Goal: Task Accomplishment & Management: Manage account settings

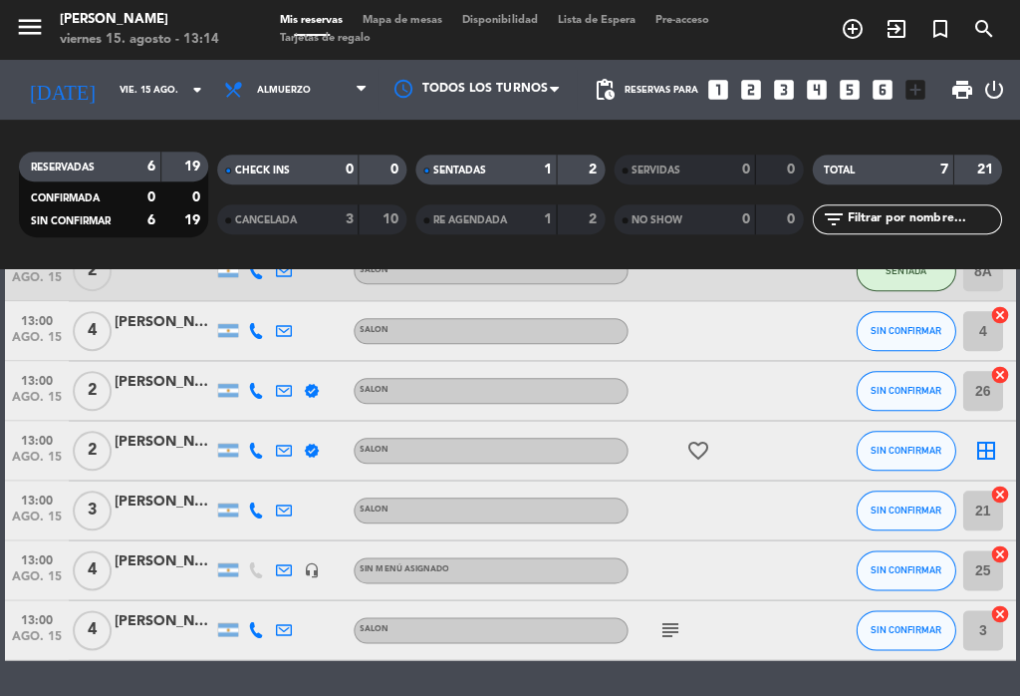
scroll to position [149, 0]
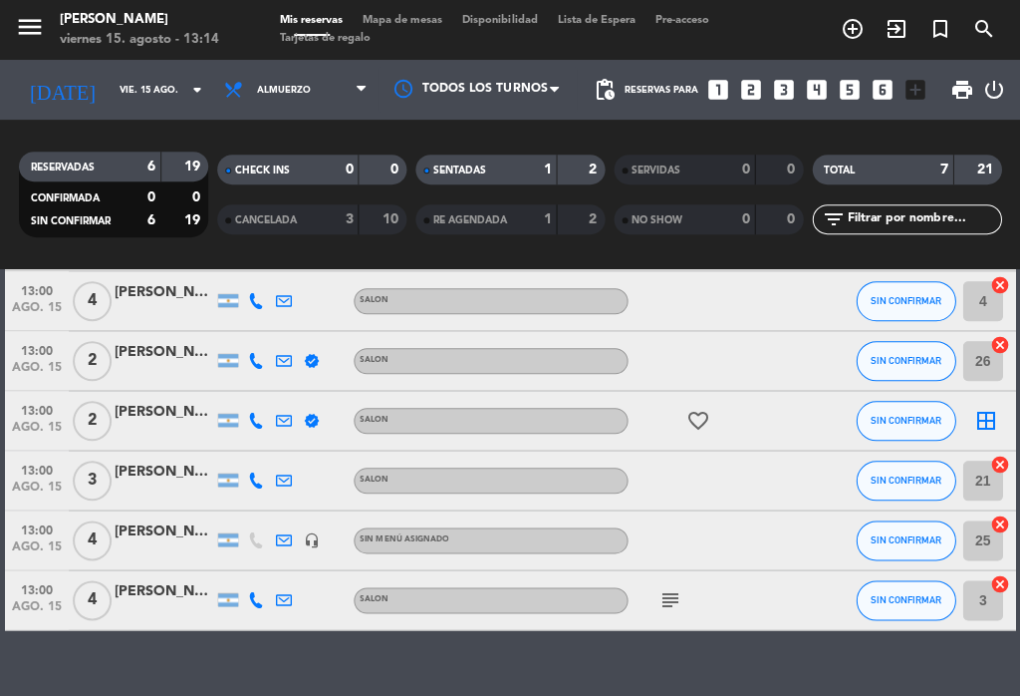
click at [983, 608] on input "3" at bounding box center [983, 600] width 40 height 40
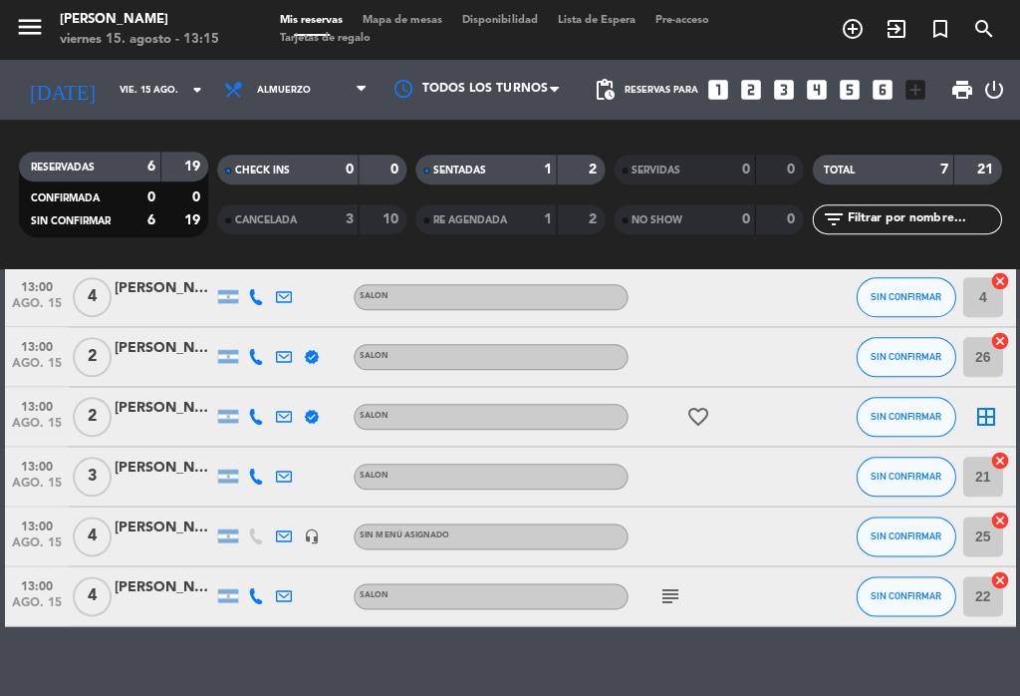
scroll to position [152, 0]
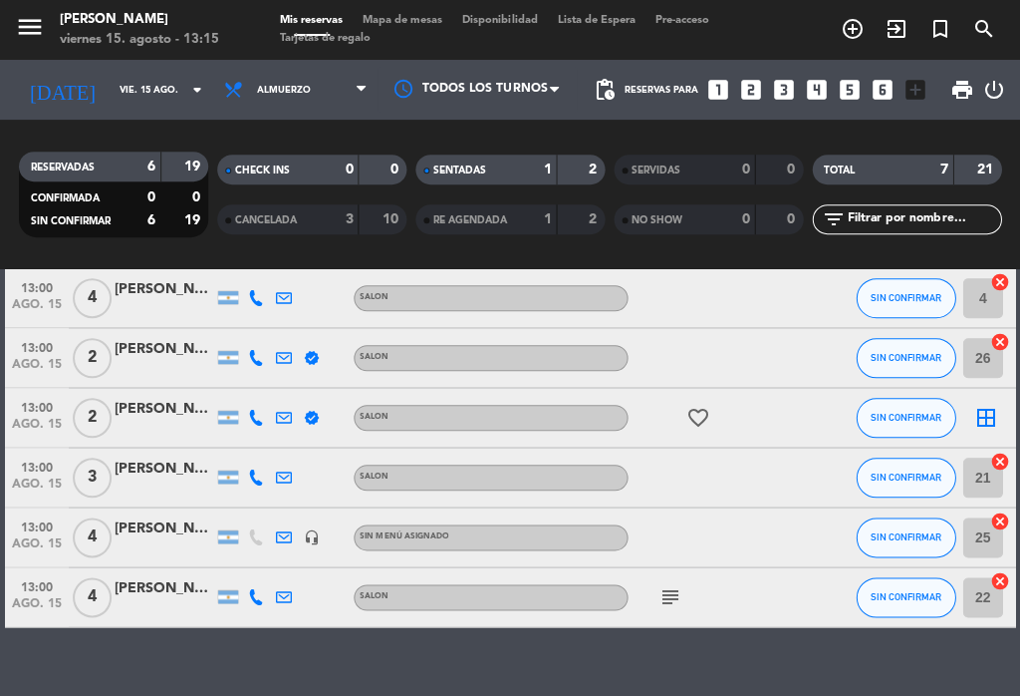
click at [163, 600] on div at bounding box center [165, 608] width 100 height 16
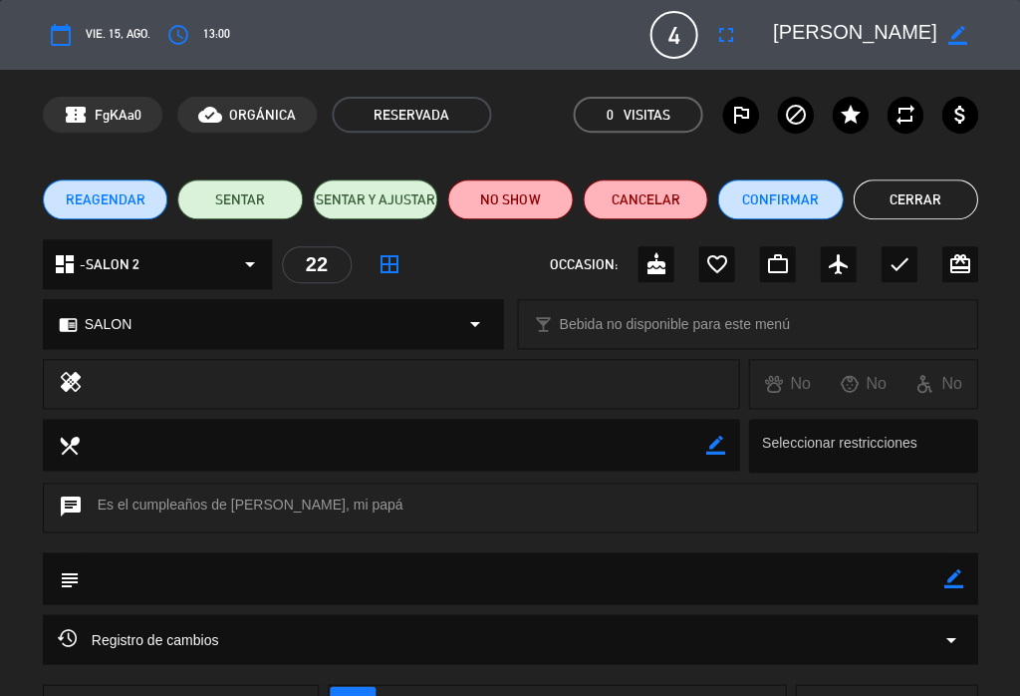
click at [251, 203] on button "SENTAR" at bounding box center [240, 199] width 126 height 40
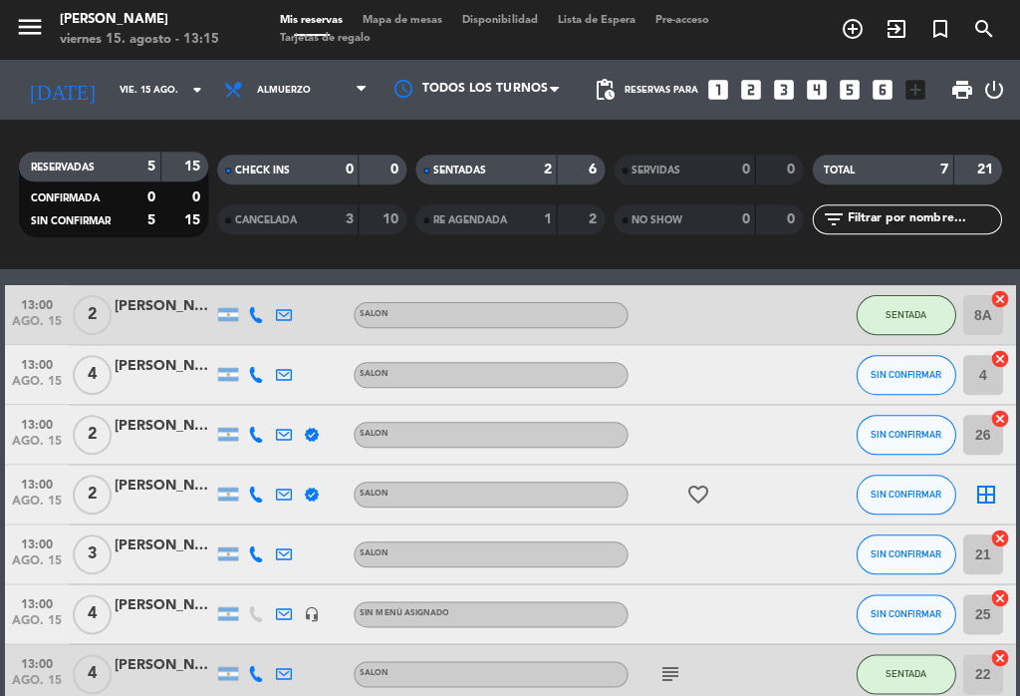
scroll to position [75, 0]
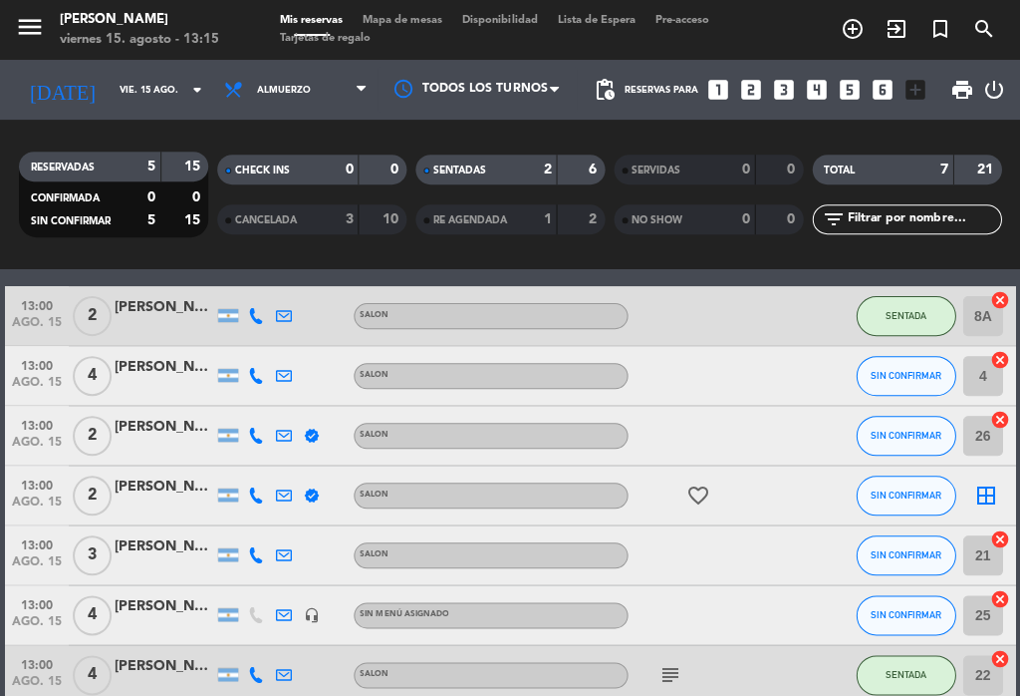
click at [158, 485] on div "[PERSON_NAME]" at bounding box center [165, 486] width 100 height 23
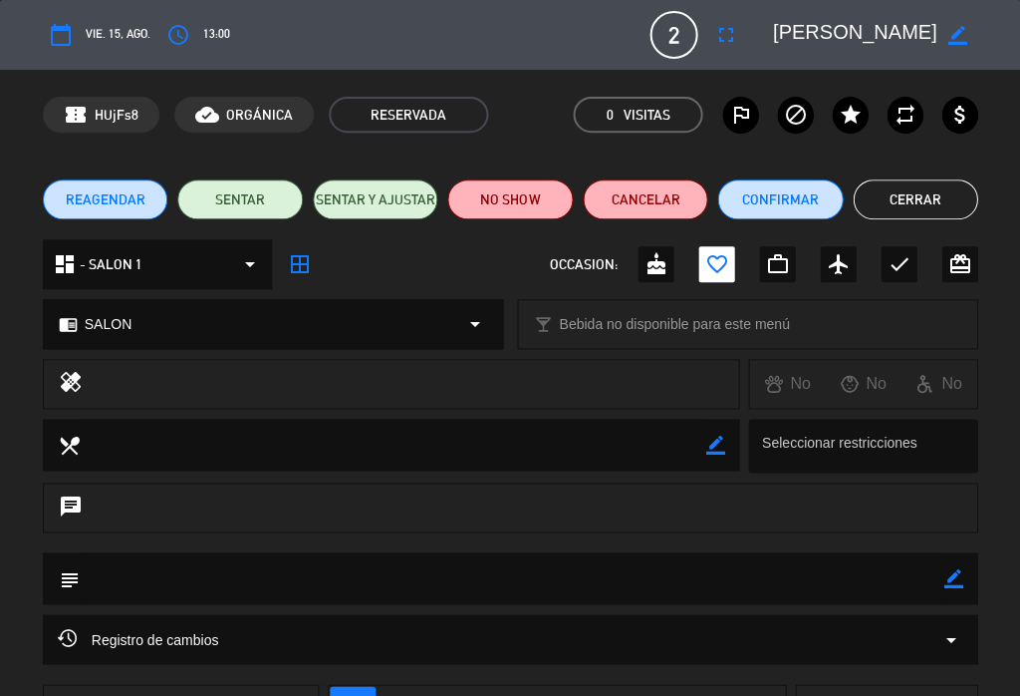
click at [643, 198] on button "Cancelar" at bounding box center [646, 199] width 126 height 40
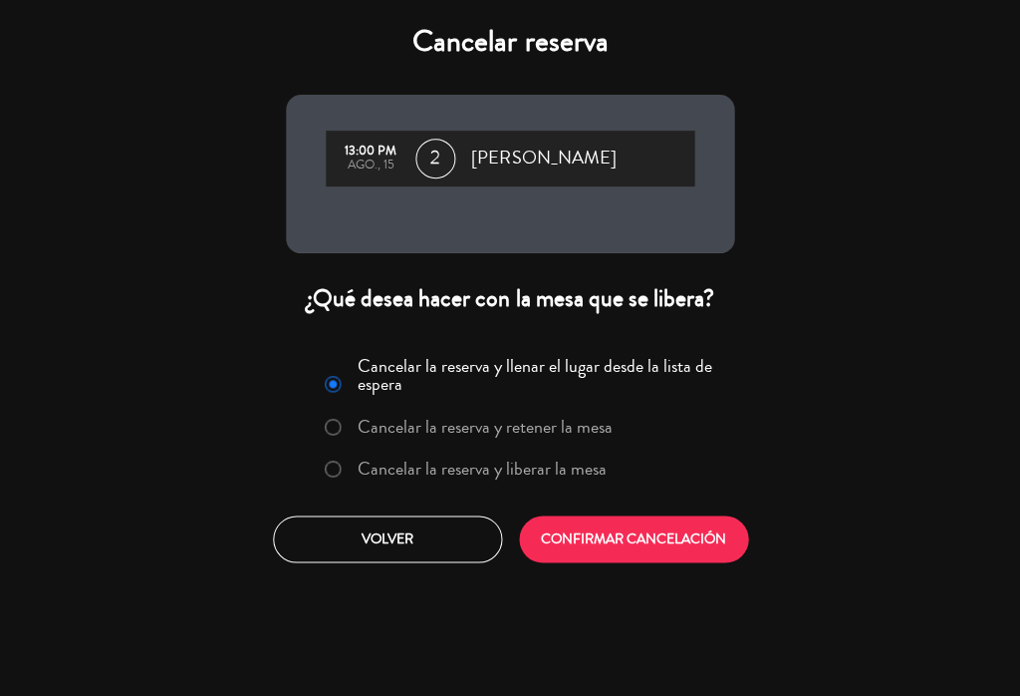
click at [326, 467] on input "Cancelar la reserva y liberar la mesa" at bounding box center [331, 466] width 13 height 13
radio input "true"
click at [618, 530] on button "CONFIRMAR CANCELACIÓN" at bounding box center [633, 538] width 229 height 47
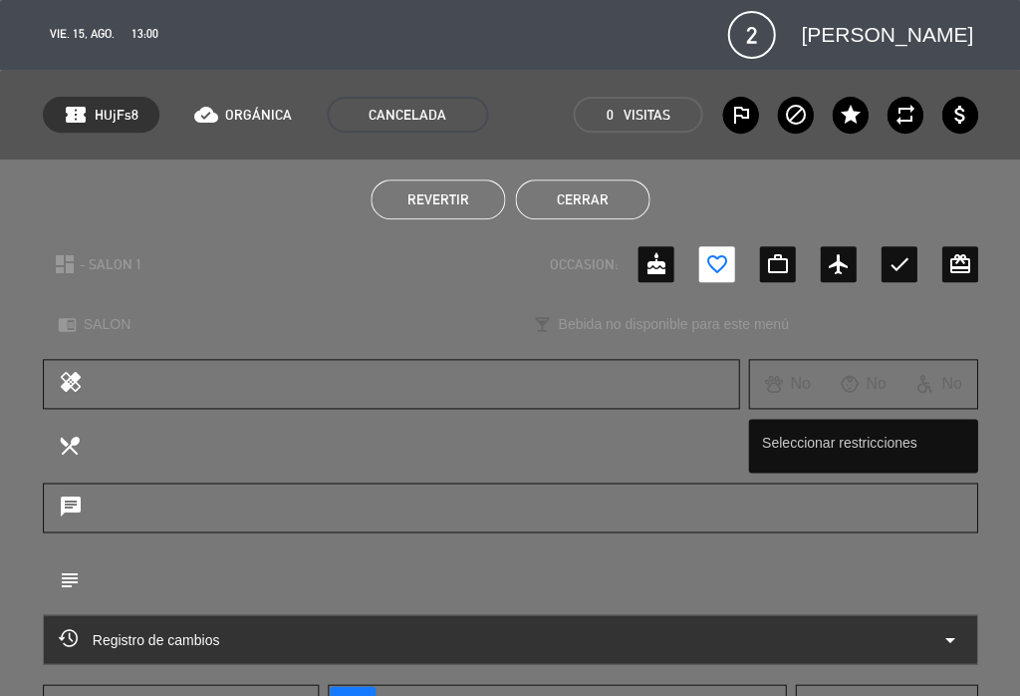
click at [593, 192] on button "Cerrar" at bounding box center [582, 199] width 135 height 40
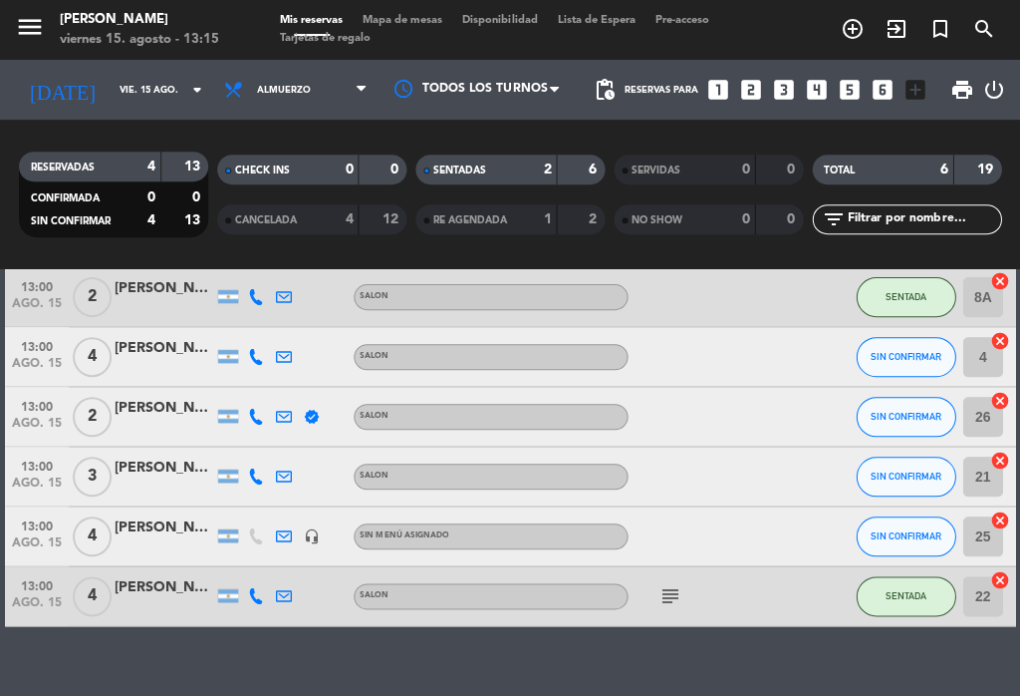
scroll to position [93, 0]
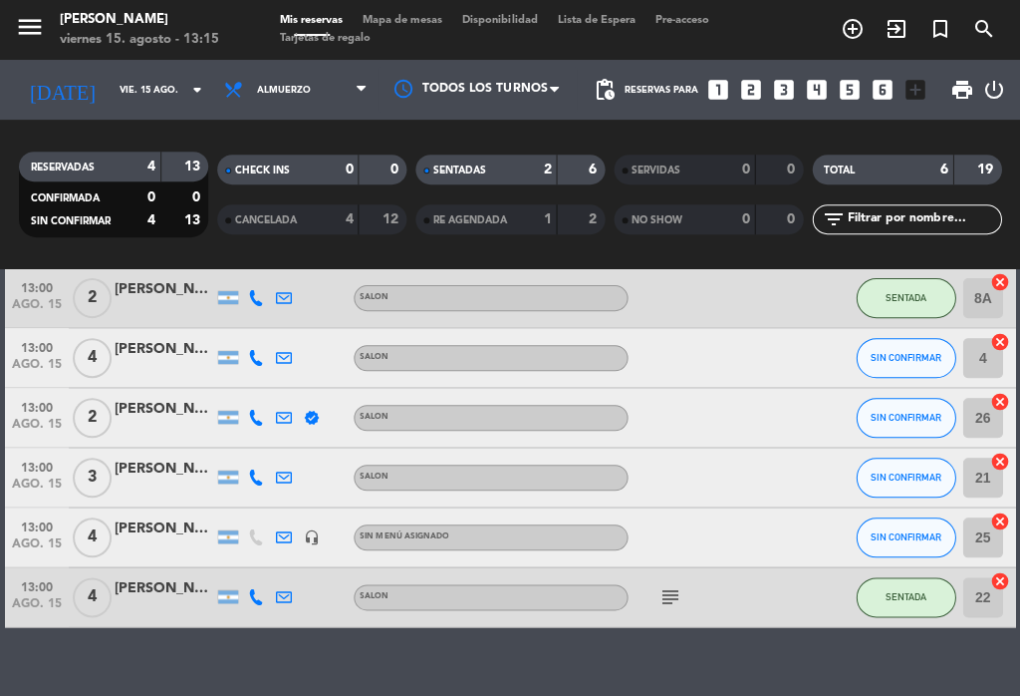
click at [167, 412] on div "[PERSON_NAME]" at bounding box center [165, 409] width 100 height 23
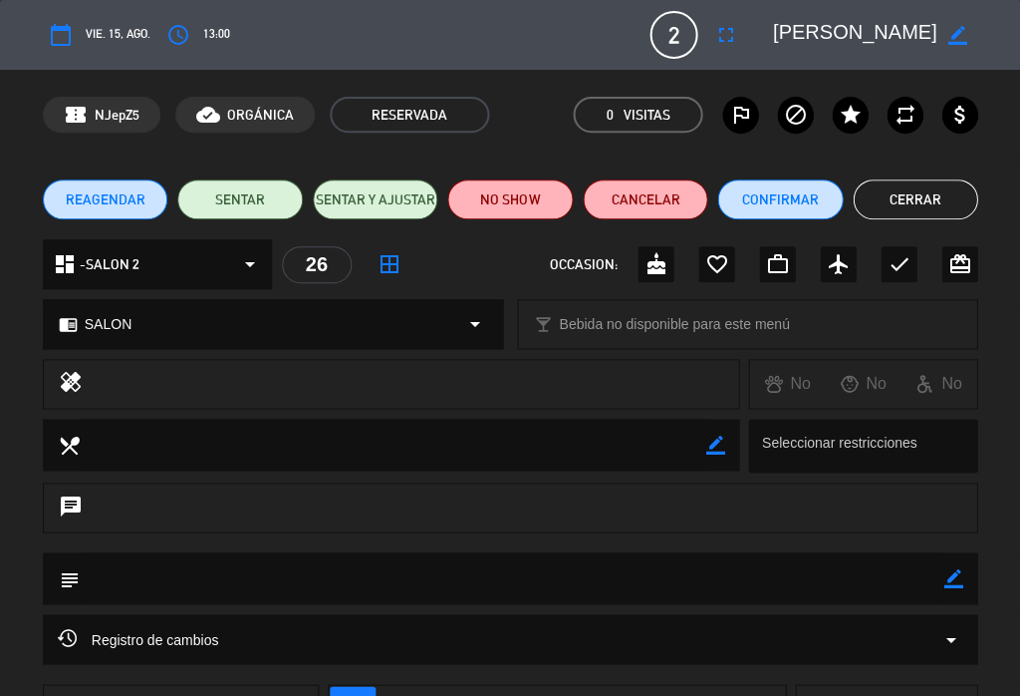
click at [261, 201] on button "SENTAR" at bounding box center [240, 199] width 126 height 40
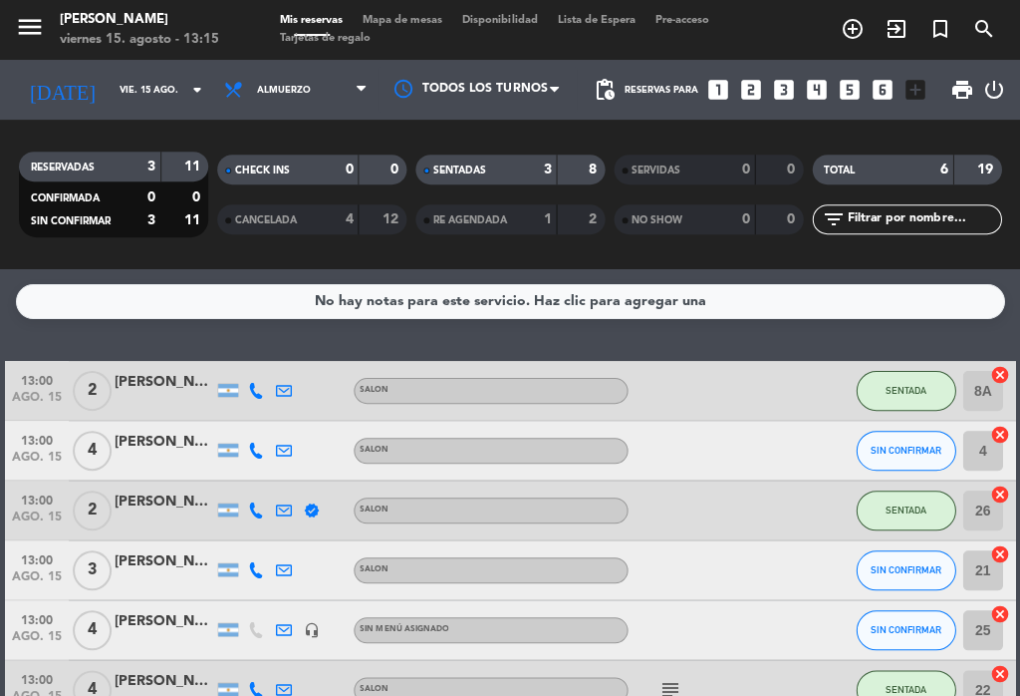
scroll to position [0, 0]
click at [852, 78] on icon "looks_5" at bounding box center [849, 90] width 26 height 26
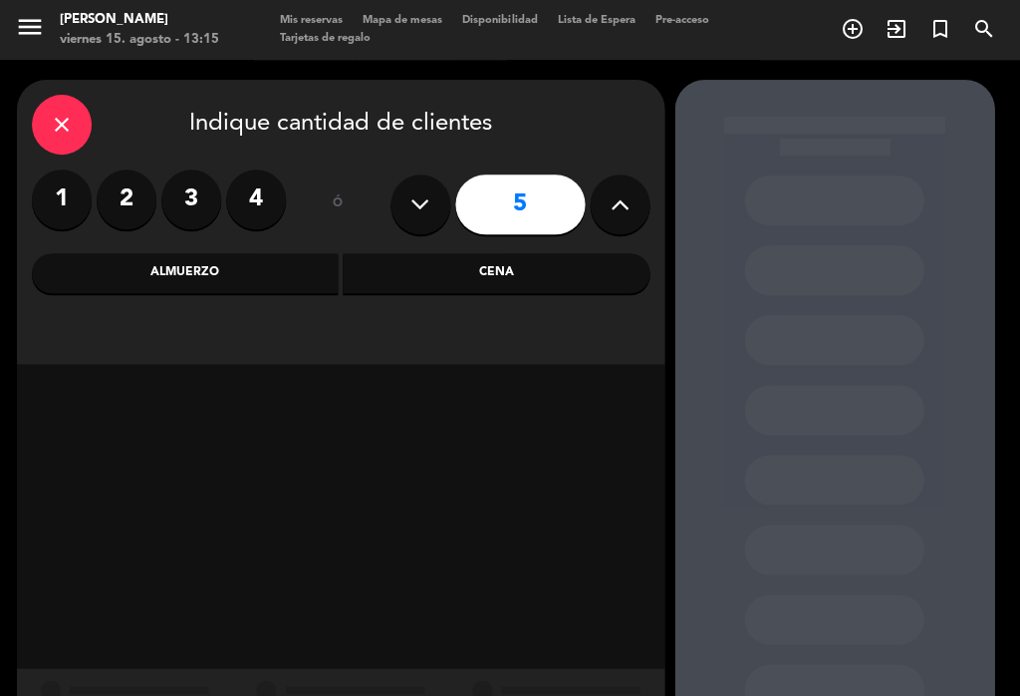
click at [239, 277] on div "Almuerzo" at bounding box center [185, 273] width 307 height 40
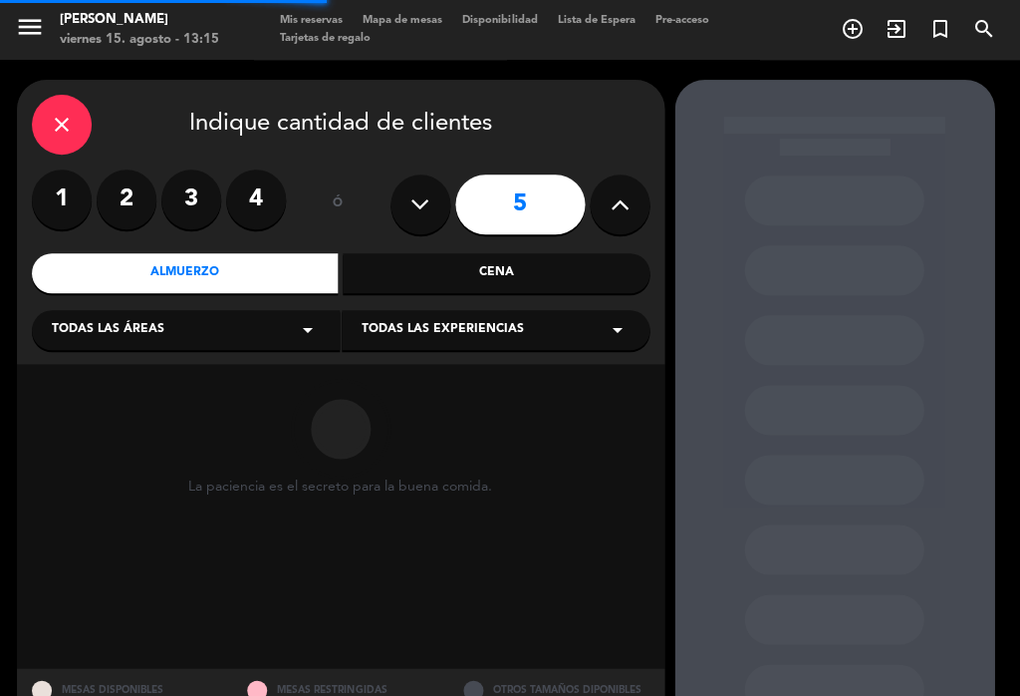
click at [272, 337] on div "Todas las áreas arrow_drop_down" at bounding box center [186, 330] width 308 height 40
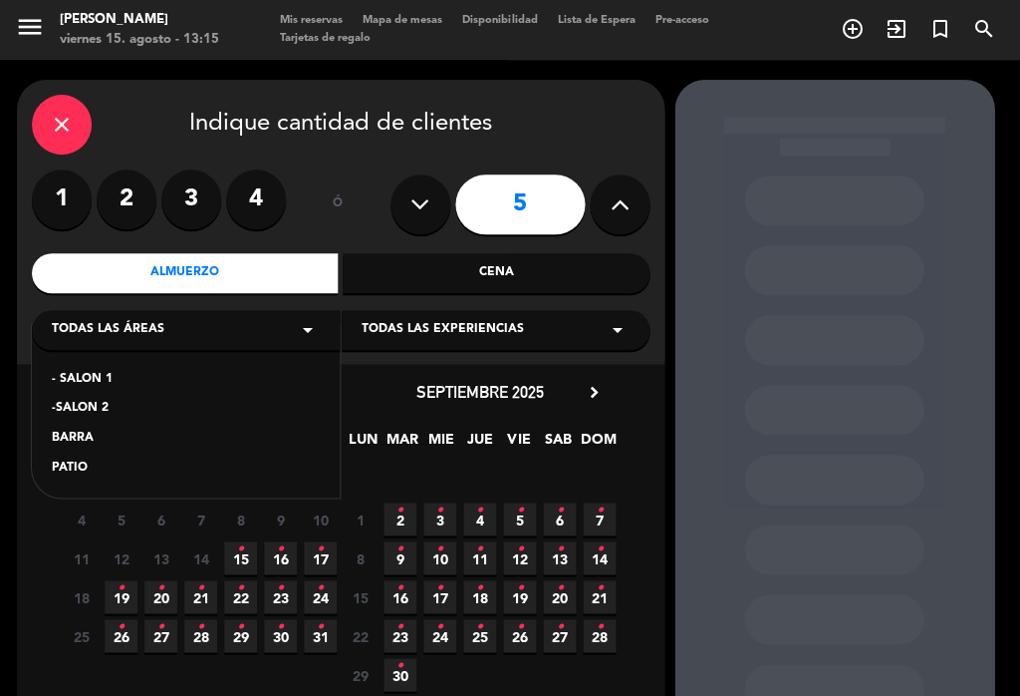
click at [161, 387] on div "- SALON 1" at bounding box center [186, 380] width 268 height 20
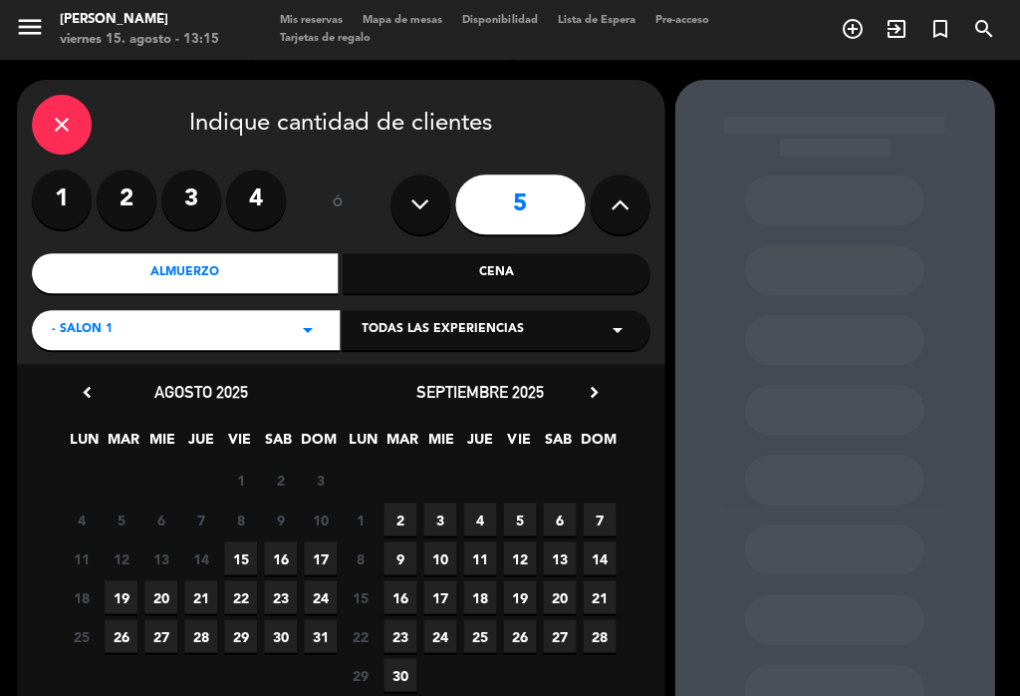
click at [243, 547] on span "15" at bounding box center [240, 557] width 33 height 33
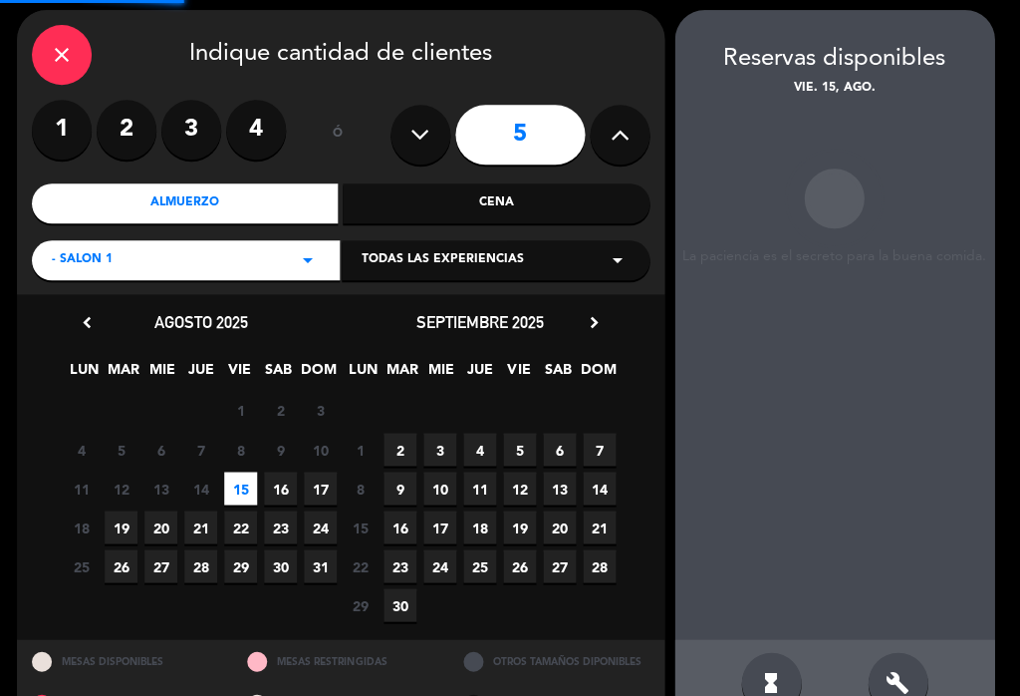
scroll to position [80, 0]
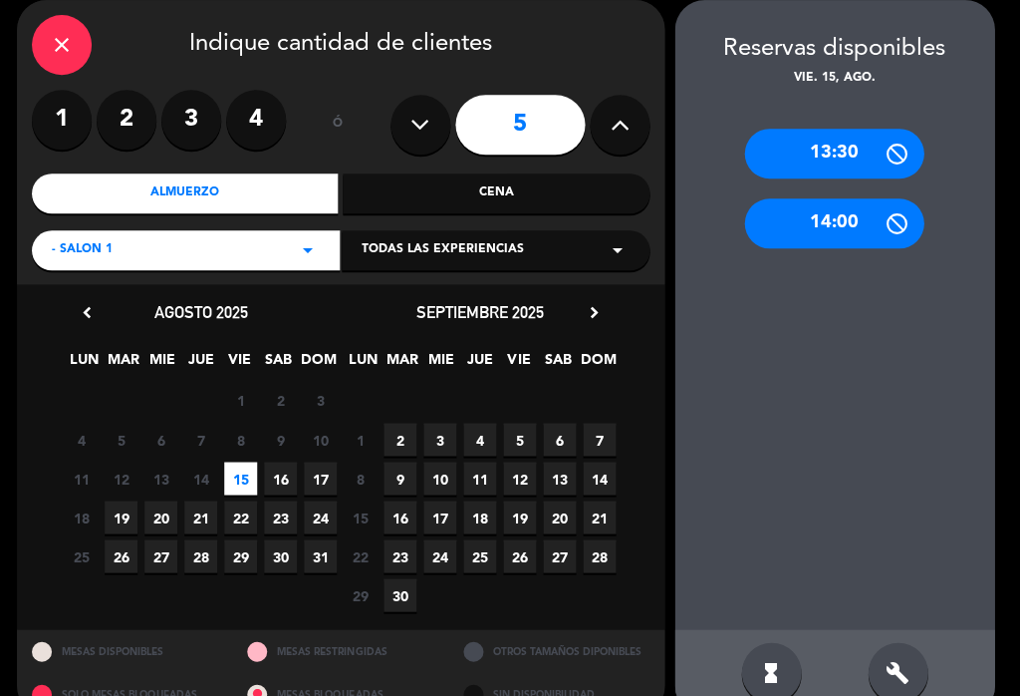
click at [900, 656] on div "build" at bounding box center [898, 672] width 60 height 60
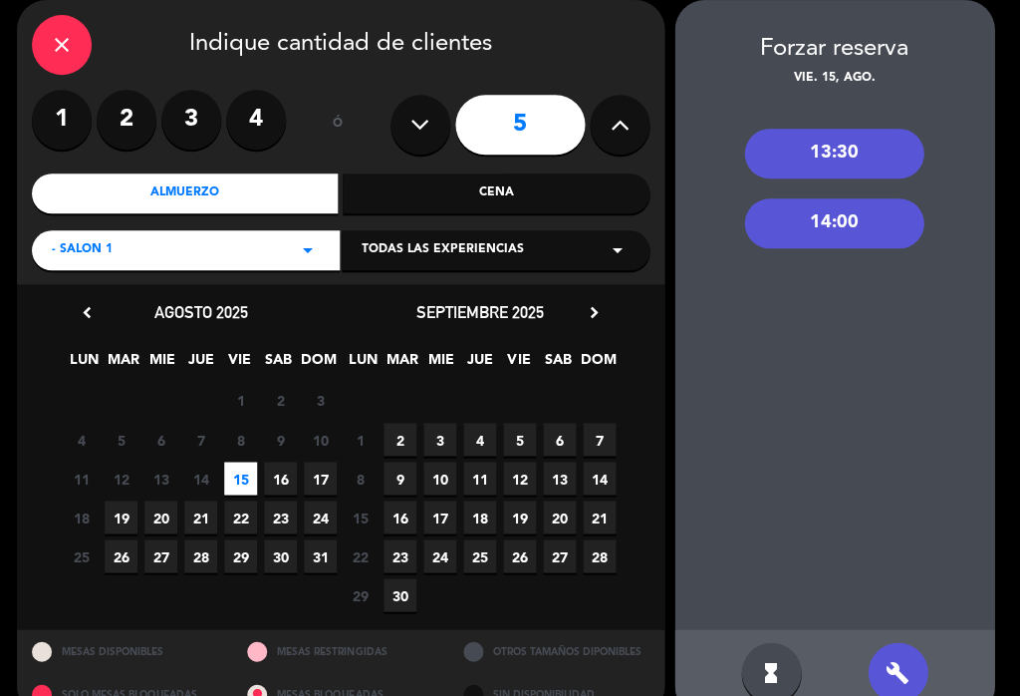
click at [767, 678] on icon "hourglass_full" at bounding box center [771, 672] width 24 height 24
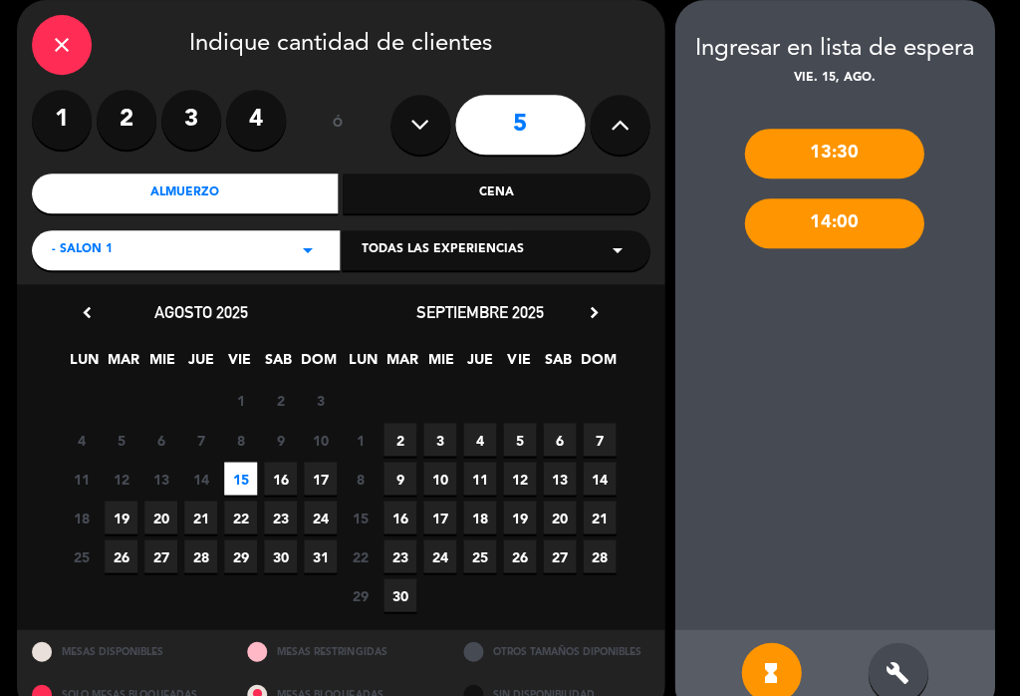
click at [245, 187] on div "Almuerzo" at bounding box center [185, 193] width 307 height 40
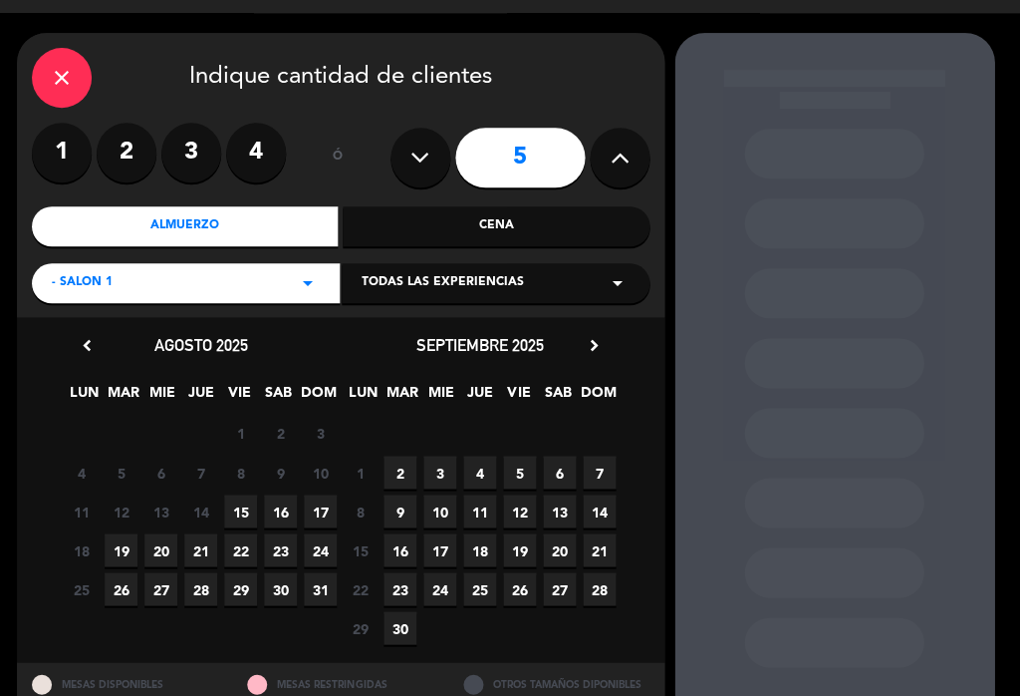
click at [249, 508] on span "15" at bounding box center [240, 510] width 33 height 33
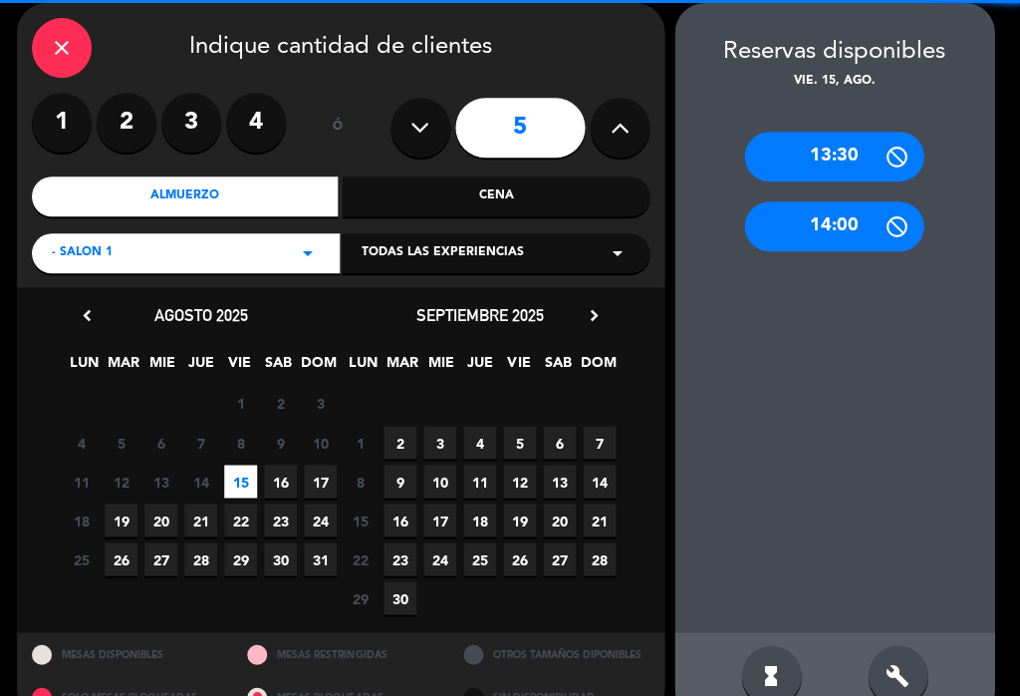
scroll to position [80, 0]
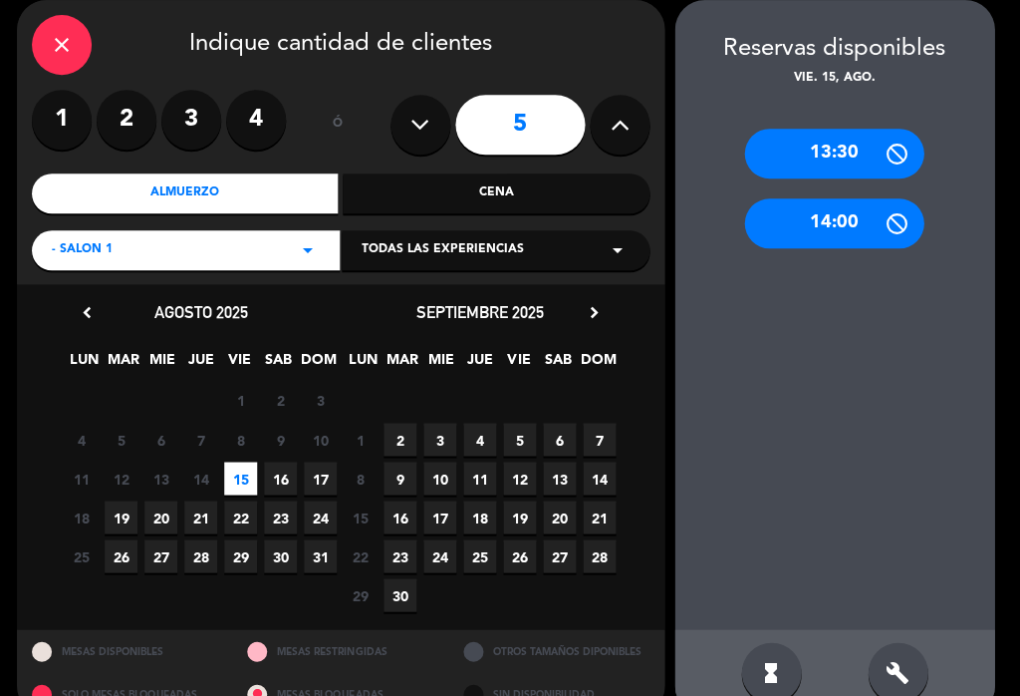
click at [871, 142] on div "13:30" at bounding box center [833, 154] width 179 height 50
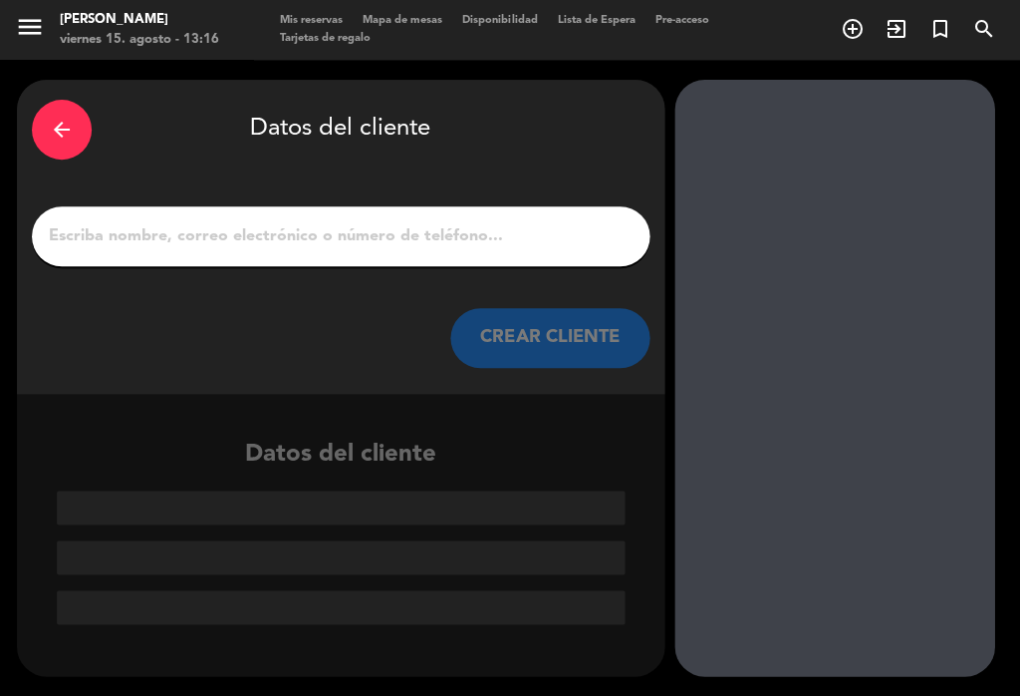
click at [349, 232] on input "1" at bounding box center [341, 236] width 588 height 28
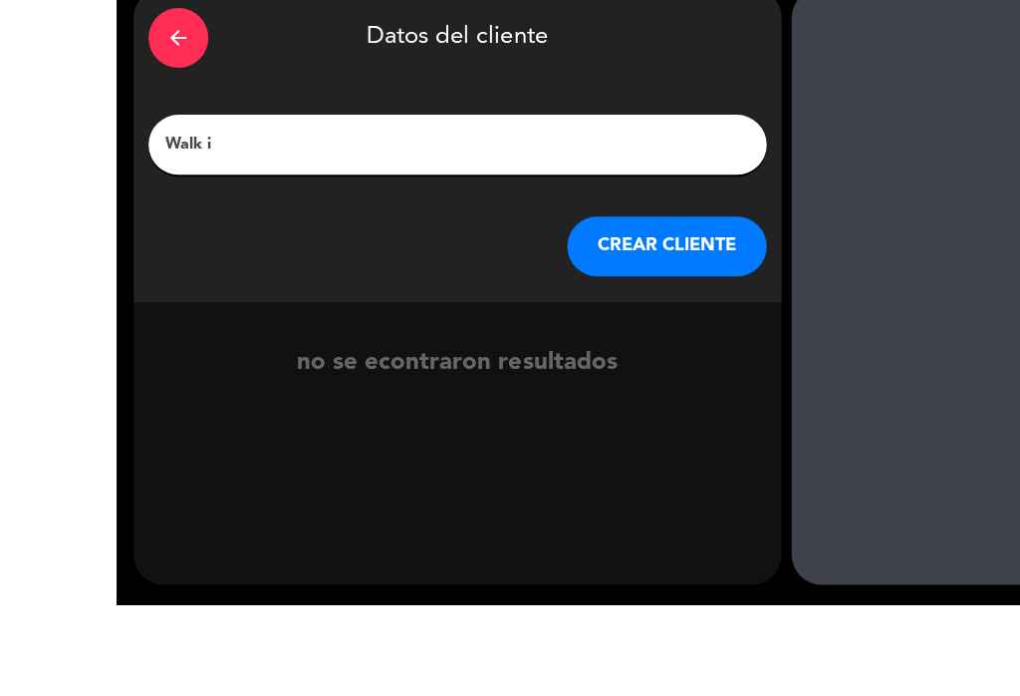
type input "Walk in"
click at [650, 308] on button "CREAR CLIENTE" at bounding box center [549, 338] width 199 height 60
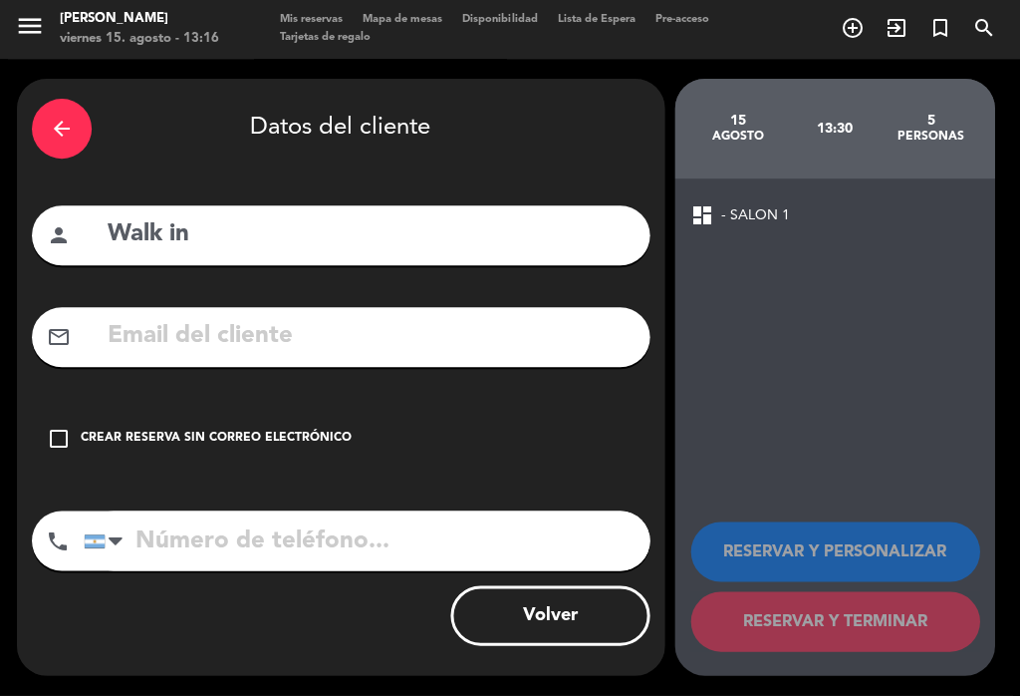
click at [60, 430] on icon "check_box_outline_blank" at bounding box center [59, 439] width 24 height 24
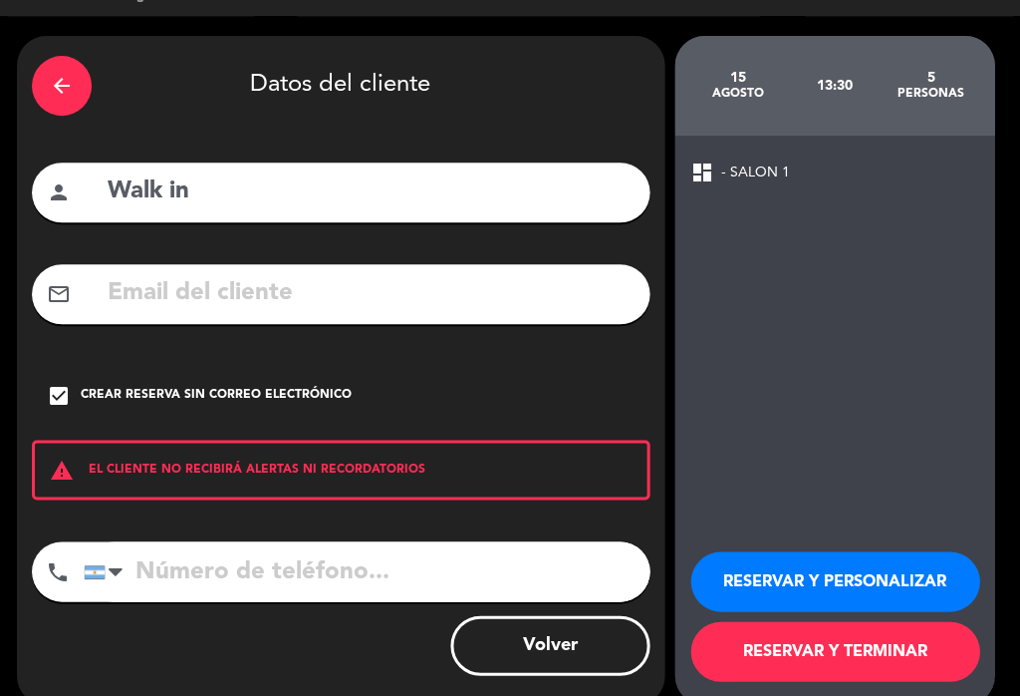
scroll to position [42, 0]
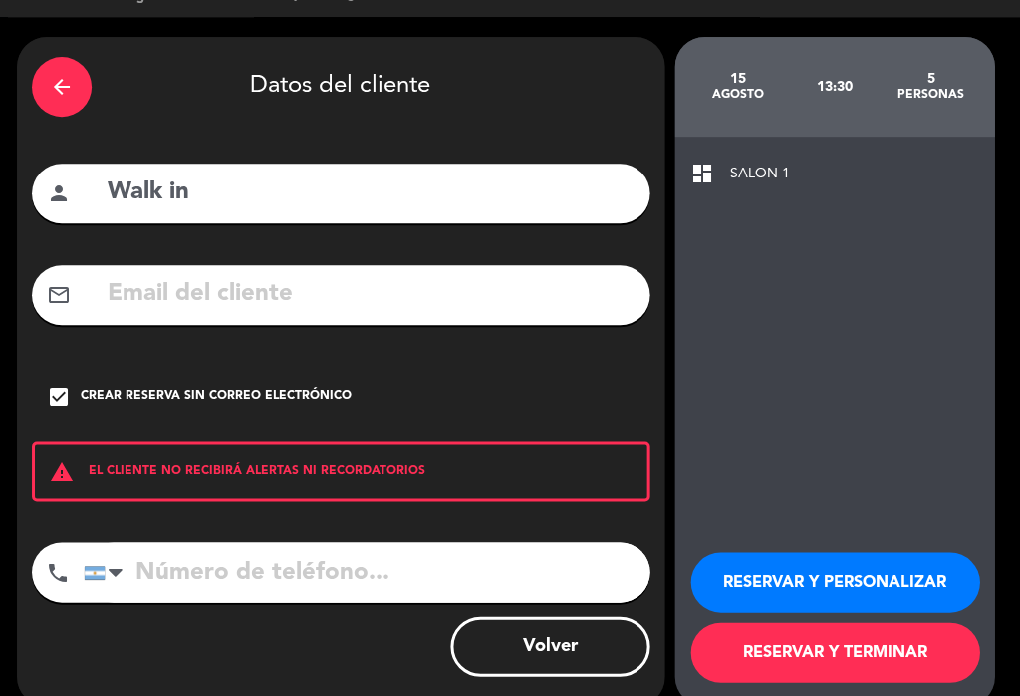
click at [923, 659] on button "RESERVAR Y TERMINAR" at bounding box center [835, 653] width 289 height 60
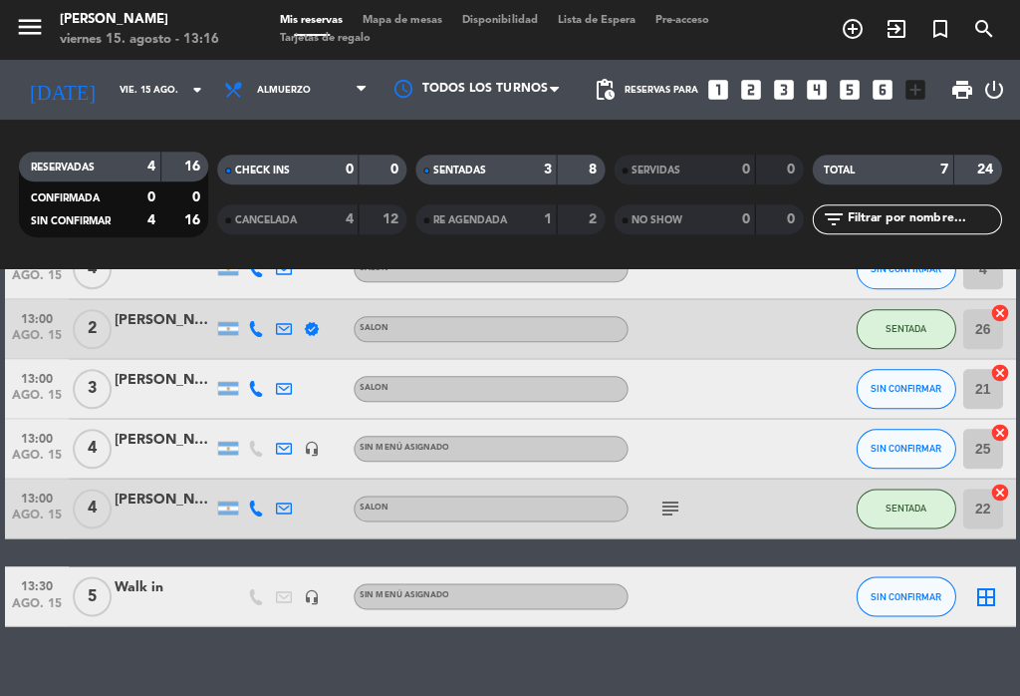
scroll to position [180, 0]
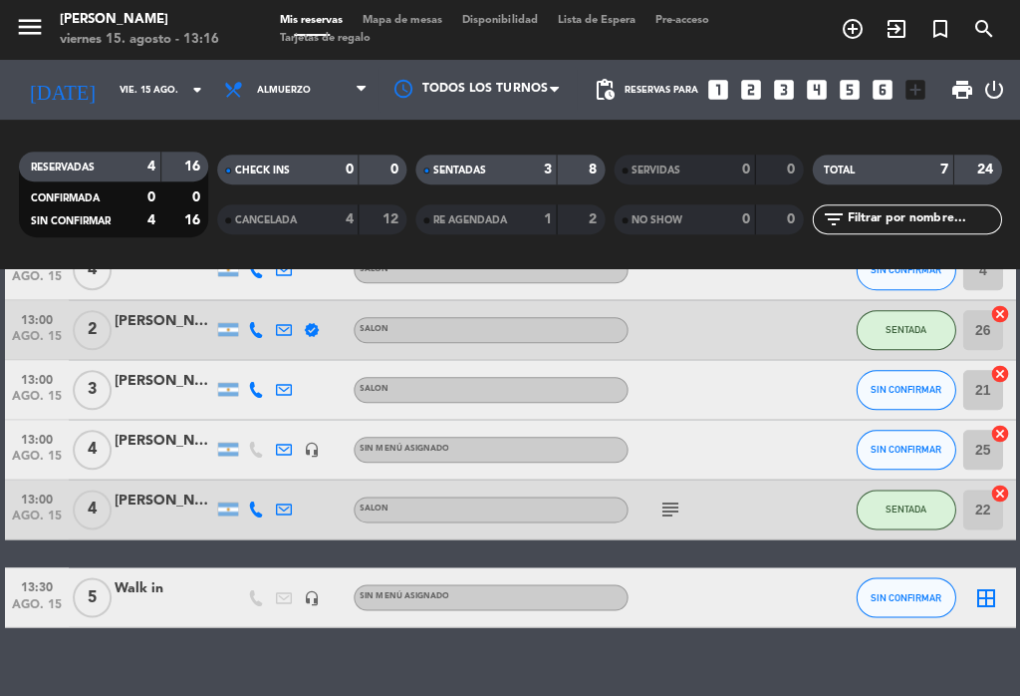
click at [982, 598] on icon "border_all" at bounding box center [986, 597] width 24 height 24
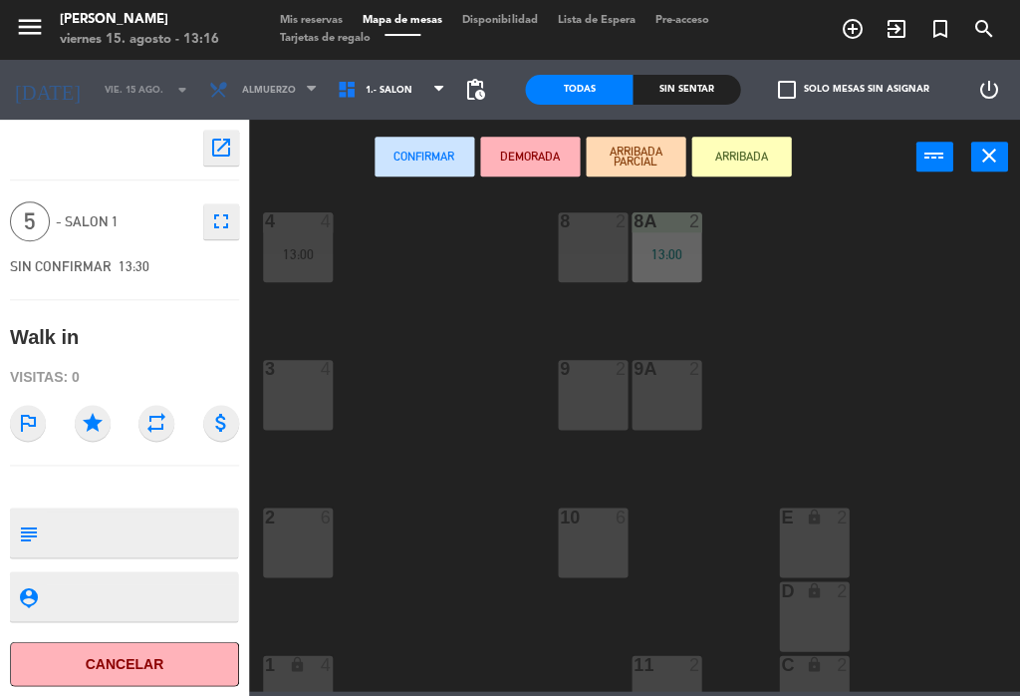
scroll to position [605, 0]
click at [584, 541] on div "10 6" at bounding box center [593, 541] width 70 height 70
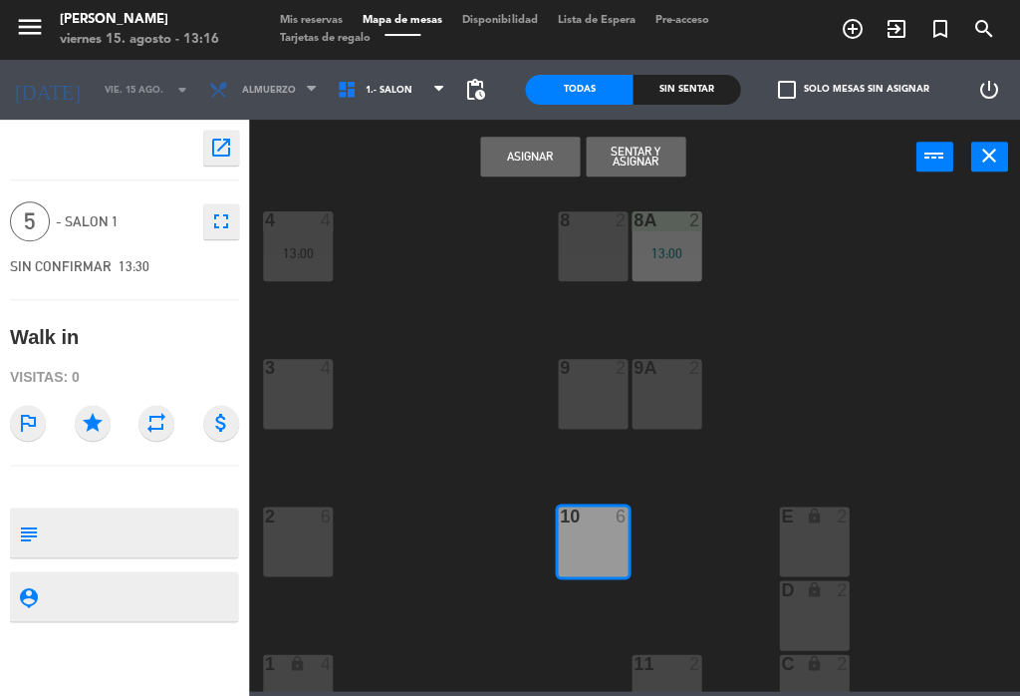
click at [536, 141] on button "Asignar" at bounding box center [530, 157] width 100 height 40
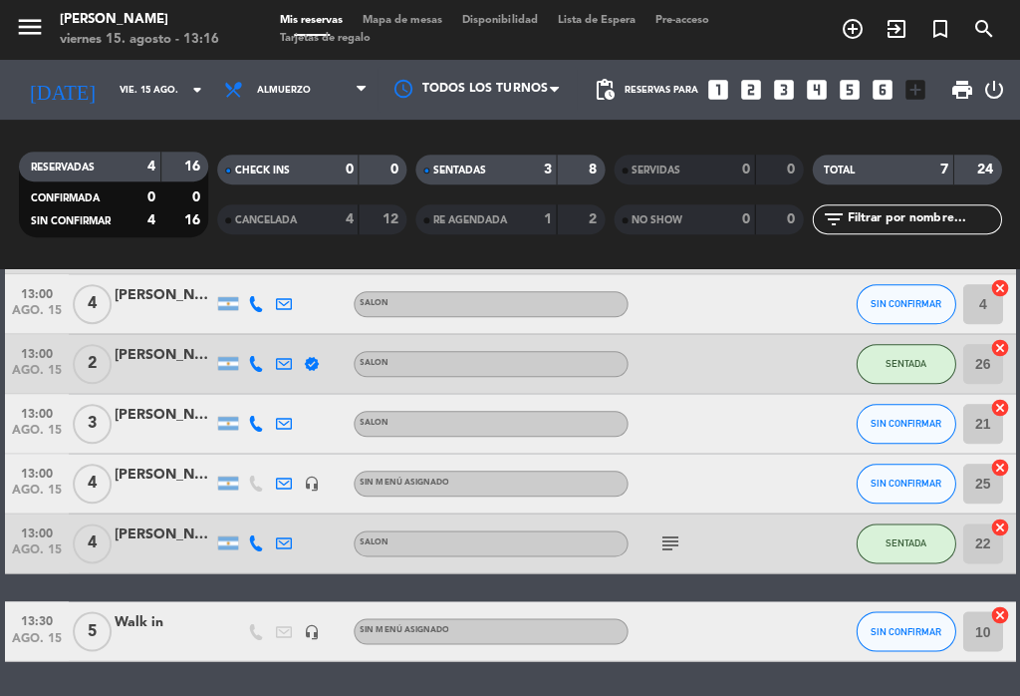
scroll to position [149, 0]
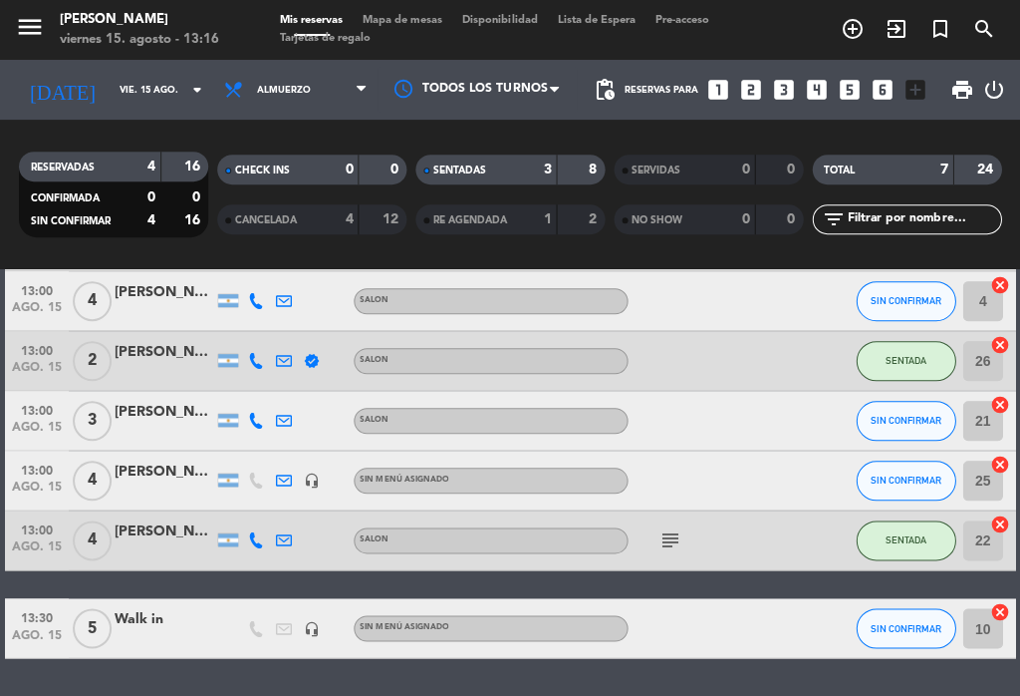
click at [178, 627] on div "Walk in" at bounding box center [165, 619] width 100 height 23
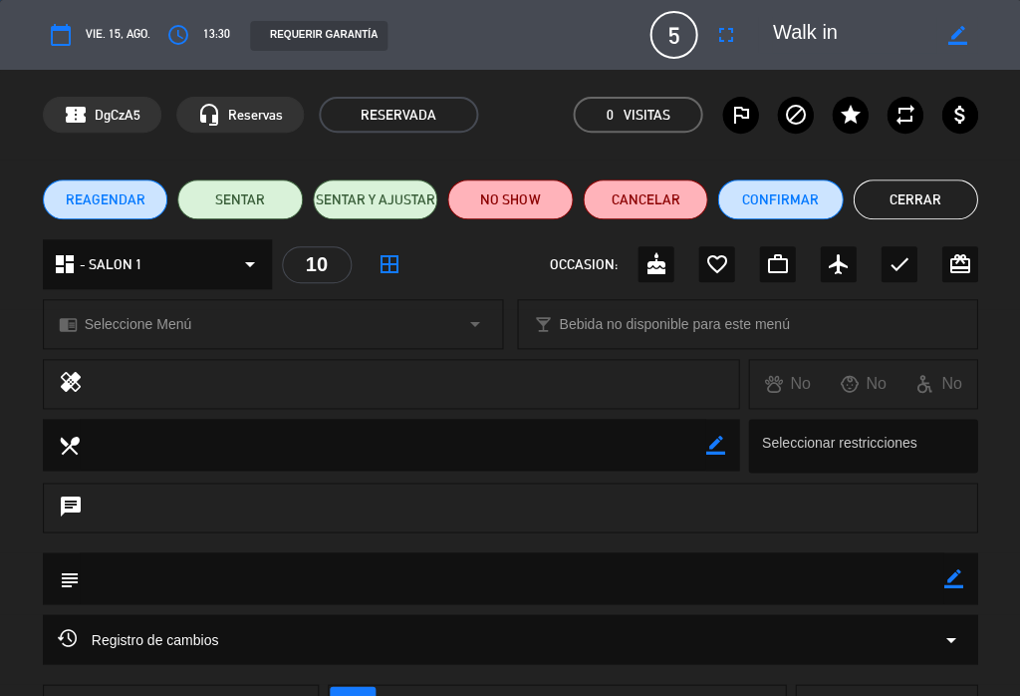
click at [272, 189] on button "SENTAR" at bounding box center [240, 199] width 126 height 40
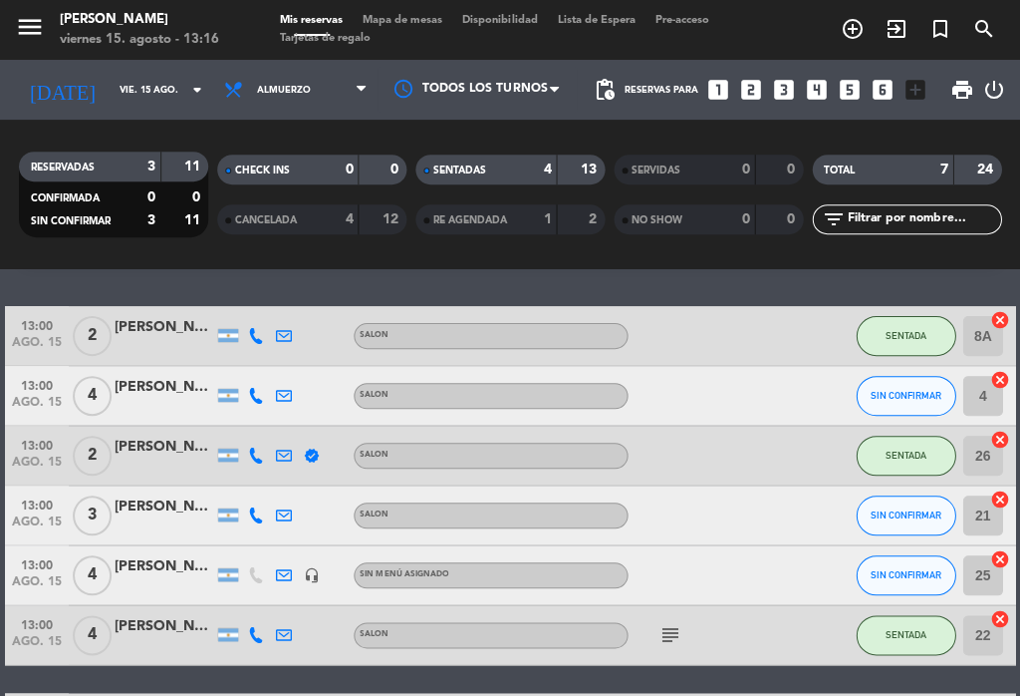
scroll to position [56, 0]
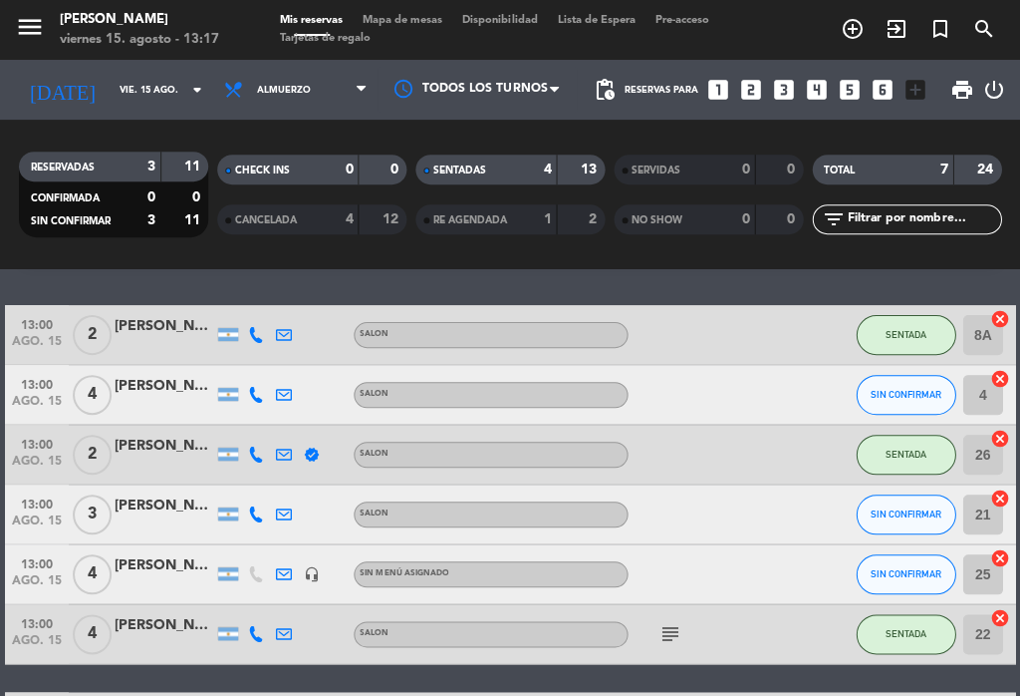
click at [974, 511] on input "21" at bounding box center [983, 514] width 40 height 40
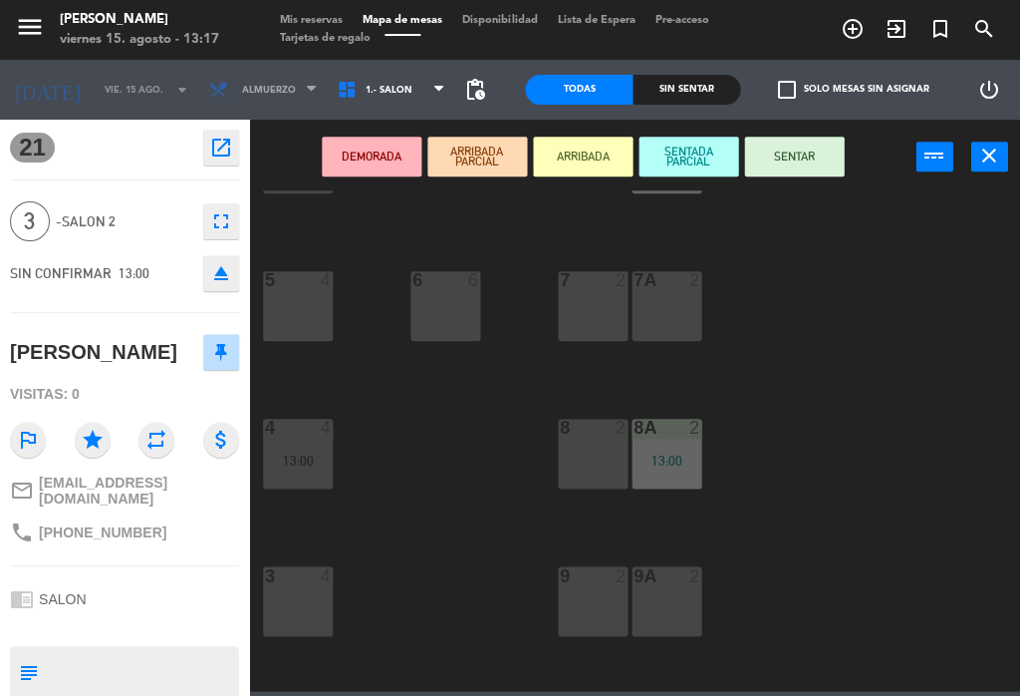
scroll to position [471, 0]
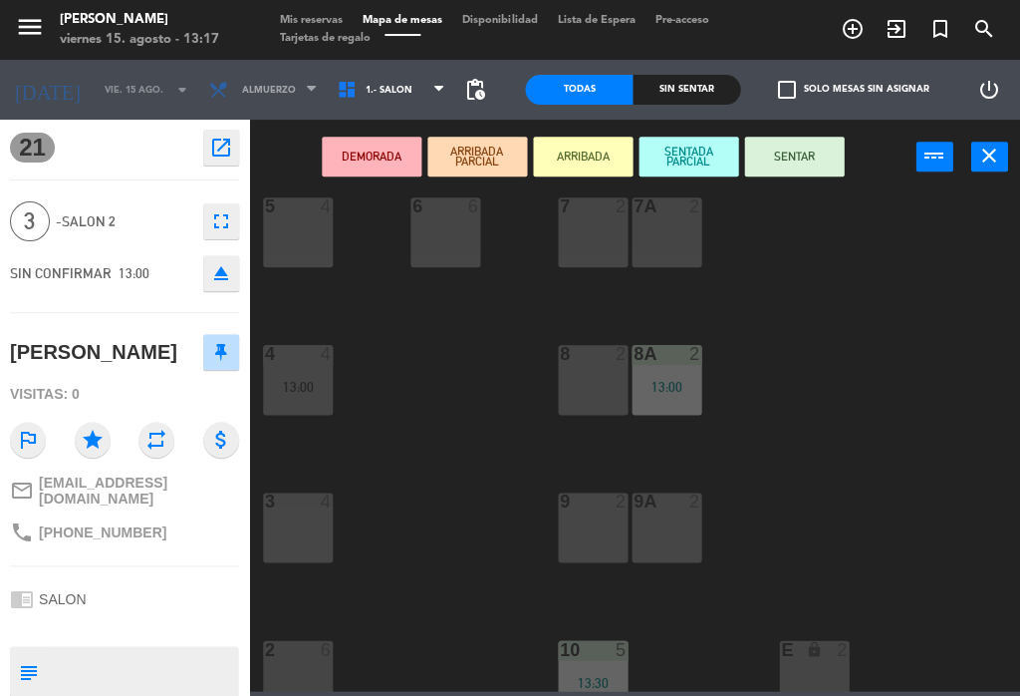
click at [266, 497] on div "3" at bounding box center [265, 501] width 1 height 18
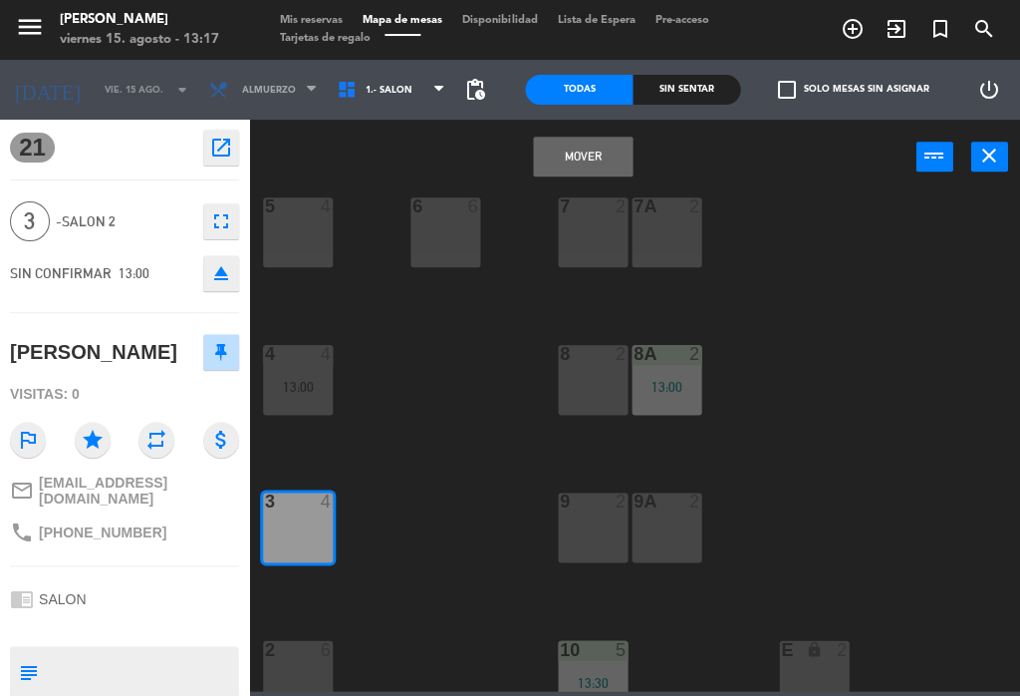
click at [567, 146] on button "Mover" at bounding box center [583, 157] width 100 height 40
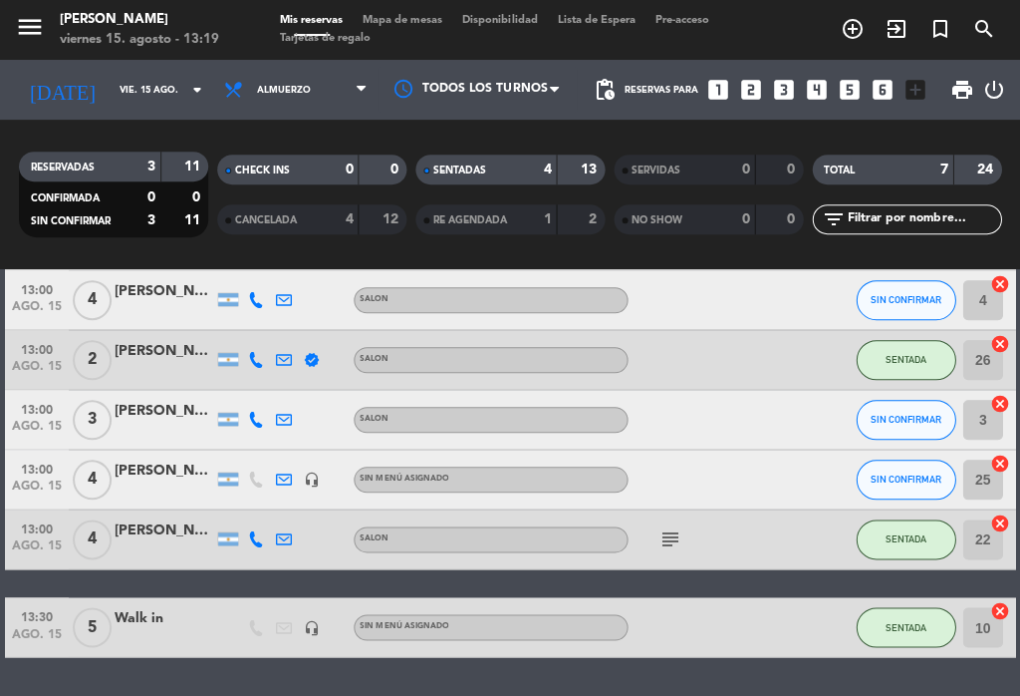
scroll to position [149, 0]
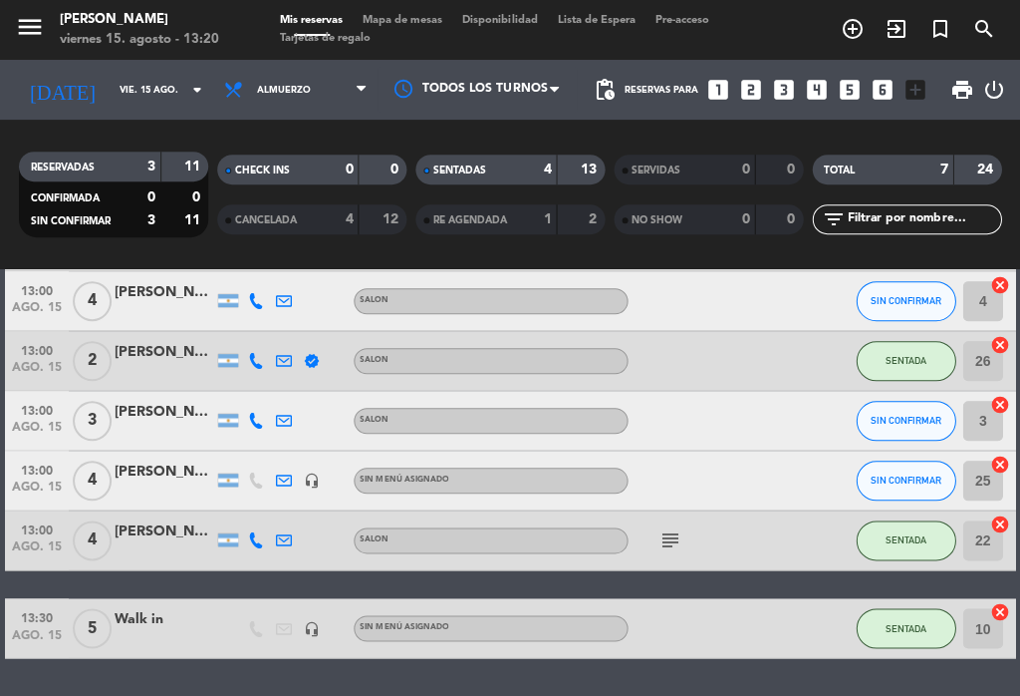
click at [168, 414] on div "[PERSON_NAME]" at bounding box center [165, 412] width 100 height 23
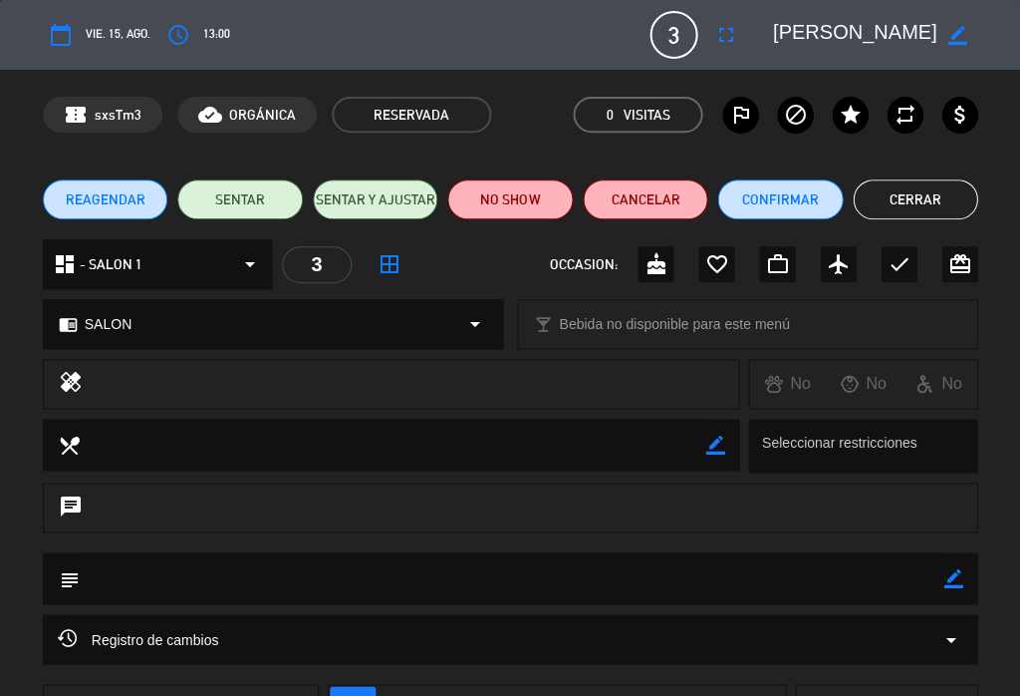
click at [256, 195] on button "SENTAR" at bounding box center [240, 199] width 126 height 40
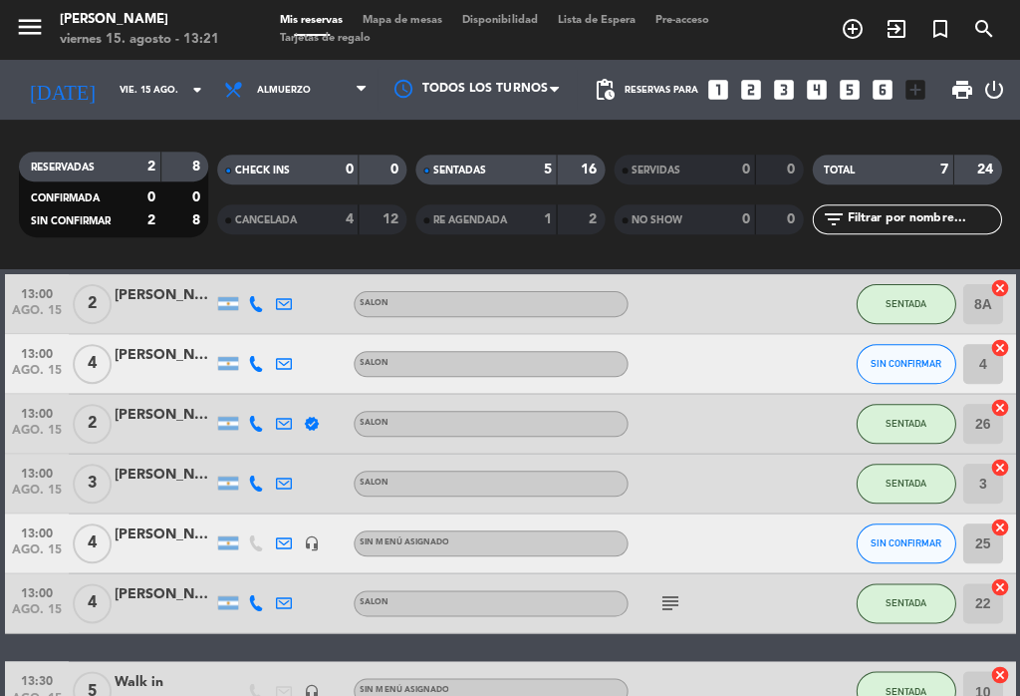
scroll to position [60, 0]
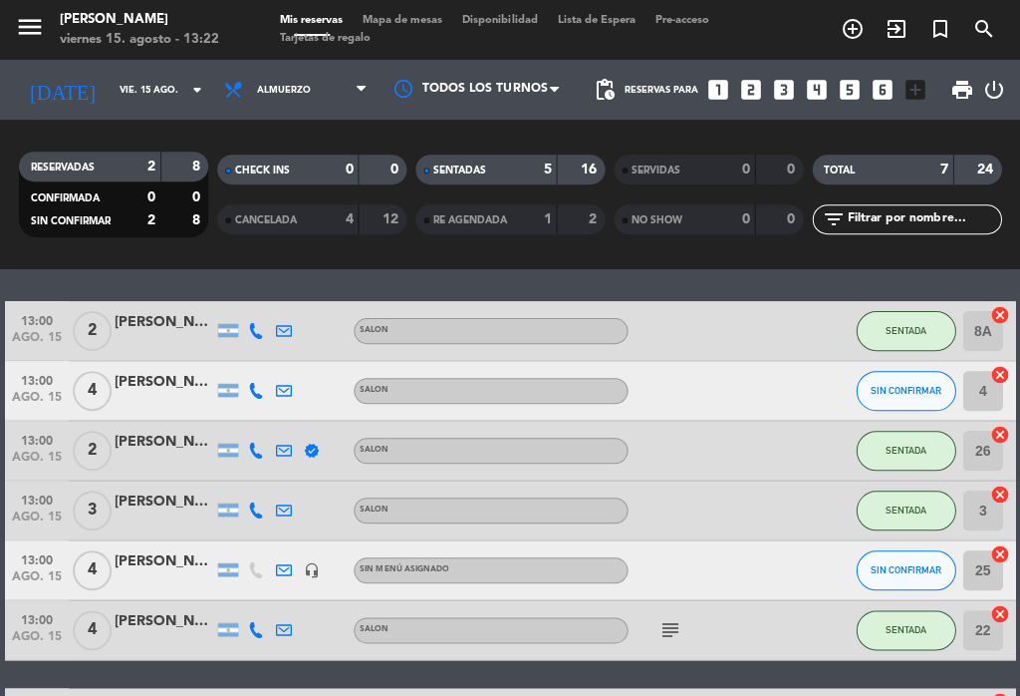
click at [145, 381] on div "[PERSON_NAME]" at bounding box center [165, 382] width 100 height 23
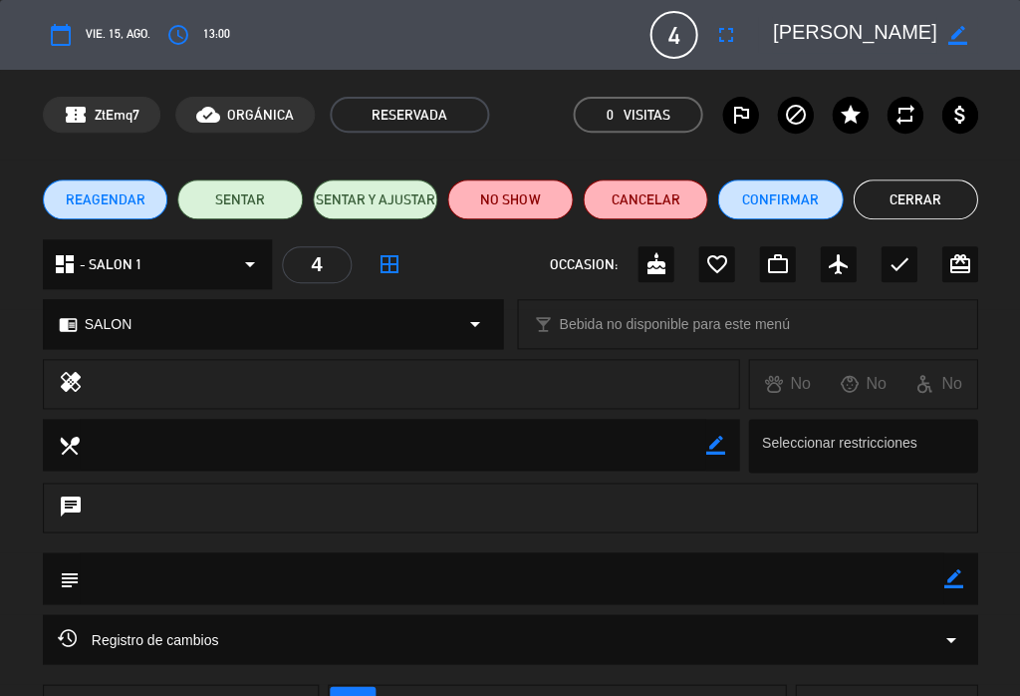
click at [235, 203] on button "SENTAR" at bounding box center [240, 199] width 126 height 40
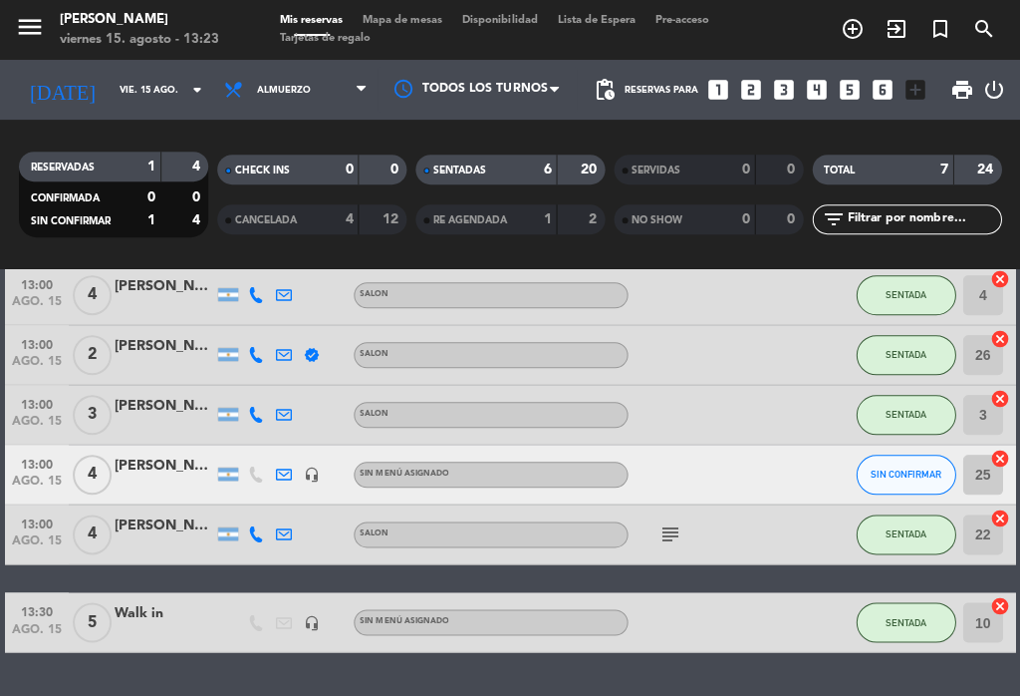
scroll to position [156, 0]
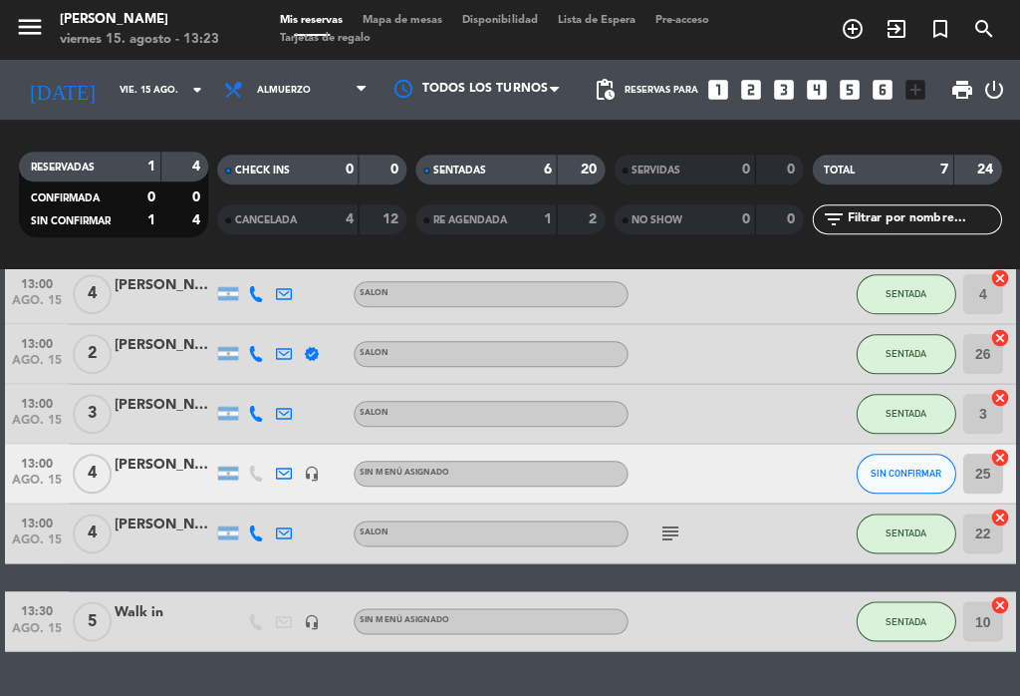
click at [141, 403] on div "[PERSON_NAME]" at bounding box center [165, 405] width 100 height 23
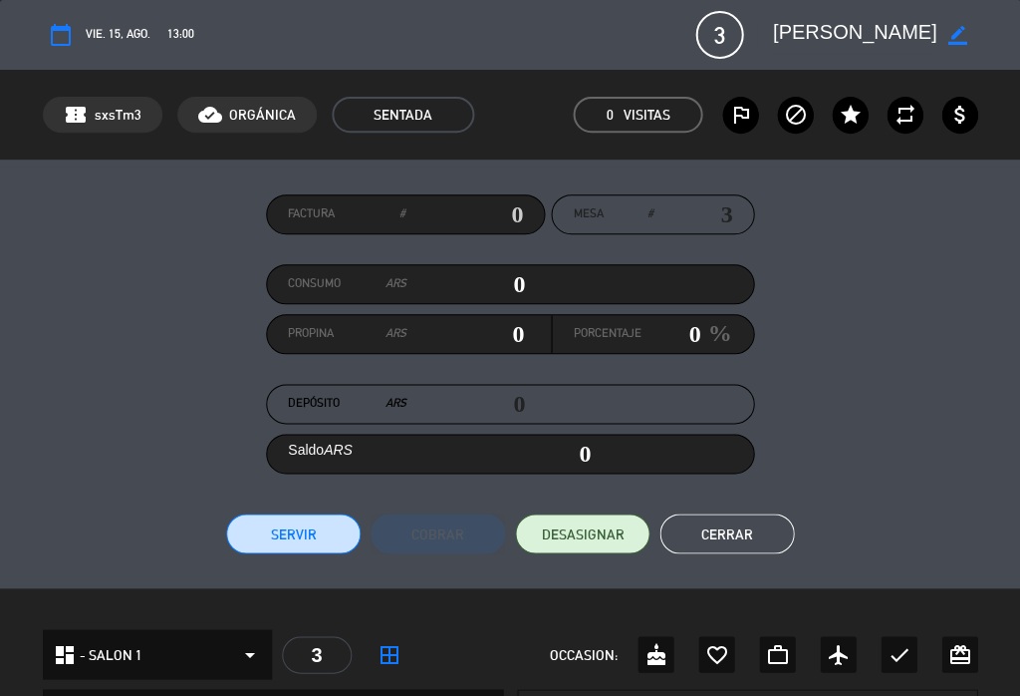
click at [595, 201] on div "Mesa # 3" at bounding box center [652, 214] width 203 height 40
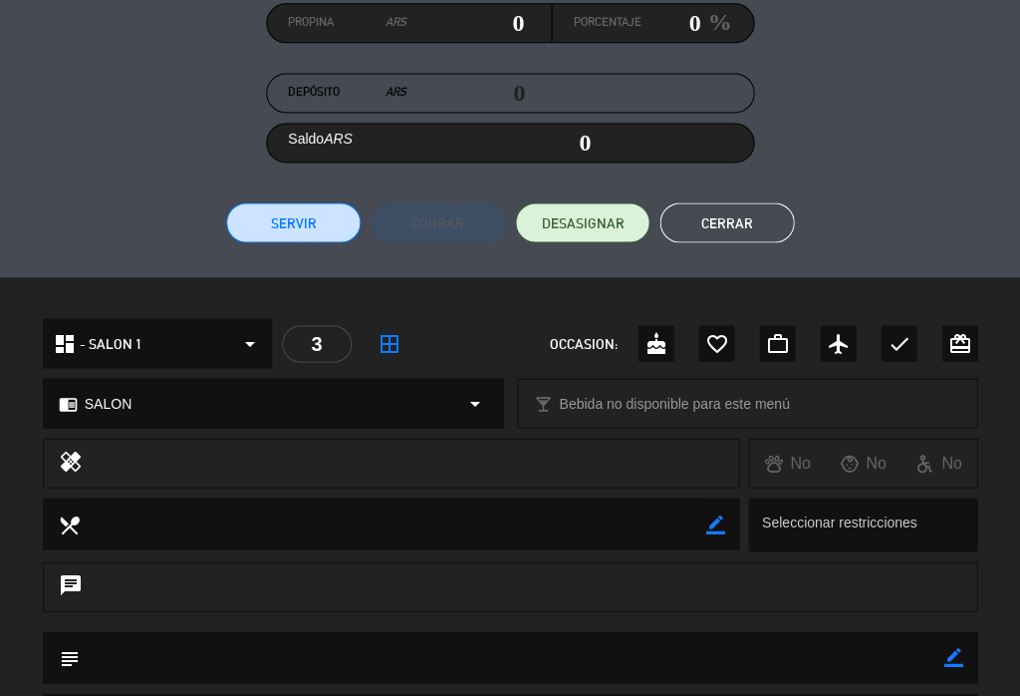
scroll to position [338, 0]
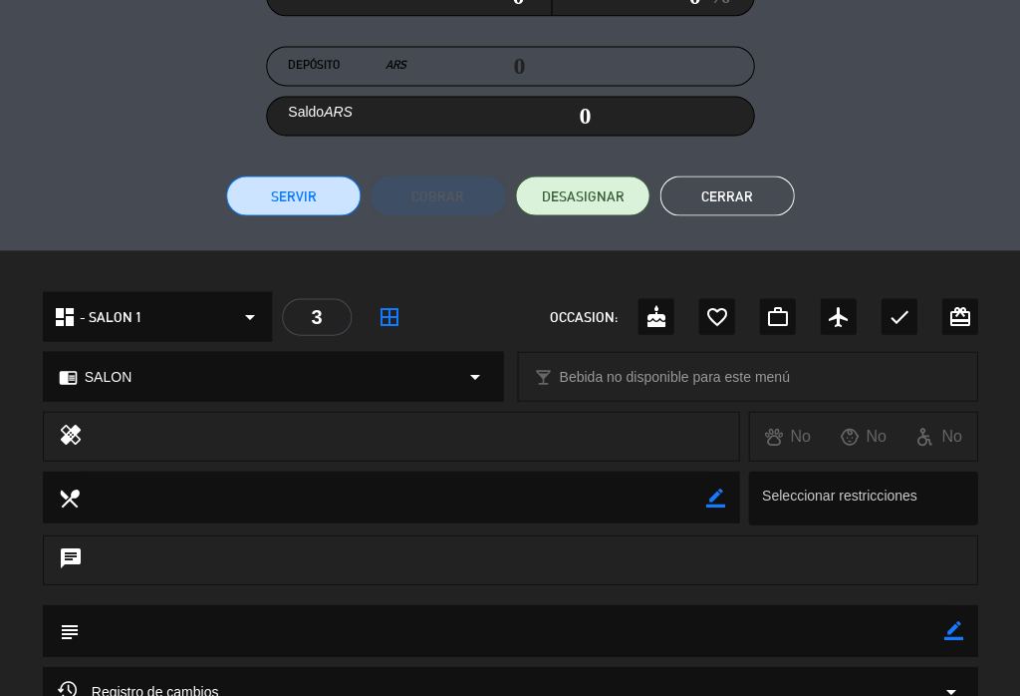
click at [321, 326] on div "3" at bounding box center [317, 316] width 70 height 37
click at [316, 310] on div "3" at bounding box center [317, 316] width 70 height 37
click at [301, 311] on div "3" at bounding box center [317, 316] width 70 height 37
click at [376, 315] on span "border_all" at bounding box center [390, 316] width 36 height 36
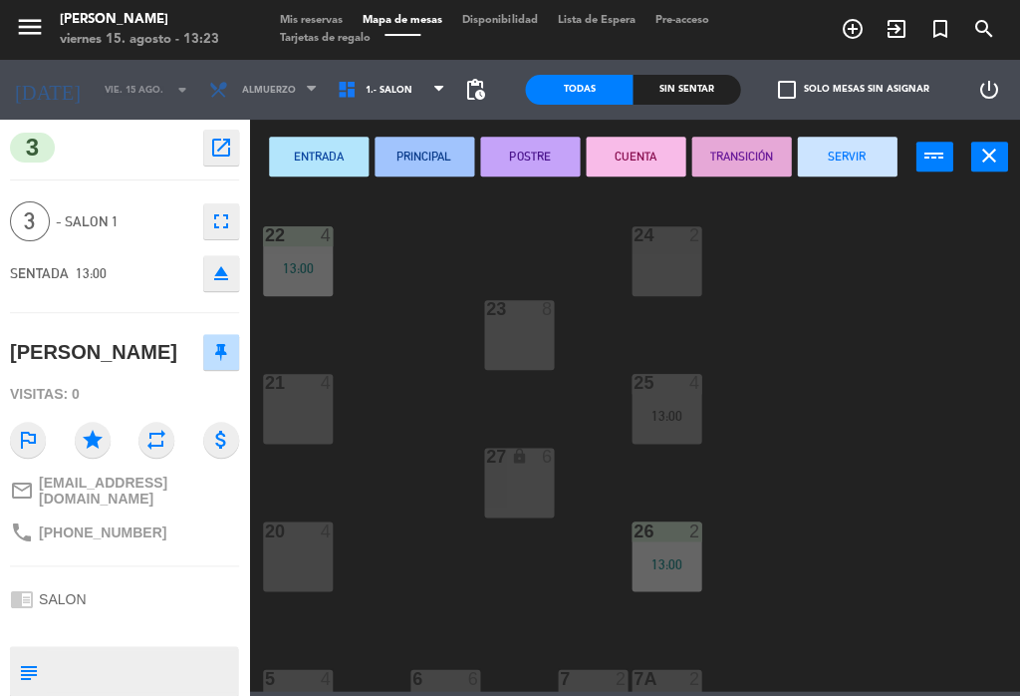
click at [235, 217] on button "fullscreen" at bounding box center [221, 221] width 36 height 36
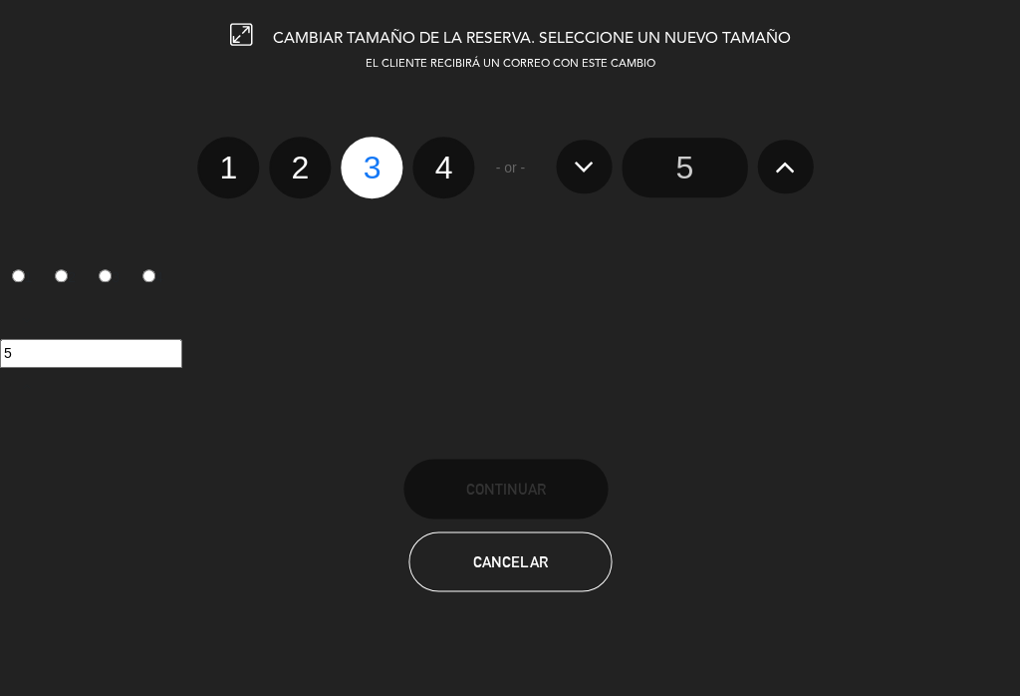
click at [449, 163] on label "4" at bounding box center [444, 168] width 62 height 62
click at [447, 156] on input "4" at bounding box center [440, 149] width 13 height 13
radio input "true"
radio input "false"
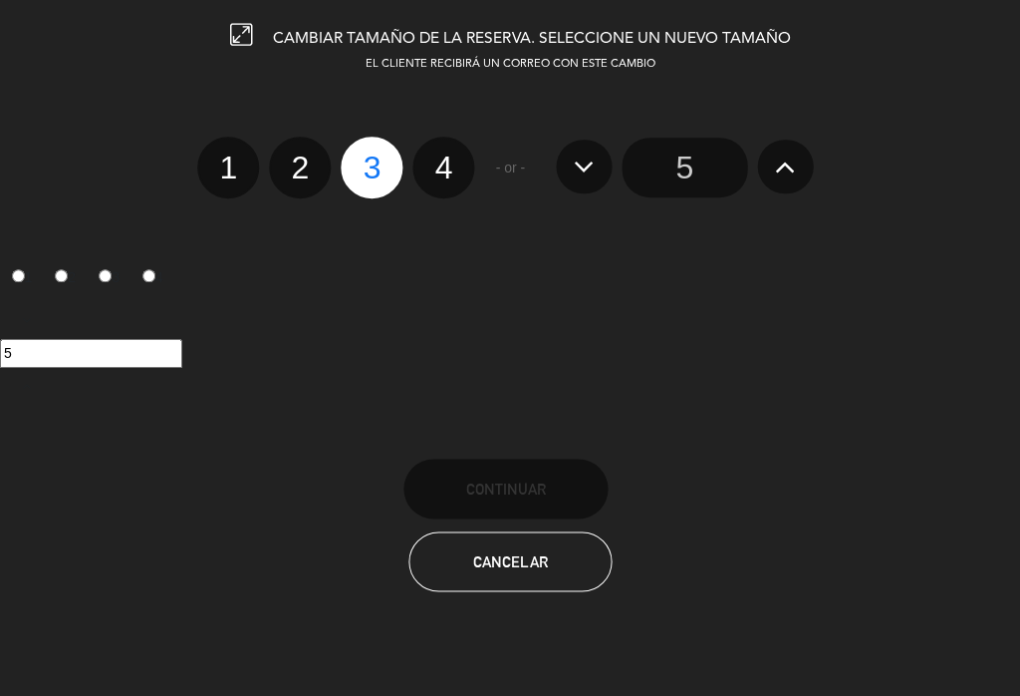
radio input "false"
radio input "true"
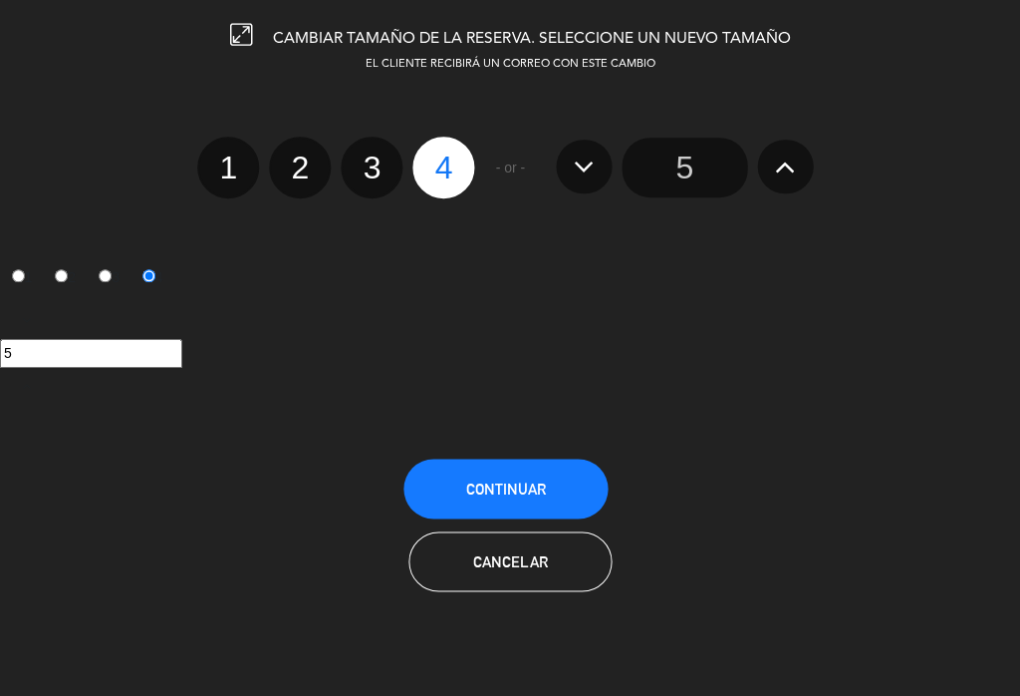
click at [496, 475] on button "Continuar" at bounding box center [506, 488] width 204 height 60
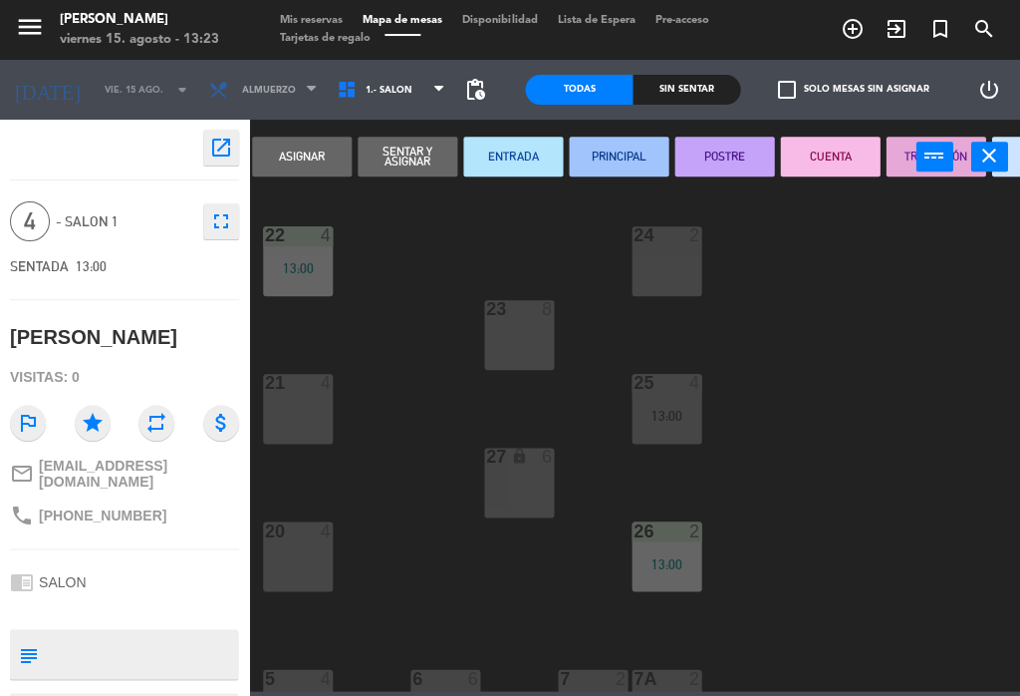
click at [994, 144] on icon "close" at bounding box center [990, 155] width 24 height 24
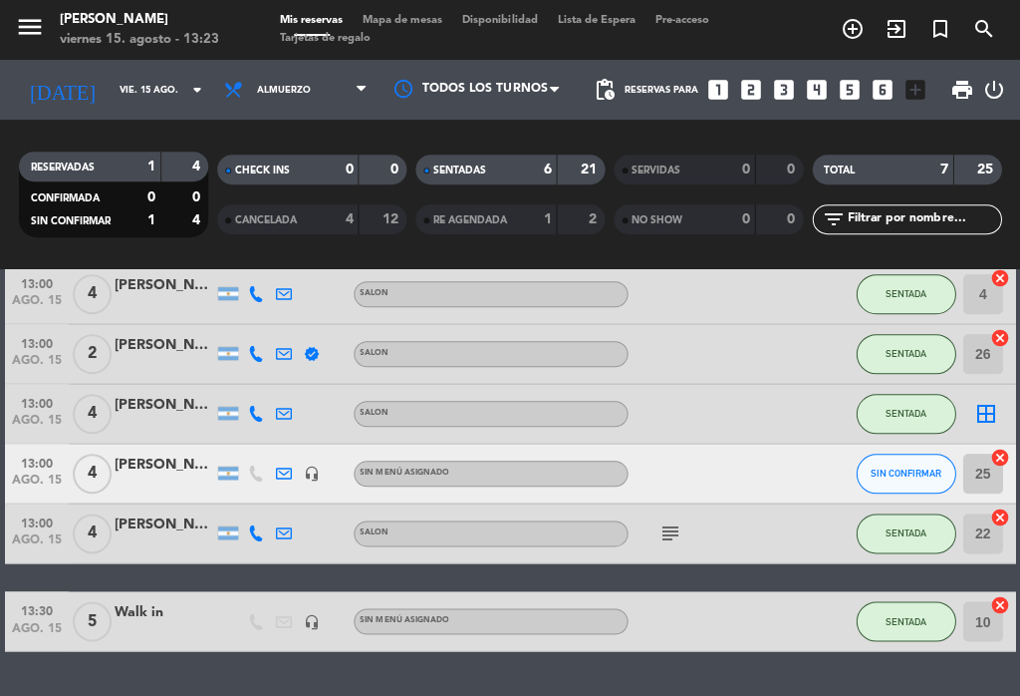
scroll to position [169, 0]
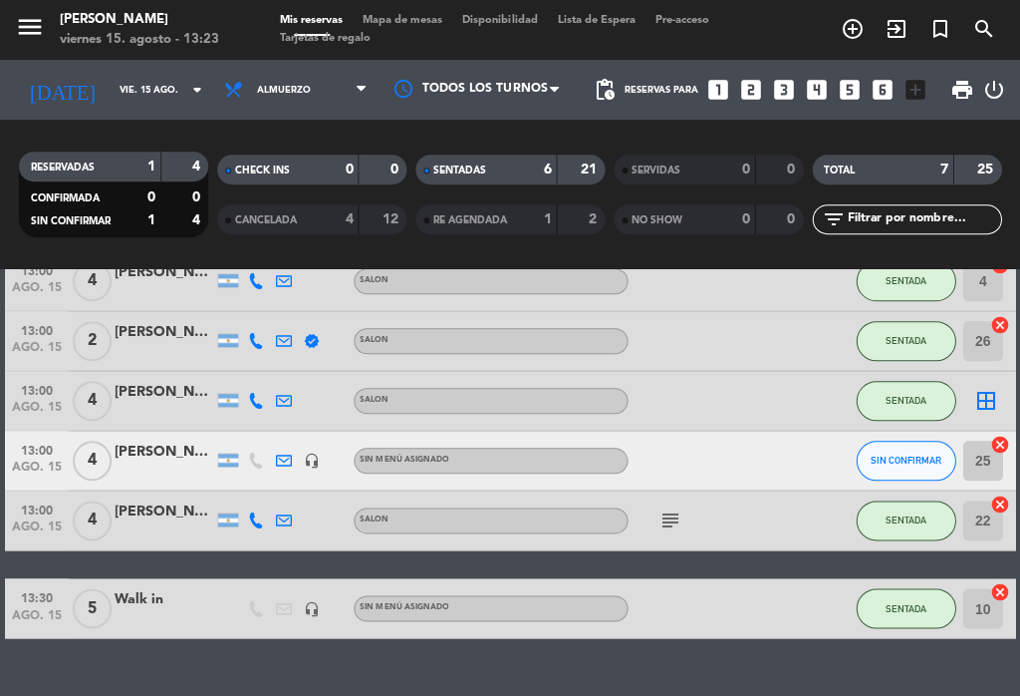
click at [990, 389] on icon "border_all" at bounding box center [986, 401] width 24 height 24
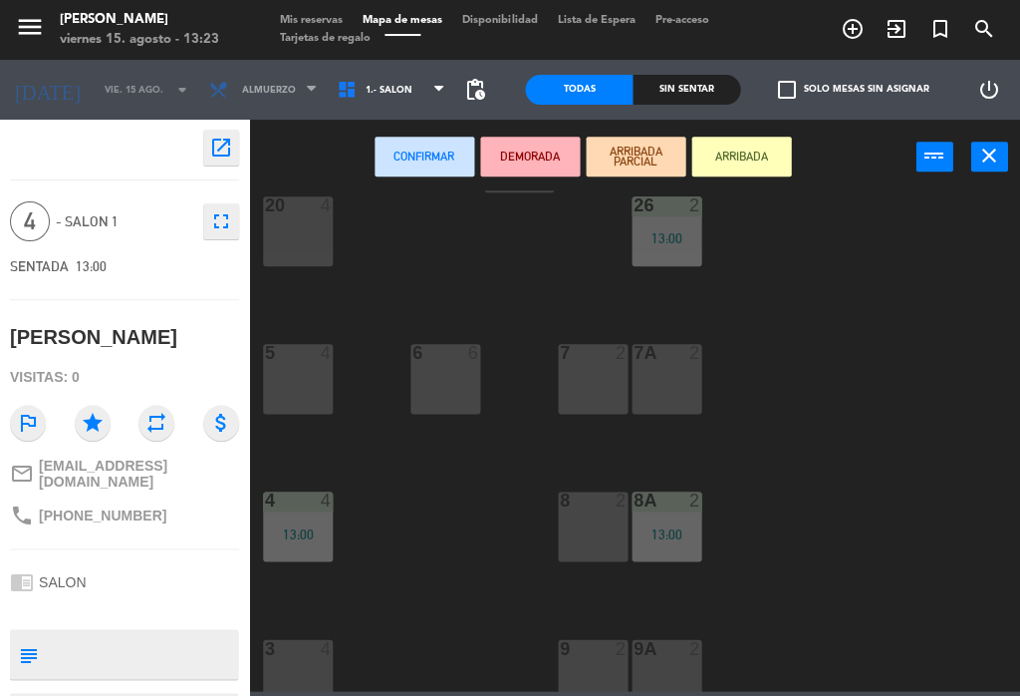
scroll to position [399, 0]
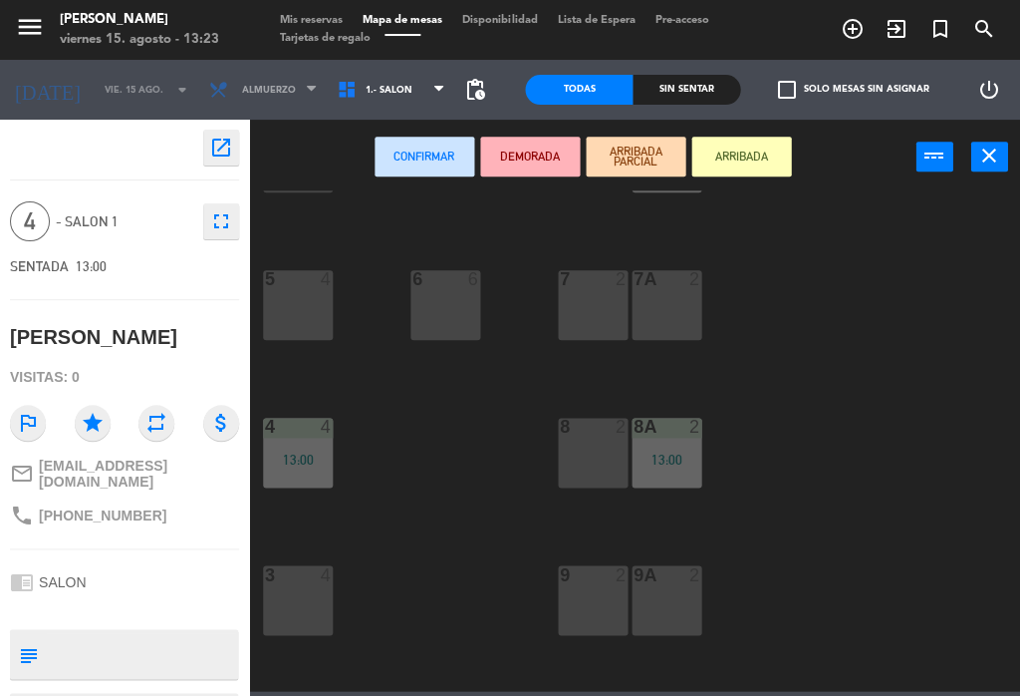
click at [314, 614] on div "3 4" at bounding box center [298, 600] width 70 height 70
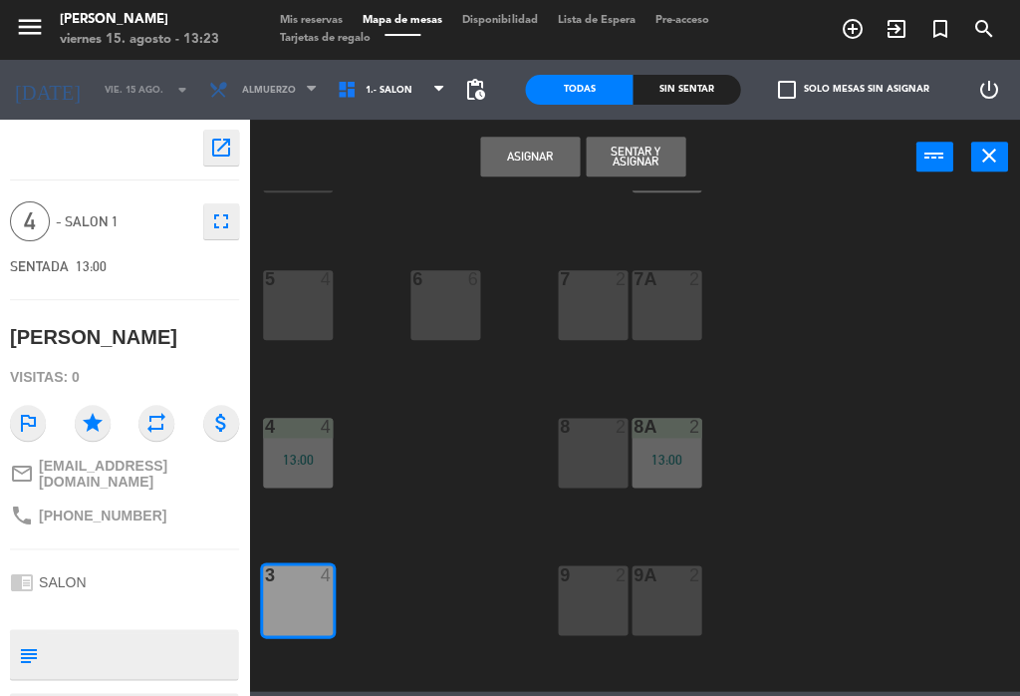
click at [542, 143] on button "Asignar" at bounding box center [530, 157] width 100 height 40
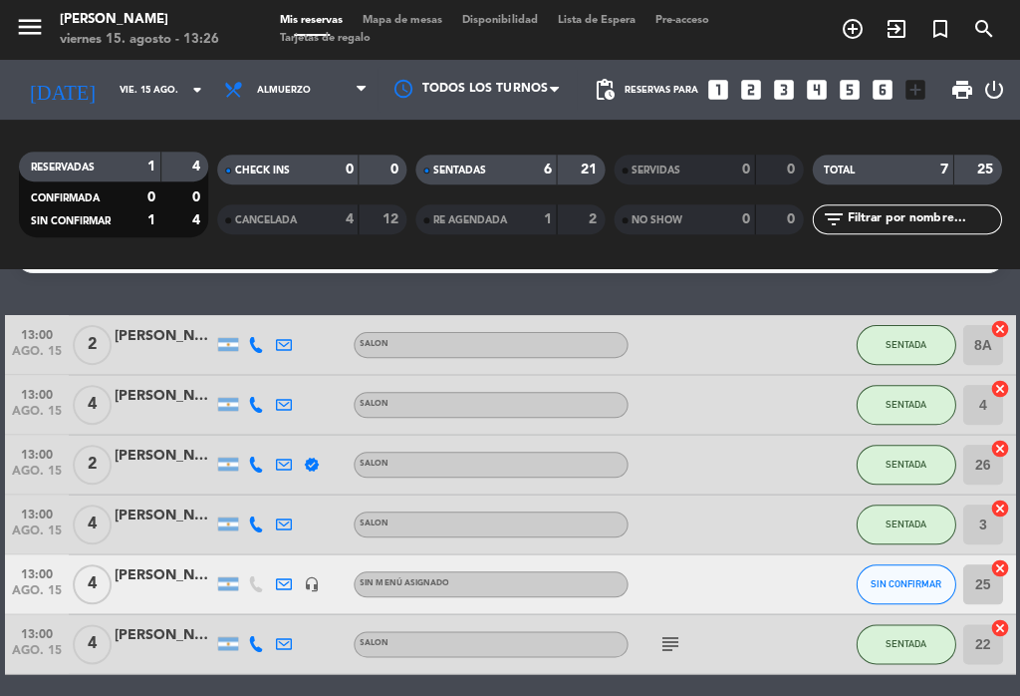
scroll to position [45, 0]
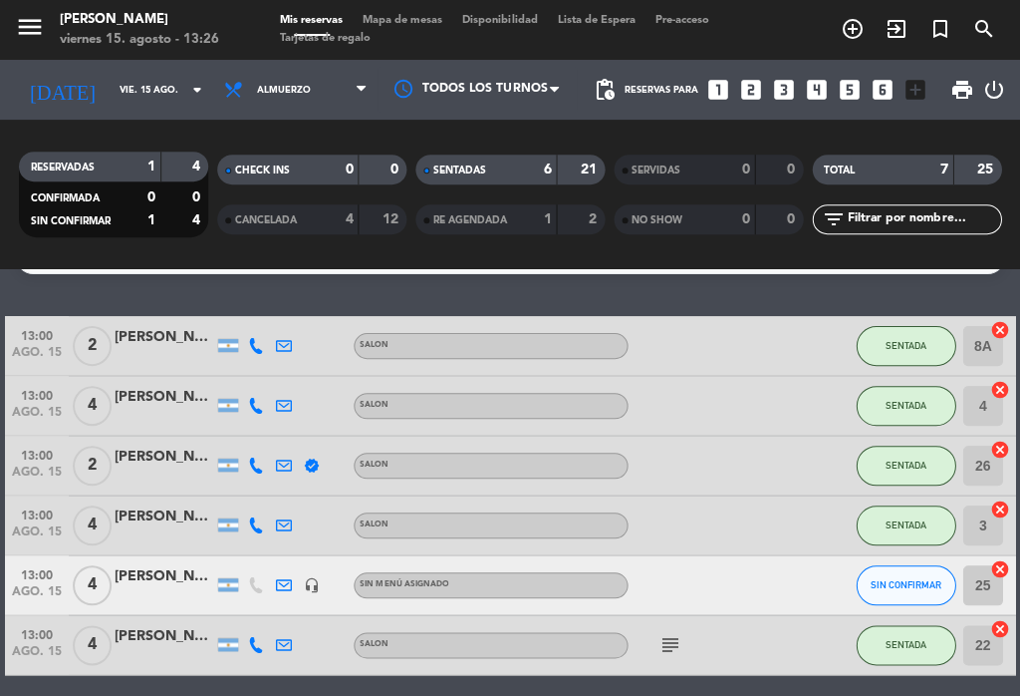
click at [315, 586] on icon "headset_mic" at bounding box center [312, 585] width 16 height 16
click at [285, 591] on icon at bounding box center [284, 585] width 16 height 16
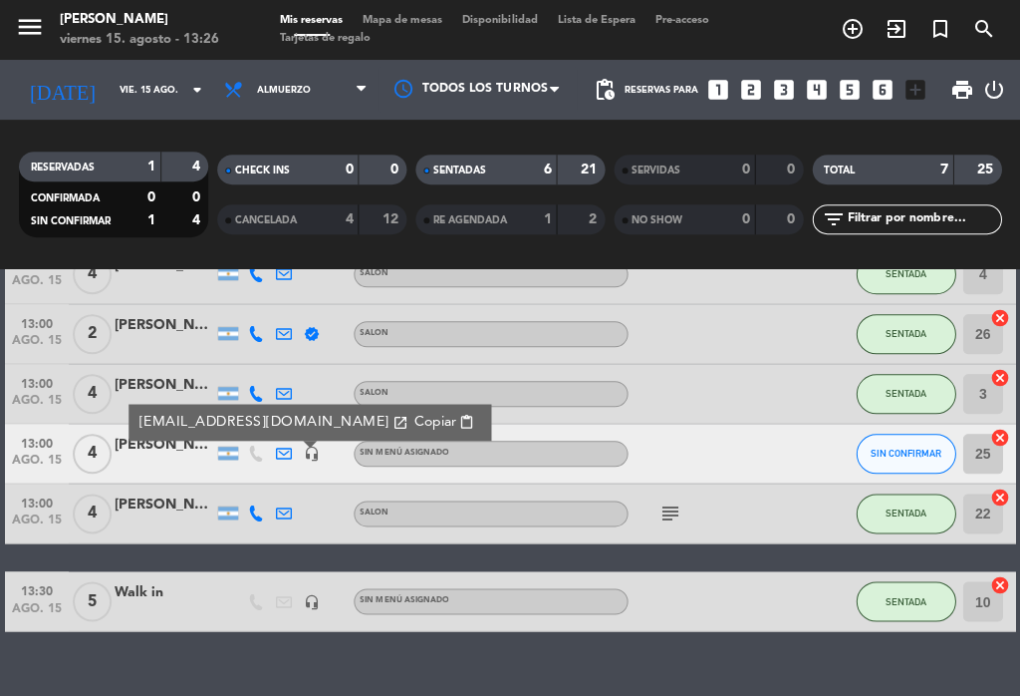
scroll to position [174, 0]
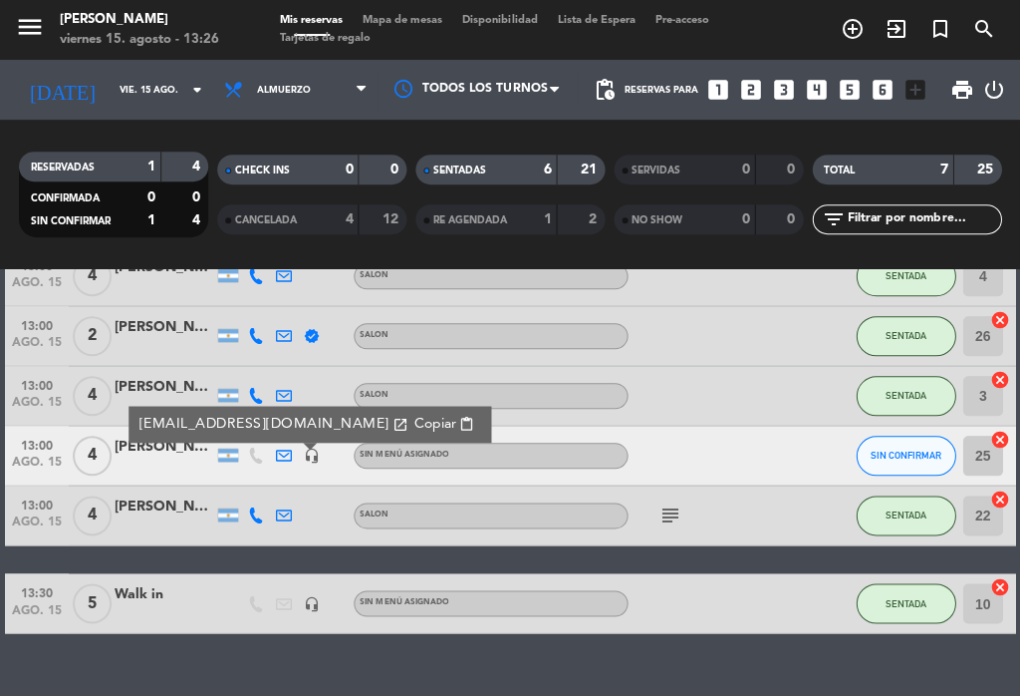
click at [117, 552] on div "13:00 ago. 15 2 [PERSON_NAME] SALON SENTADA 8A cancel 13:00 ago. 15 4 [PERSON_N…" at bounding box center [510, 409] width 1010 height 446
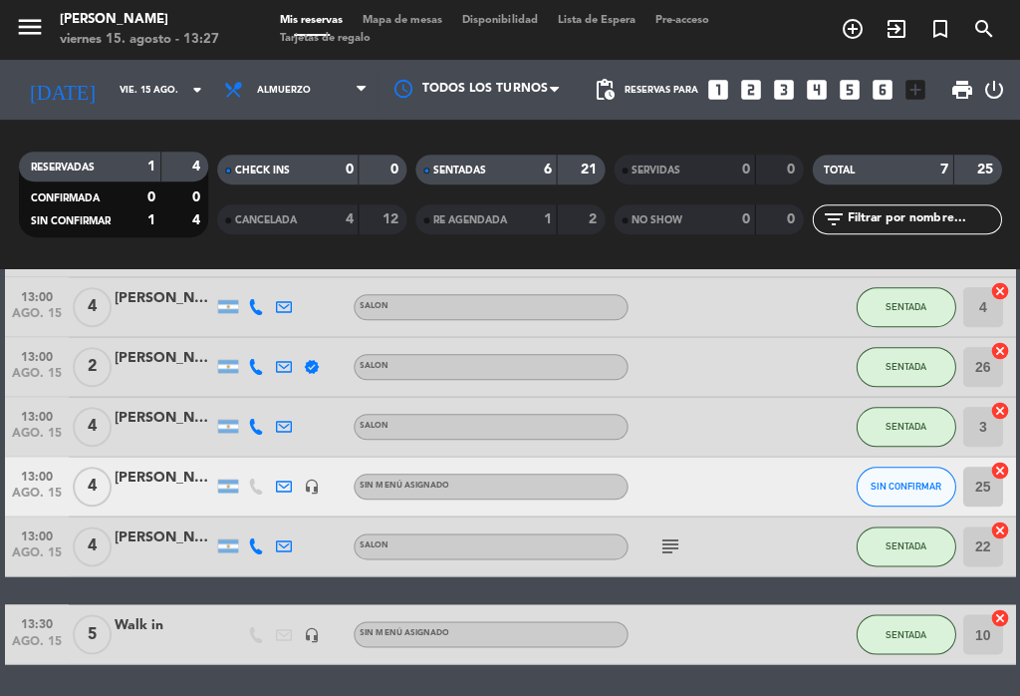
scroll to position [124, 0]
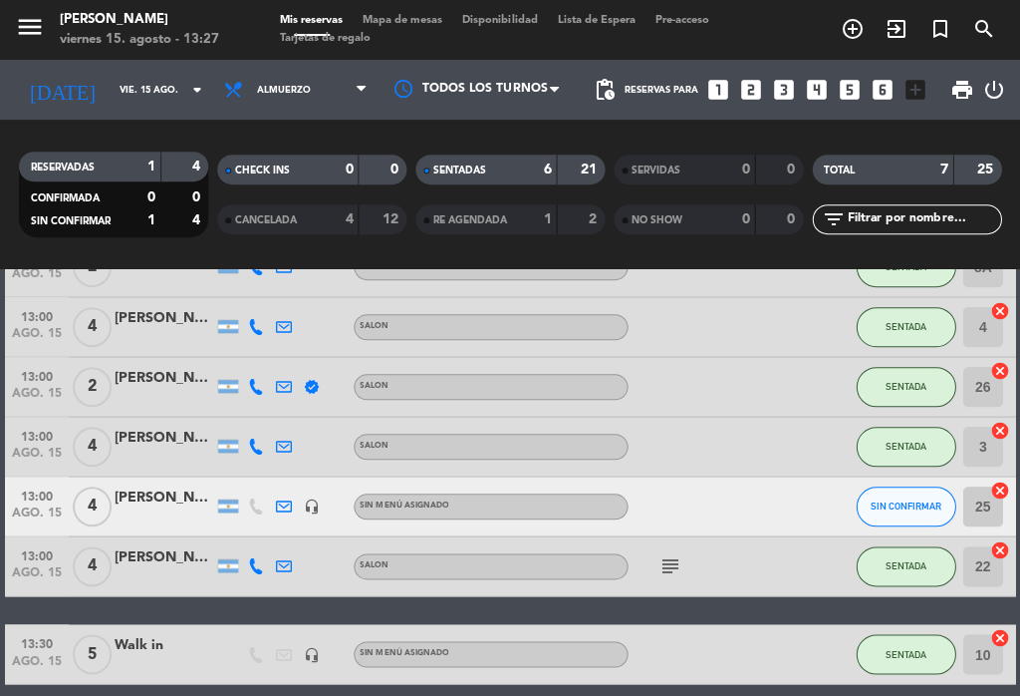
click at [989, 339] on input "4" at bounding box center [983, 327] width 40 height 40
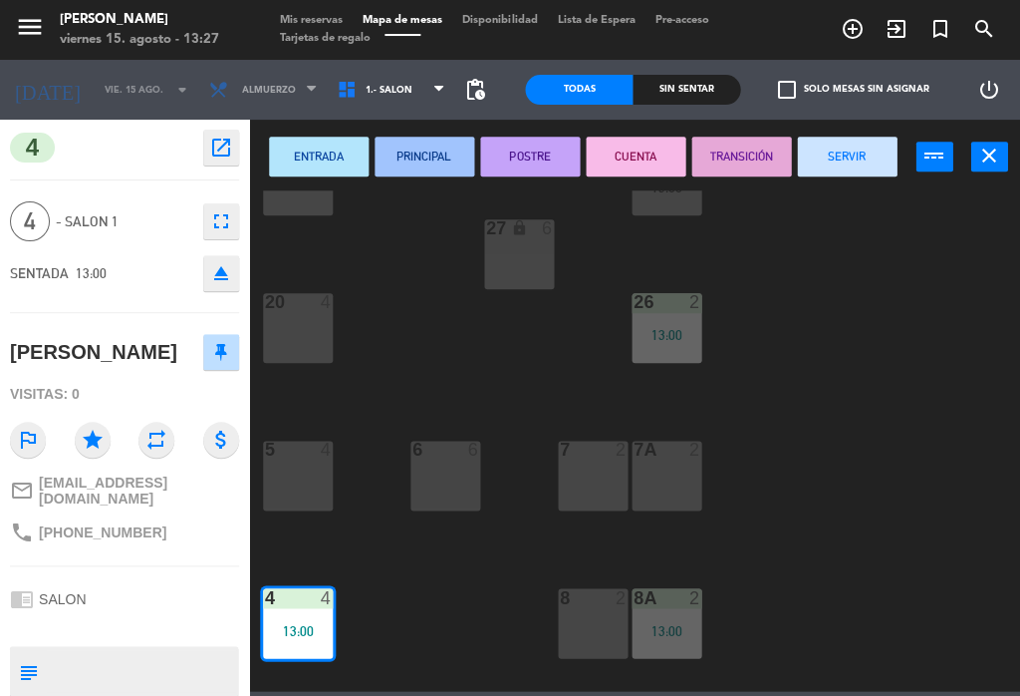
scroll to position [210, 0]
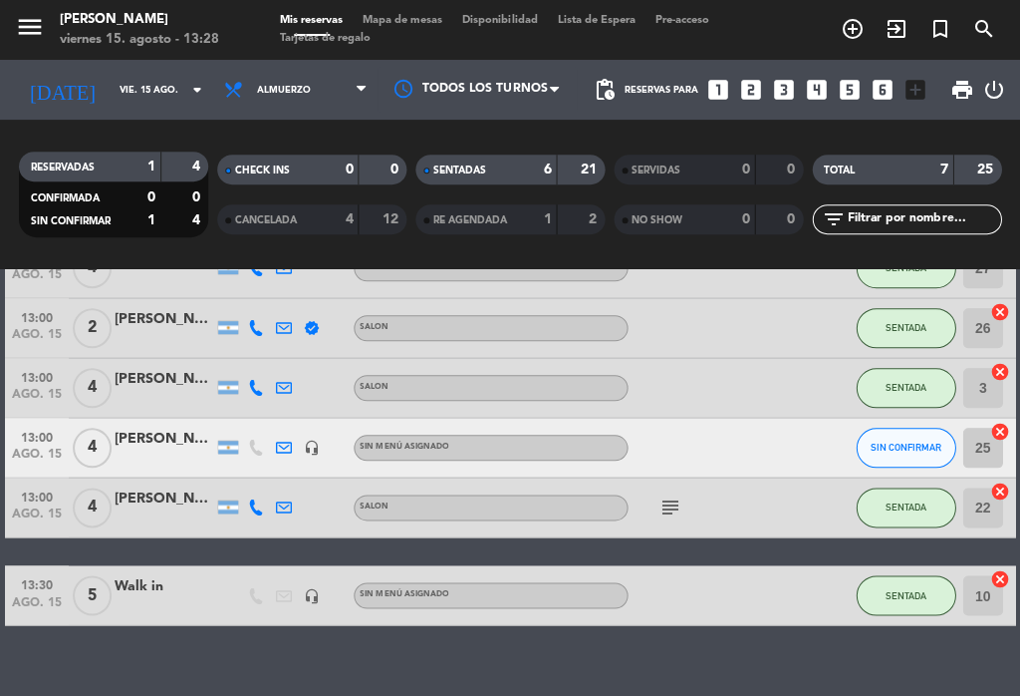
scroll to position [180, 0]
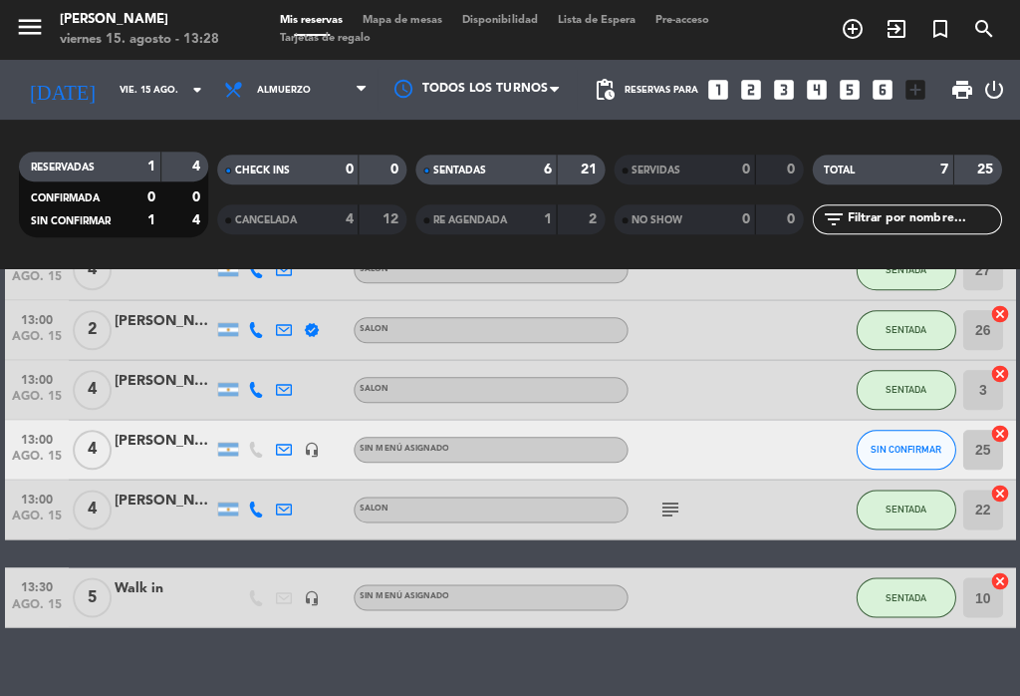
click at [981, 447] on input "25" at bounding box center [983, 449] width 40 height 40
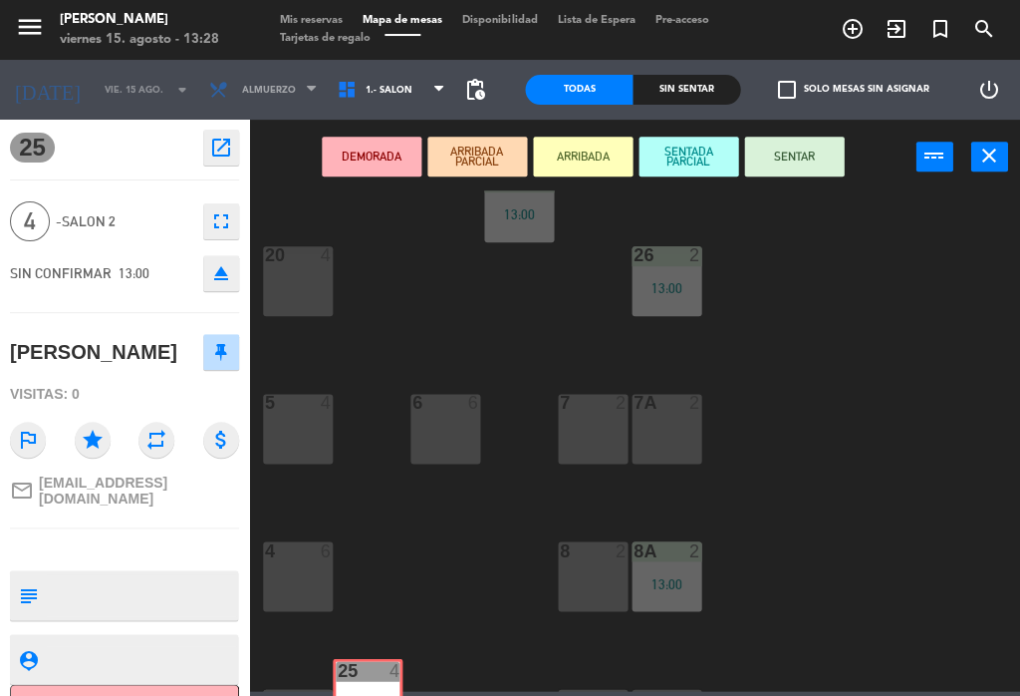
scroll to position [301, 0]
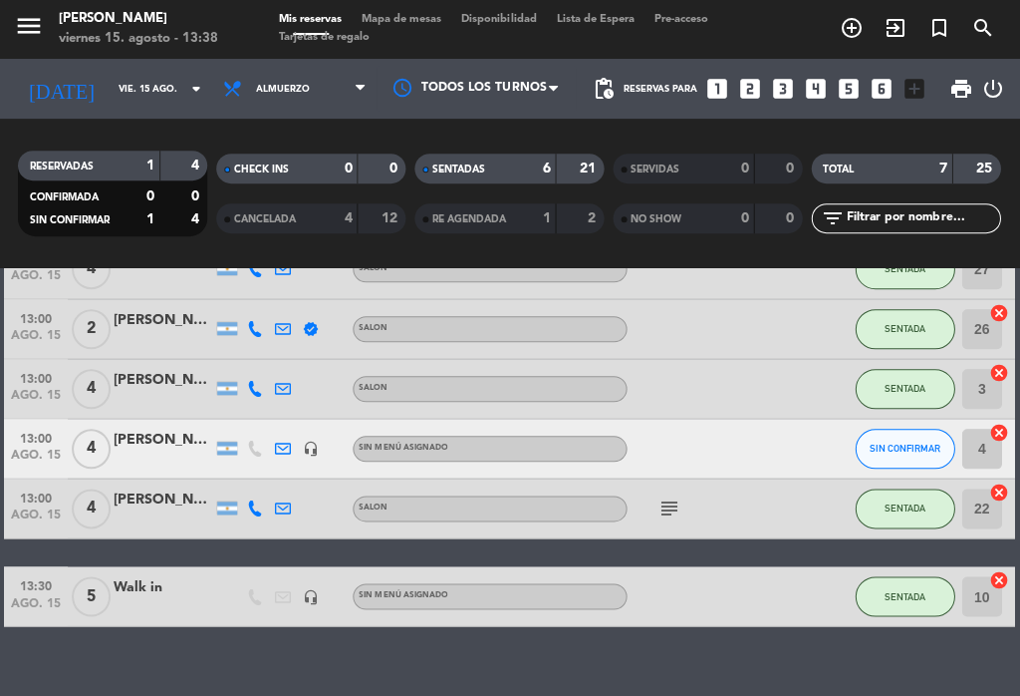
scroll to position [31, 0]
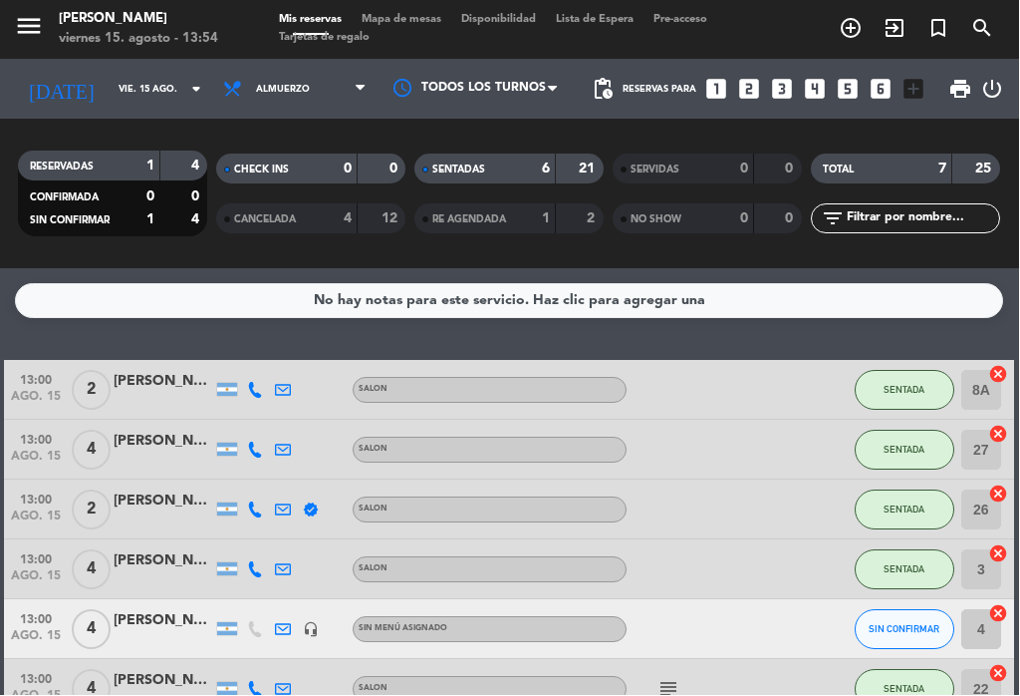
click at [787, 77] on icon "looks_3" at bounding box center [783, 90] width 26 height 26
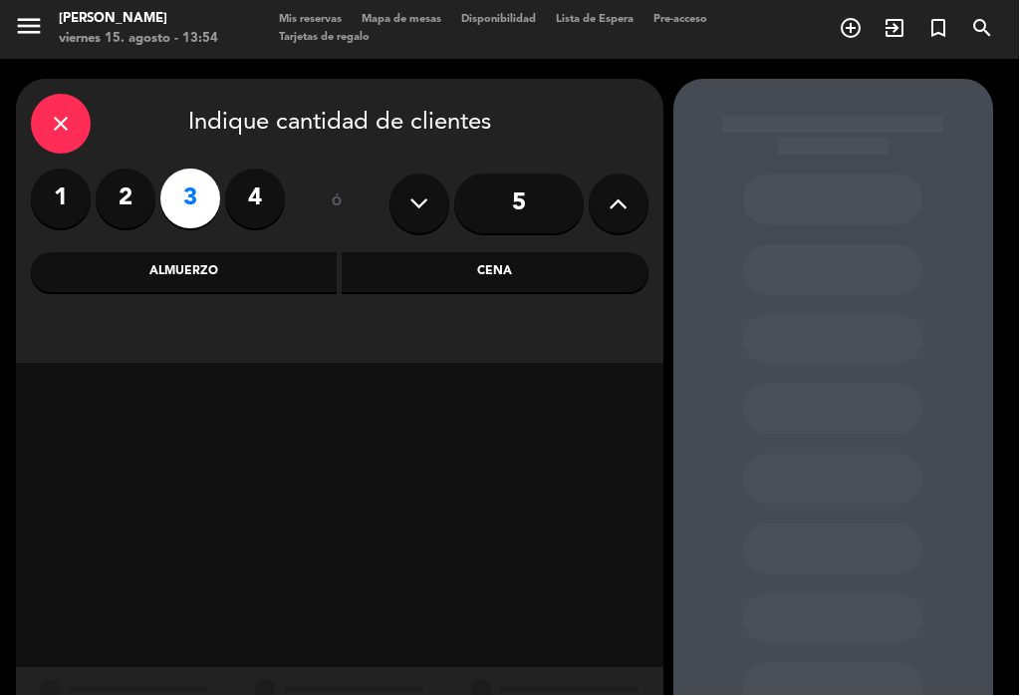
click at [165, 253] on div "Almuerzo" at bounding box center [185, 273] width 307 height 40
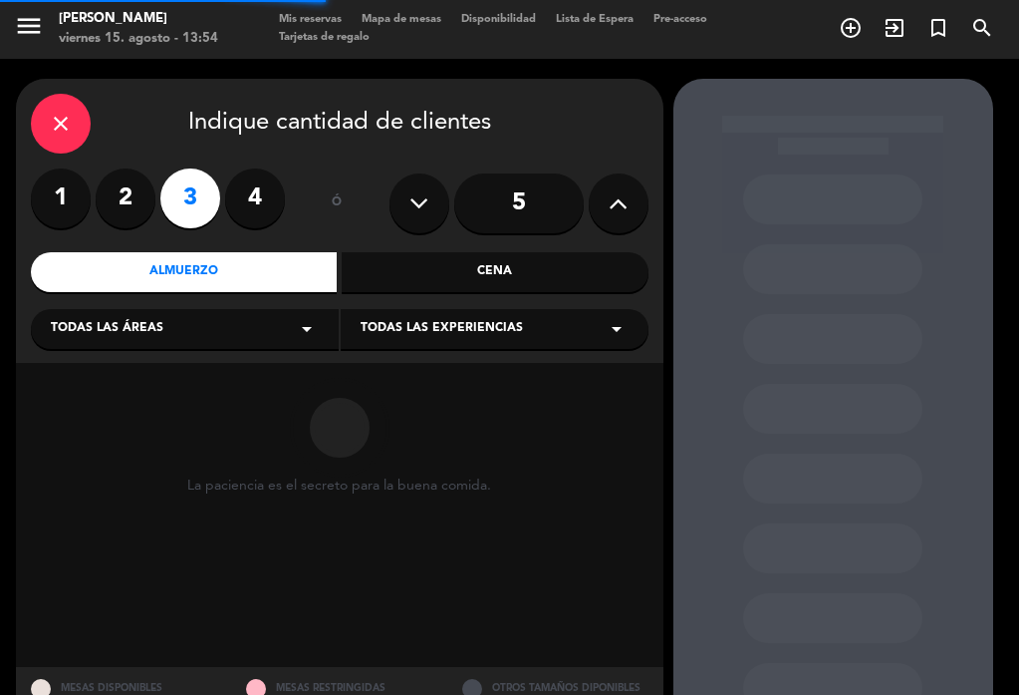
click at [140, 320] on span "Todas las áreas" at bounding box center [108, 330] width 113 height 20
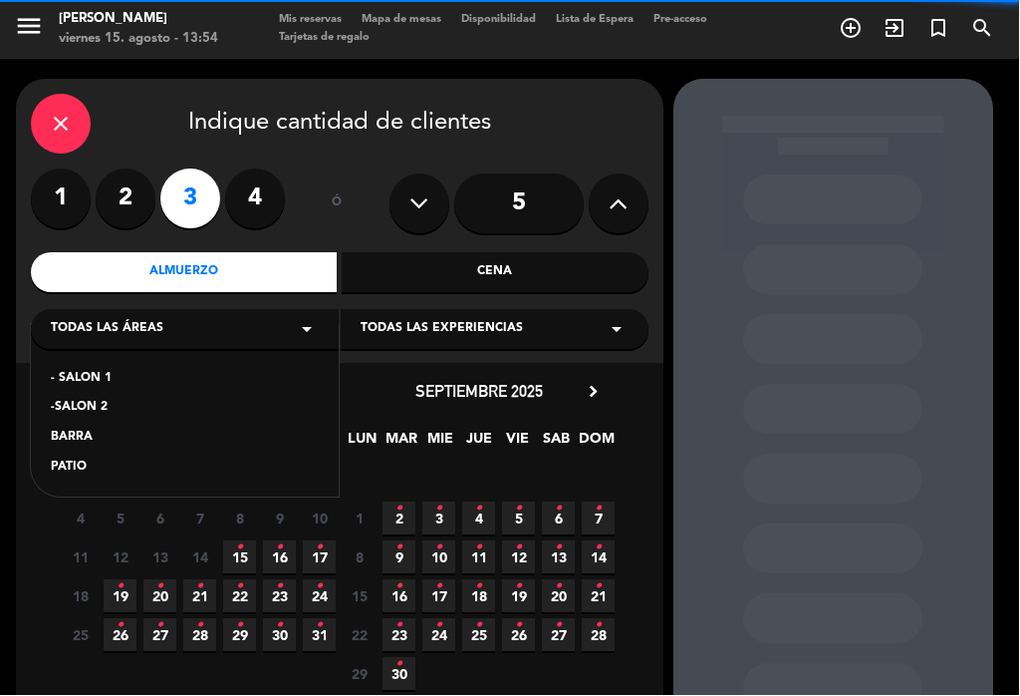
click at [70, 370] on div "- SALON 1" at bounding box center [186, 380] width 268 height 20
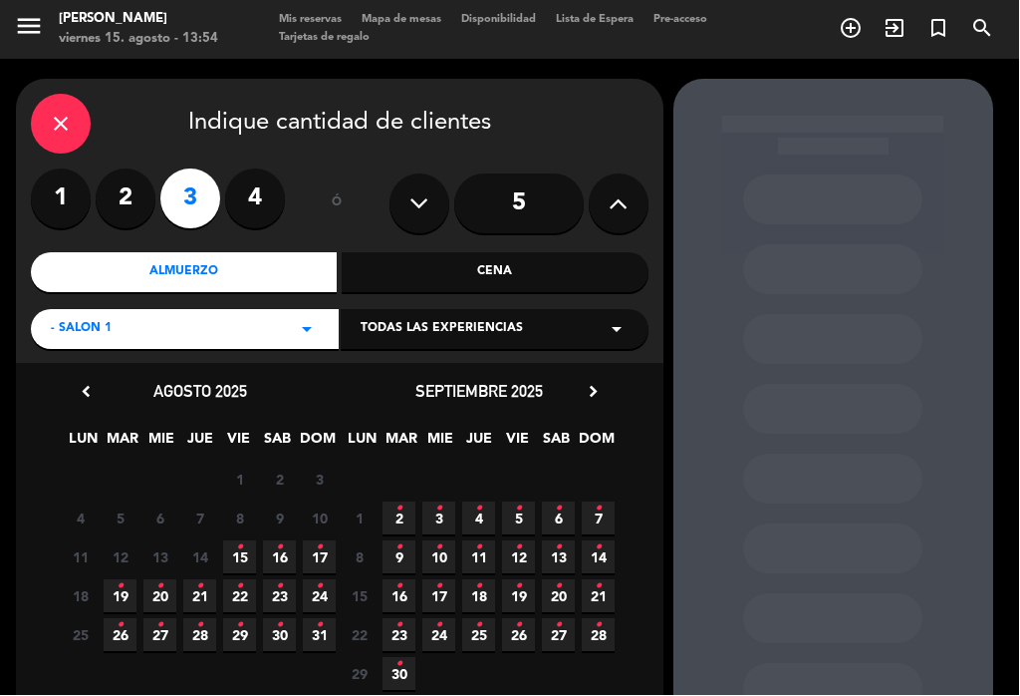
click at [234, 541] on span "15 •" at bounding box center [240, 557] width 33 height 33
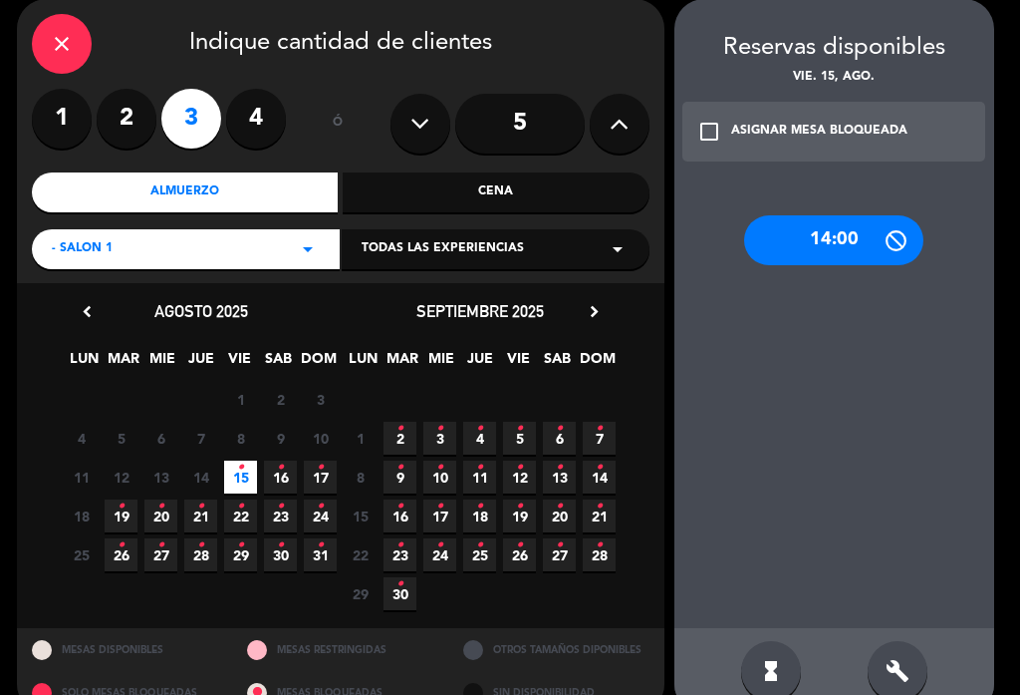
click at [869, 256] on div "14:00" at bounding box center [833, 241] width 179 height 50
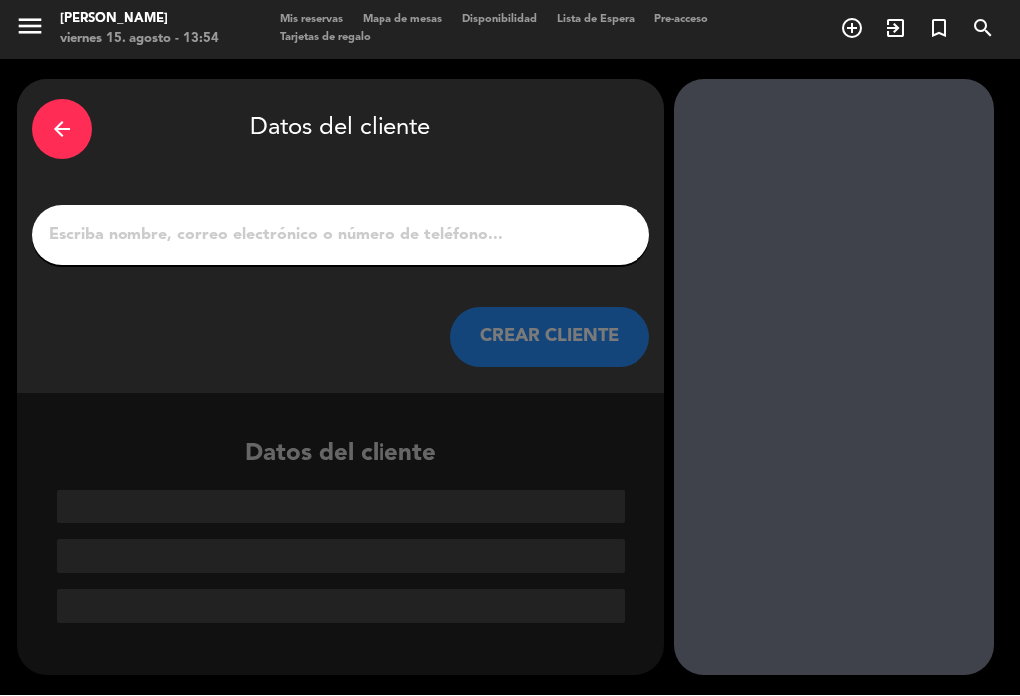
click at [144, 235] on input "1" at bounding box center [341, 236] width 588 height 28
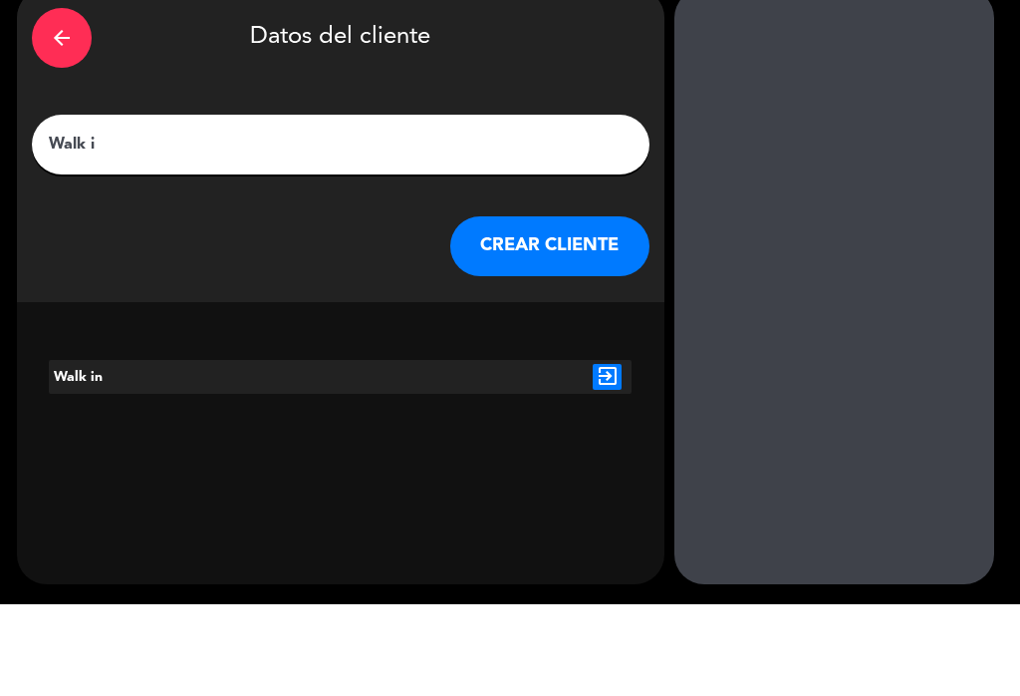
type input "Walk in"
click at [545, 308] on button "CREAR CLIENTE" at bounding box center [549, 338] width 199 height 60
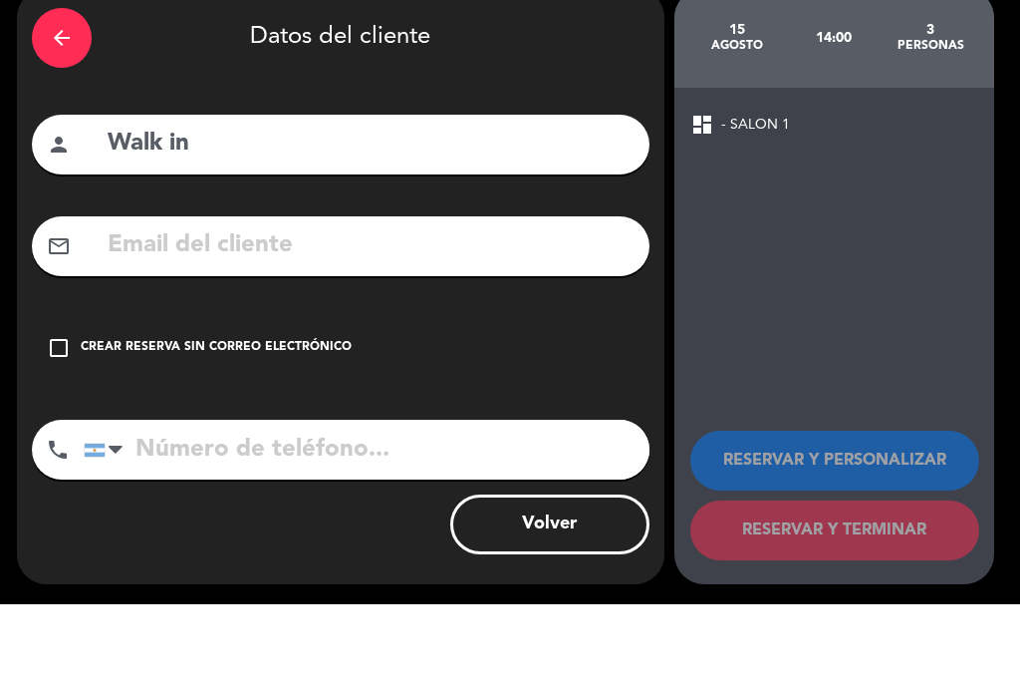
click at [54, 410] on div "check_box_outline_blank Crear reserva sin correo electrónico" at bounding box center [341, 440] width 618 height 60
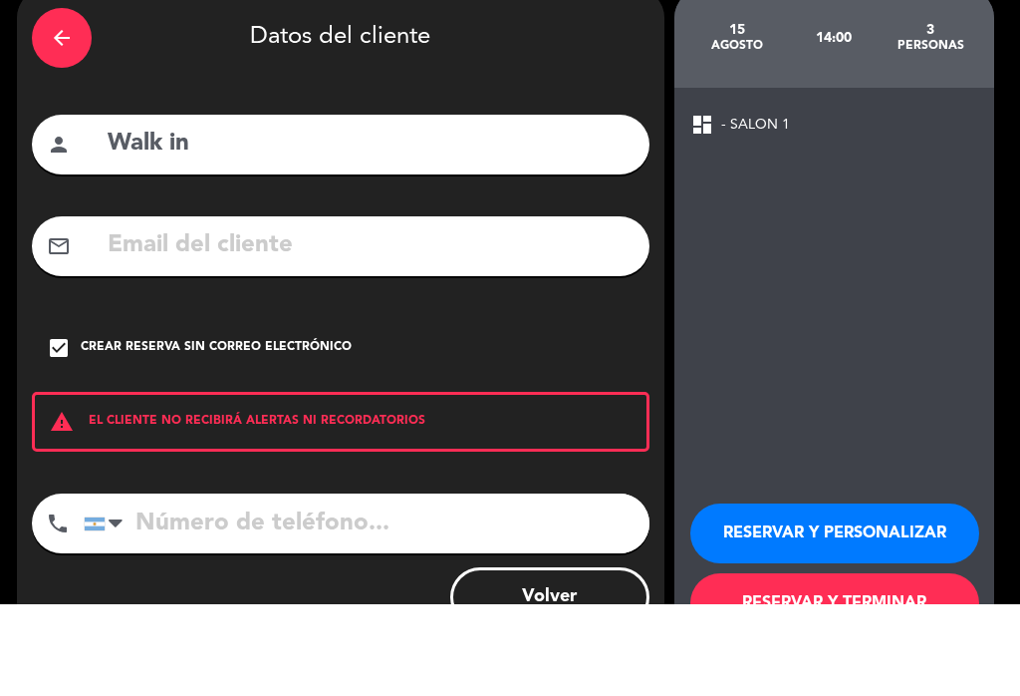
click at [896, 665] on button "RESERVAR Y TERMINAR" at bounding box center [835, 695] width 289 height 60
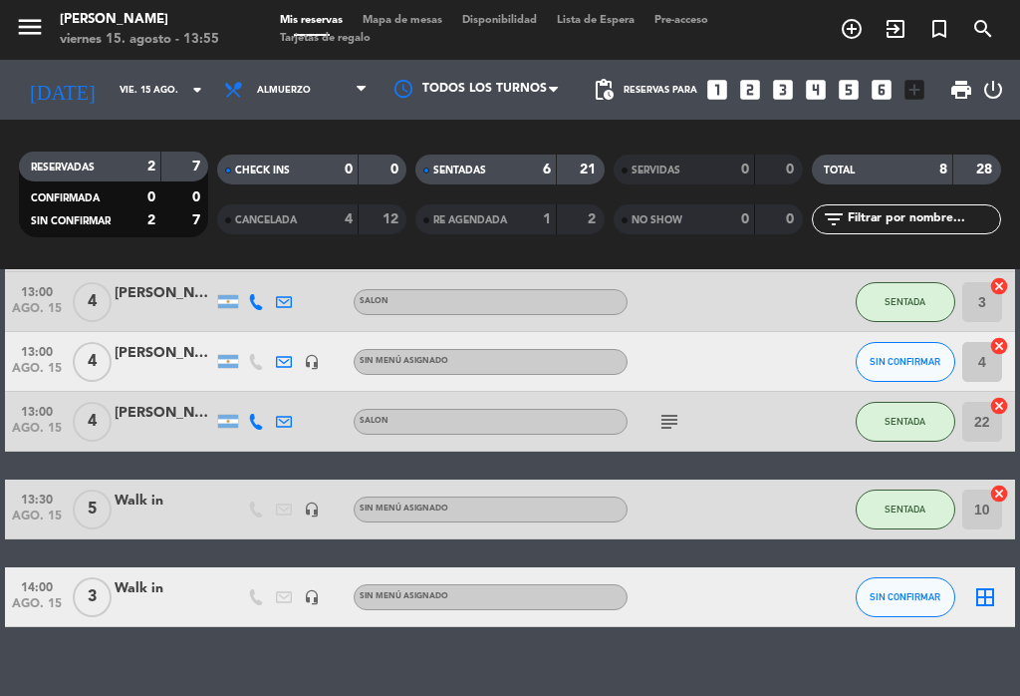
scroll to position [268, 0]
click at [977, 599] on icon "border_all" at bounding box center [986, 597] width 24 height 24
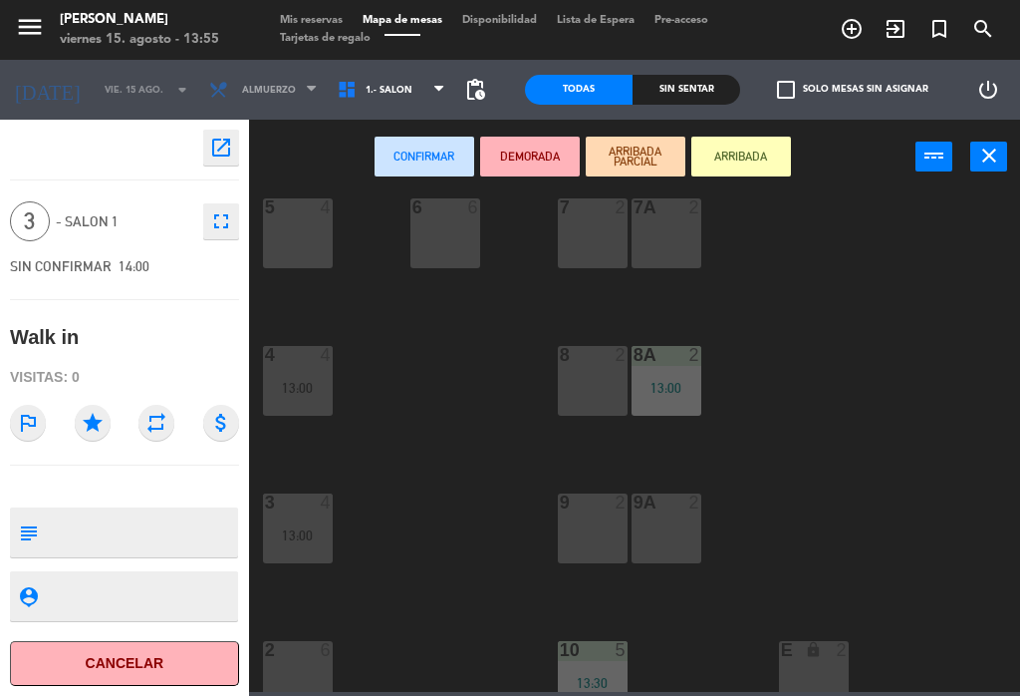
scroll to position [475, 0]
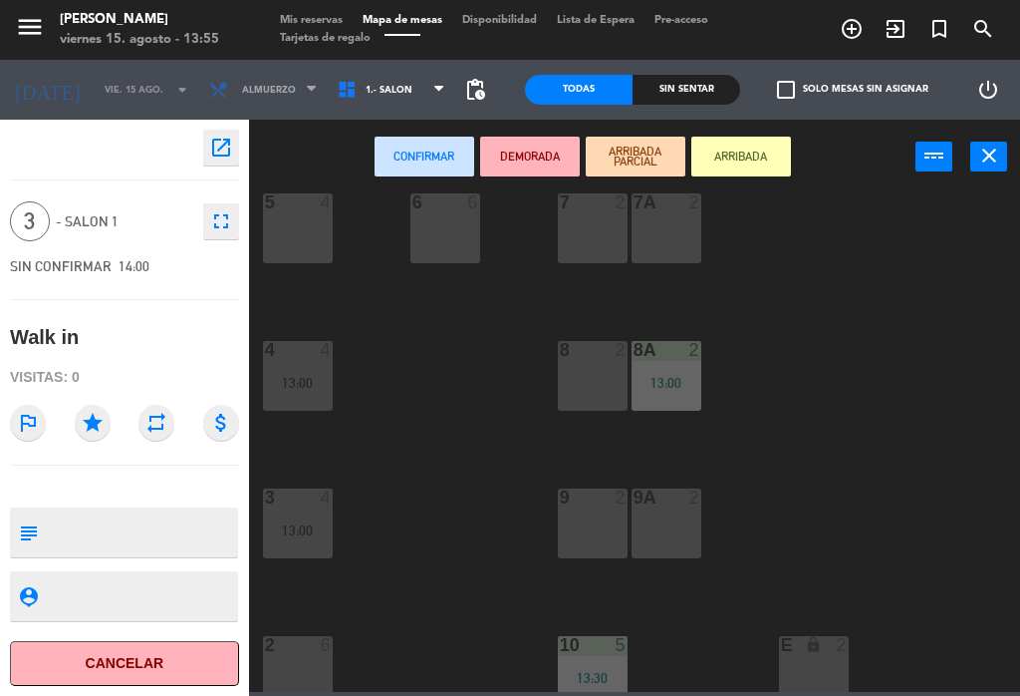
click at [303, 371] on div "4 4 13:00" at bounding box center [298, 376] width 70 height 70
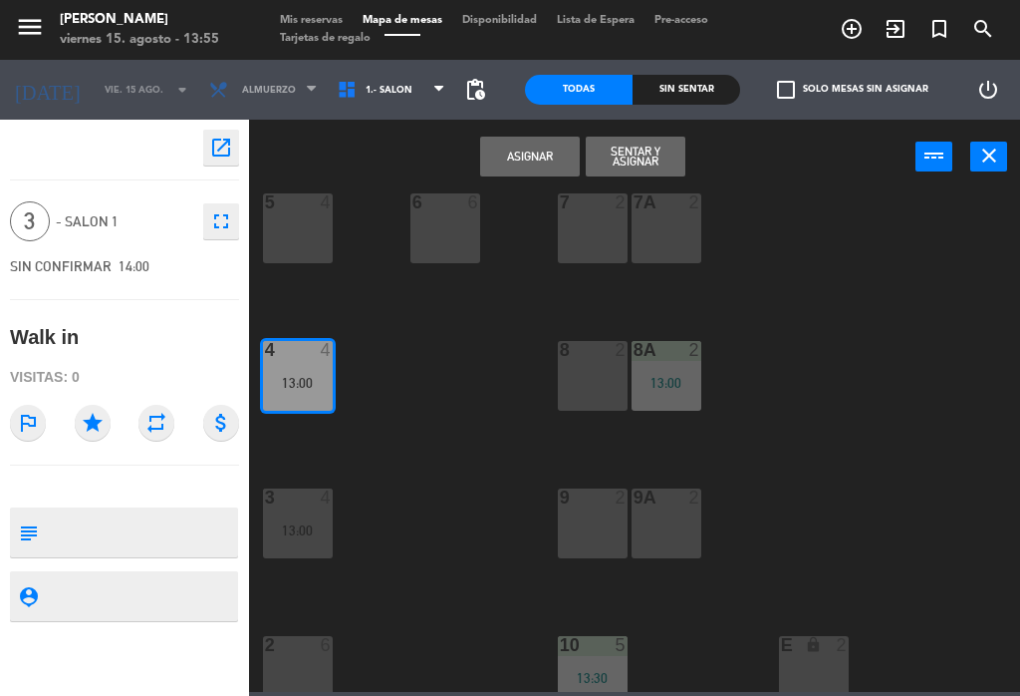
click at [553, 170] on button "Asignar" at bounding box center [530, 157] width 100 height 40
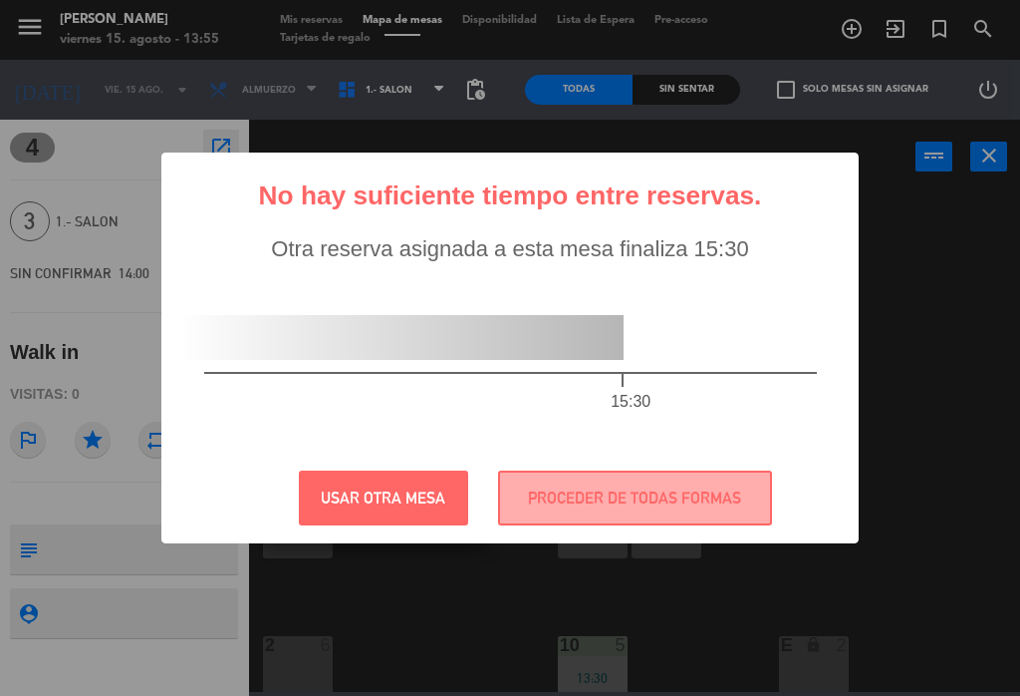
click at [721, 500] on button "PROCEDER DE TODAS FORMAS" at bounding box center [635, 497] width 274 height 55
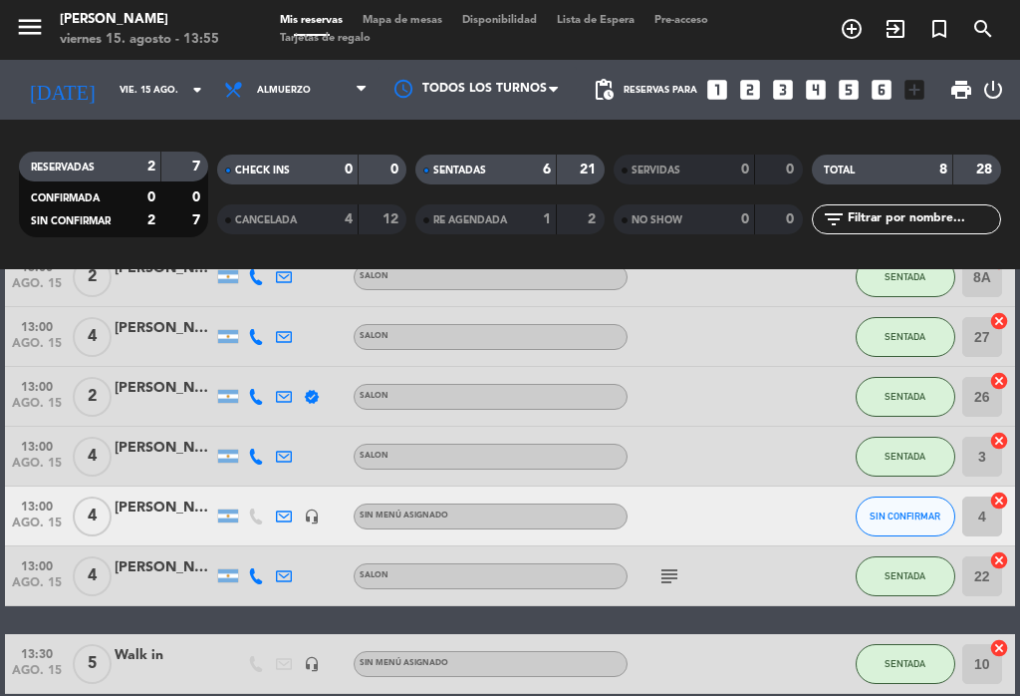
scroll to position [120, 0]
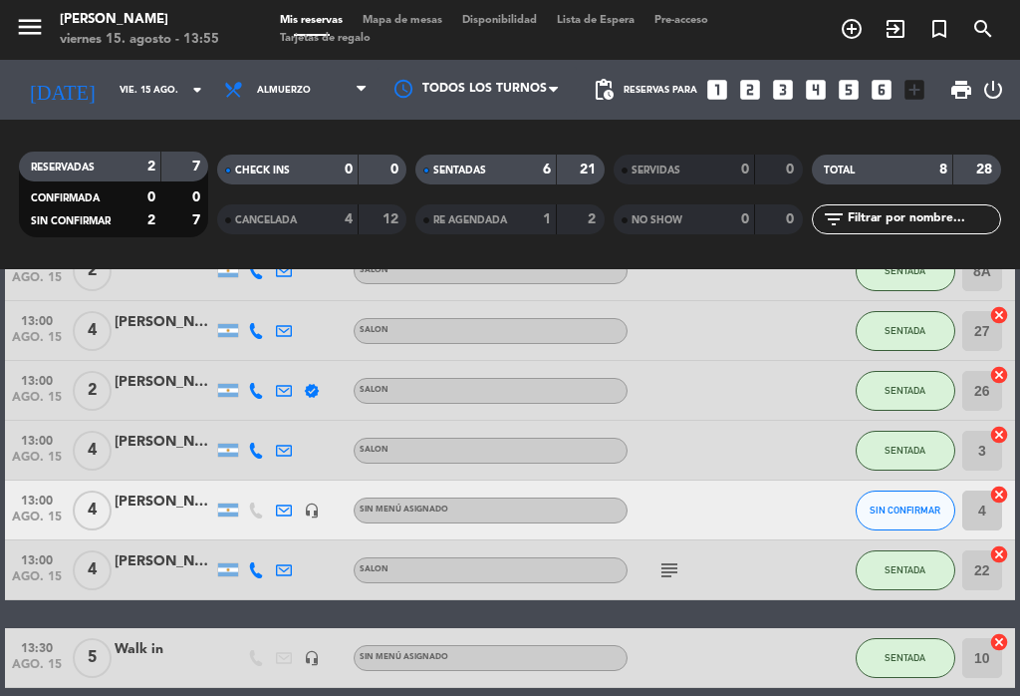
click at [170, 492] on div "[PERSON_NAME]" at bounding box center [165, 501] width 100 height 23
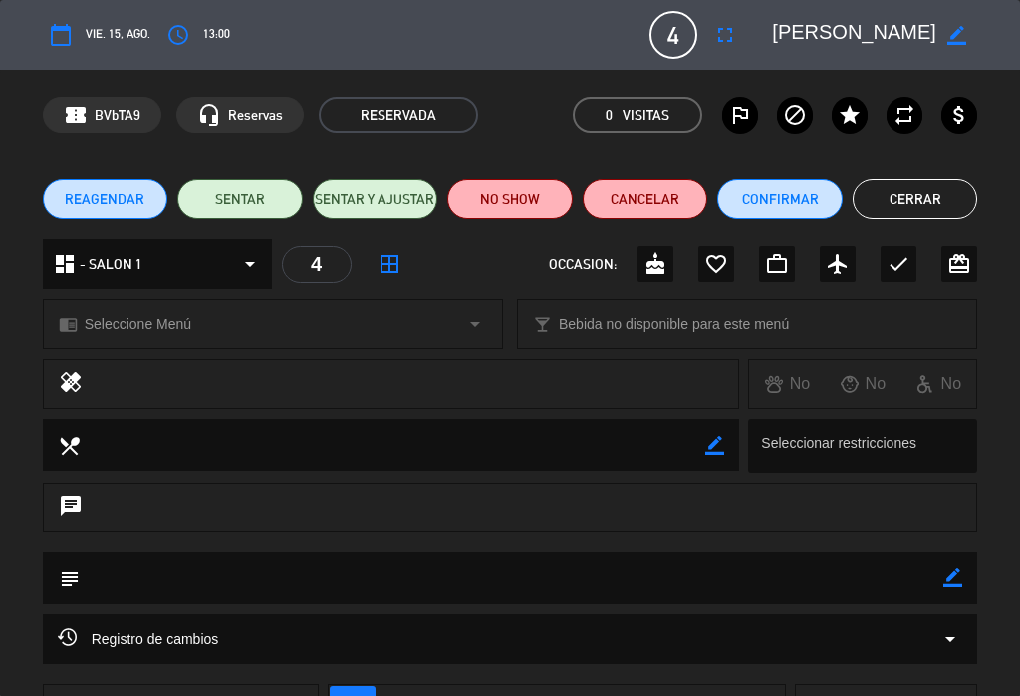
click at [675, 198] on button "Cancelar" at bounding box center [646, 199] width 126 height 40
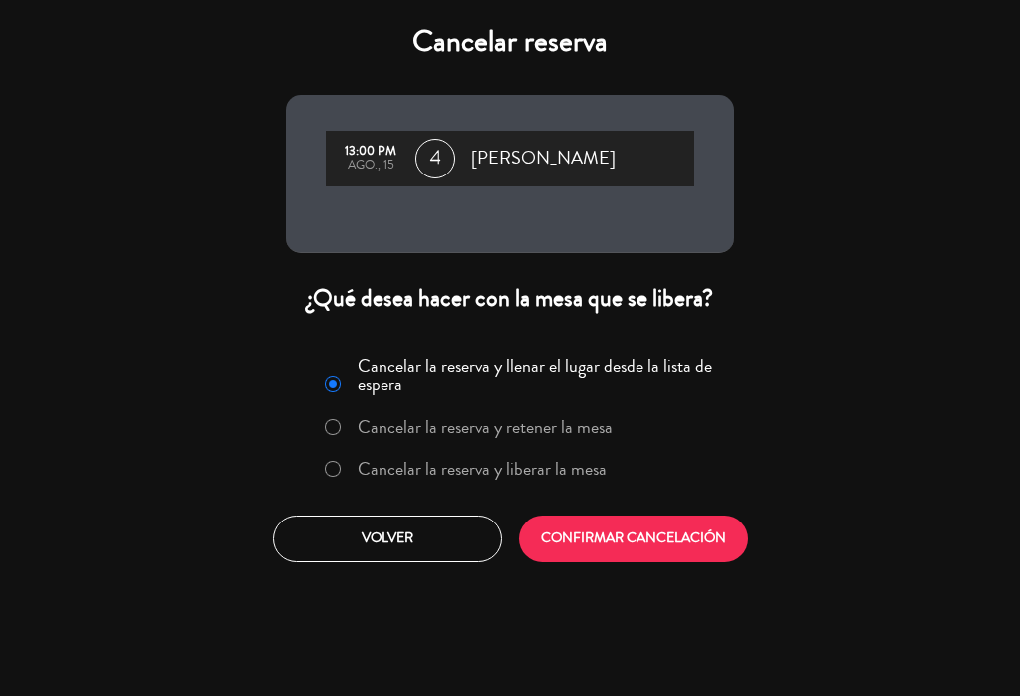
click at [332, 473] on input "Cancelar la reserva y liberar la mesa" at bounding box center [331, 466] width 13 height 13
radio input "true"
click at [674, 526] on button "CONFIRMAR CANCELACIÓN" at bounding box center [633, 538] width 229 height 47
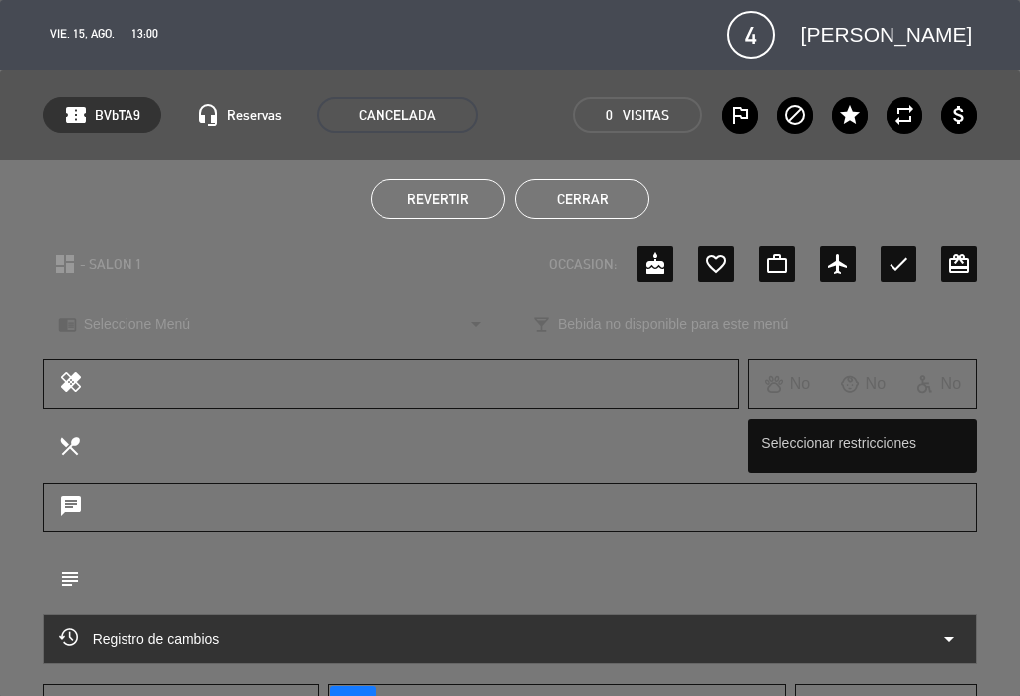
click at [567, 218] on button "Cerrar" at bounding box center [582, 199] width 135 height 40
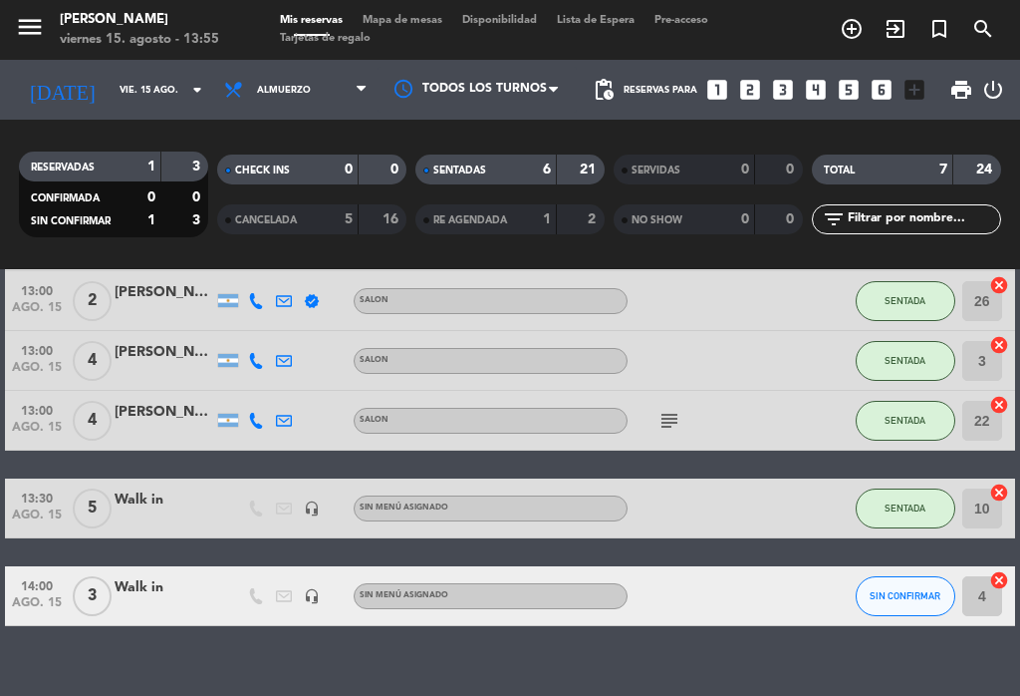
scroll to position [208, 0]
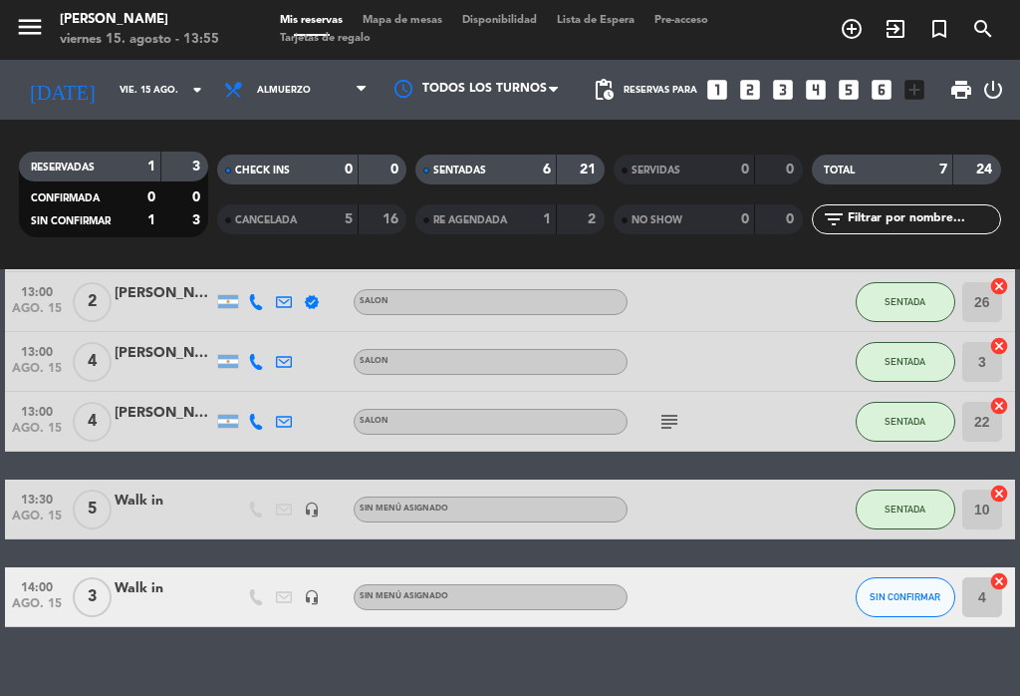
click at [150, 600] on div at bounding box center [165, 608] width 100 height 16
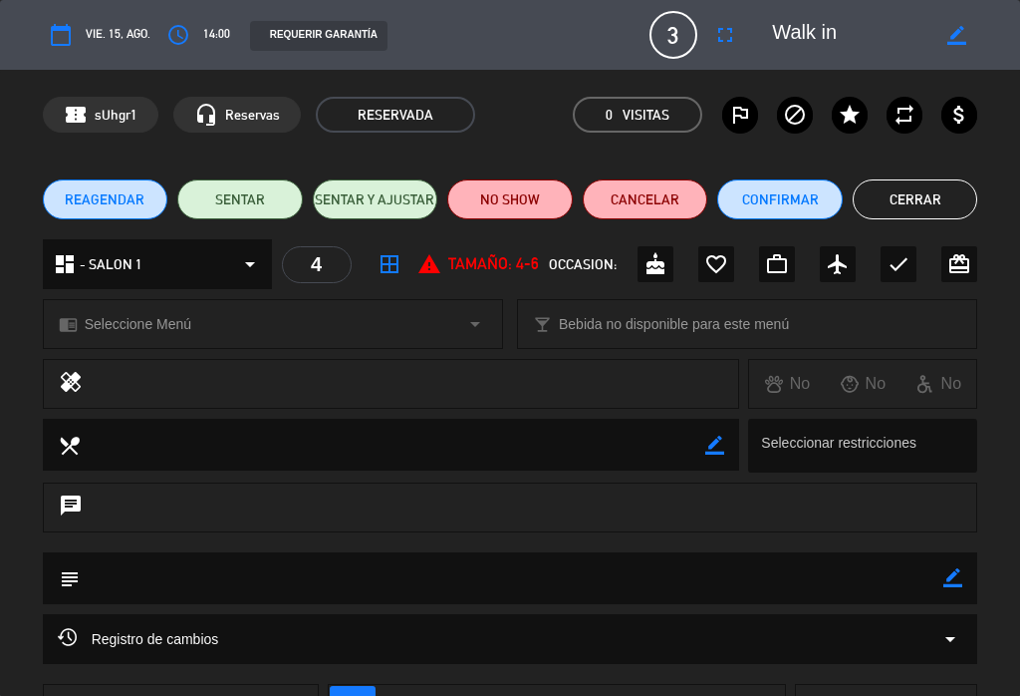
click at [236, 202] on button "SENTAR" at bounding box center [240, 199] width 126 height 40
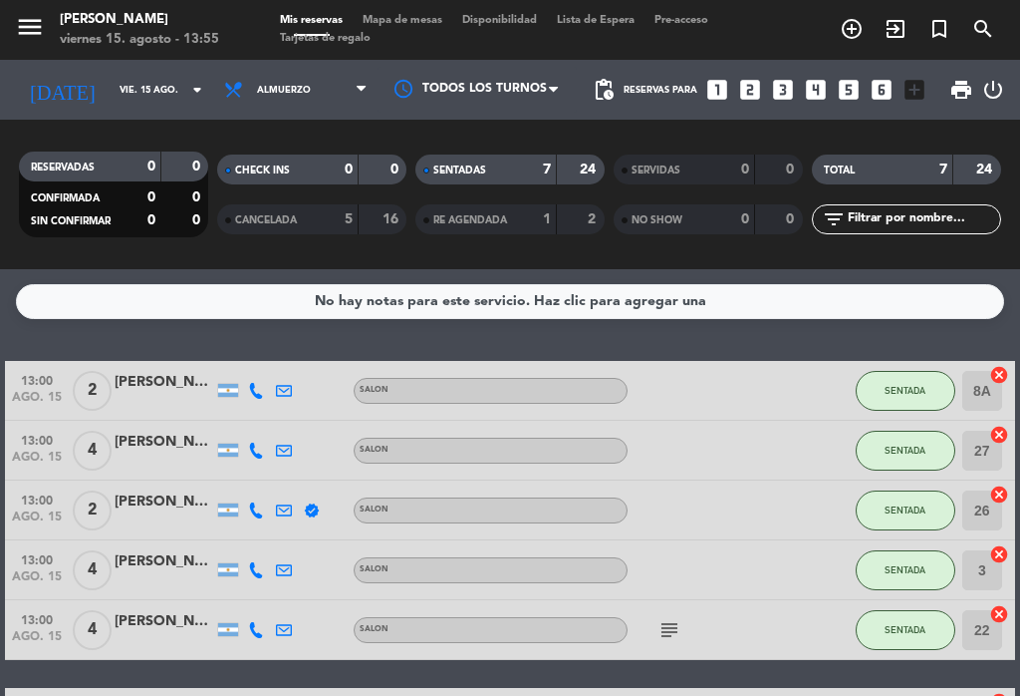
scroll to position [0, 0]
click at [750, 98] on icon "looks_two" at bounding box center [750, 90] width 26 height 26
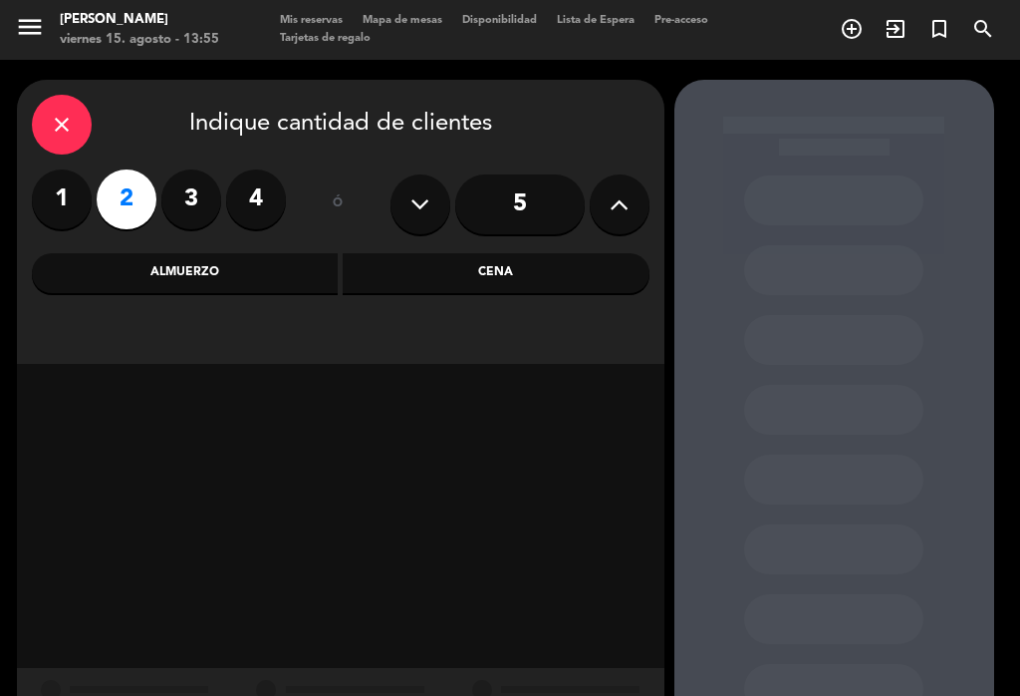
click at [138, 287] on div "Almuerzo" at bounding box center [185, 273] width 307 height 40
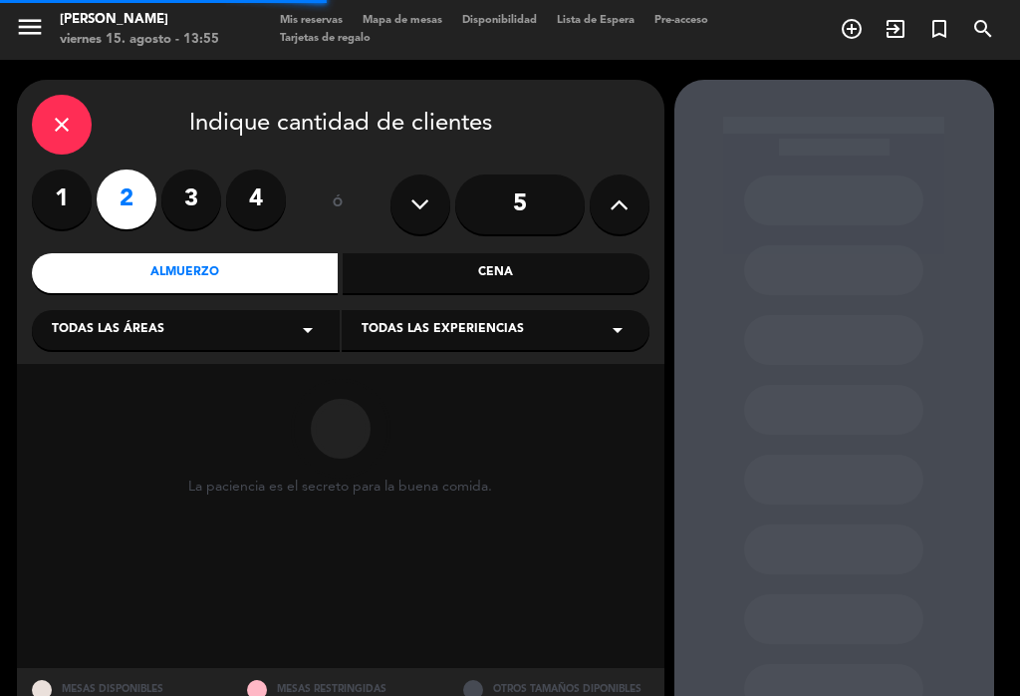
click at [105, 323] on span "Todas las áreas" at bounding box center [108, 330] width 113 height 20
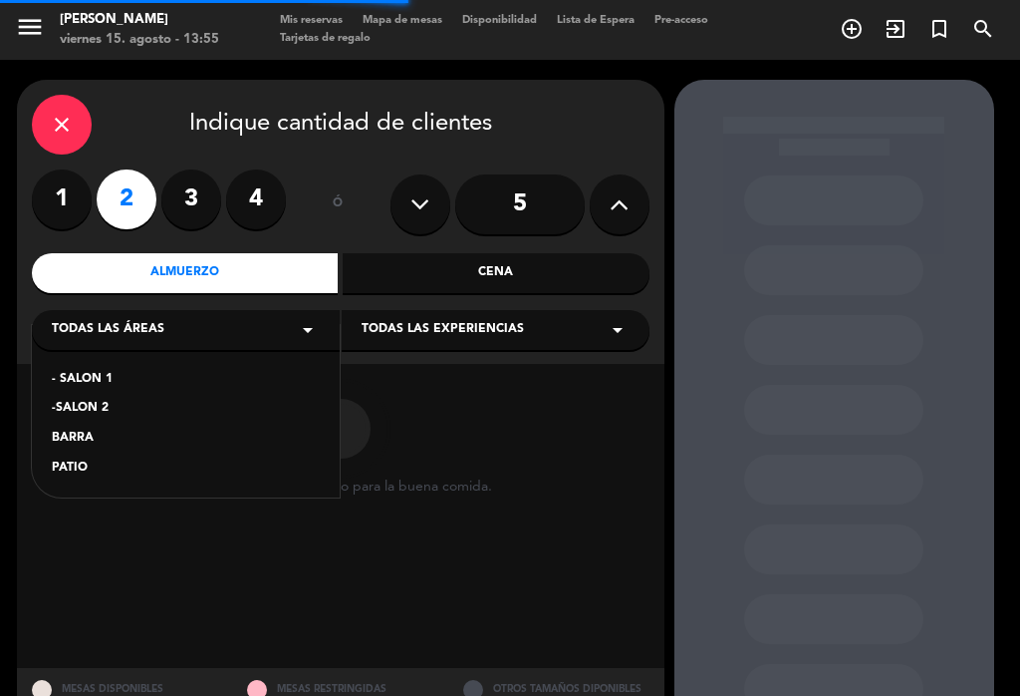
click at [75, 410] on div "-SALON 2" at bounding box center [186, 409] width 268 height 20
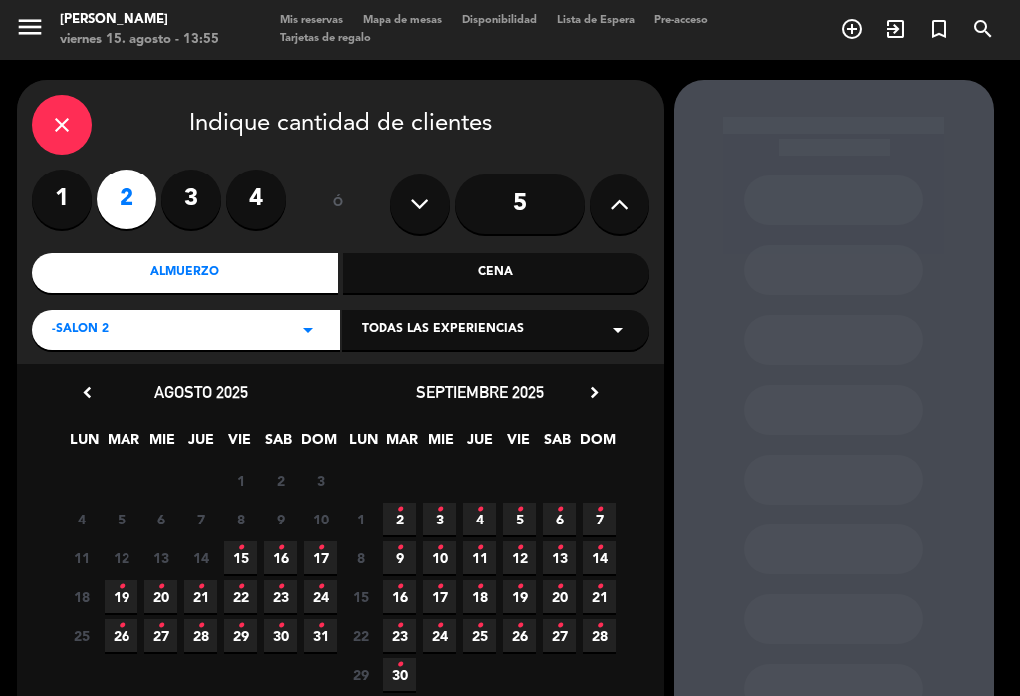
click at [251, 558] on span "15 •" at bounding box center [240, 557] width 33 height 33
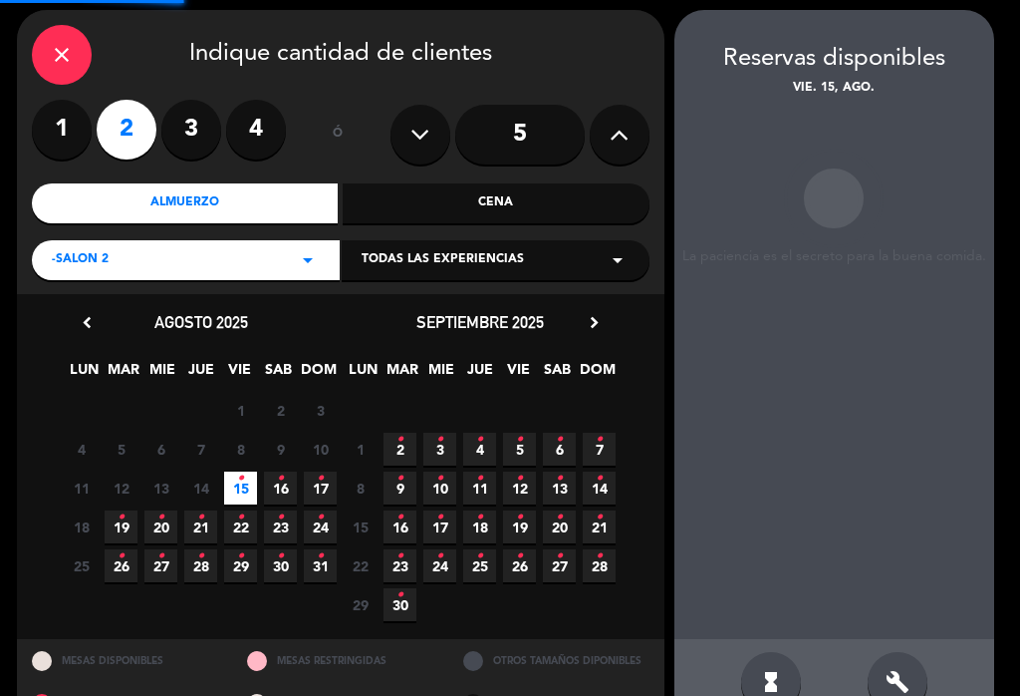
scroll to position [80, 0]
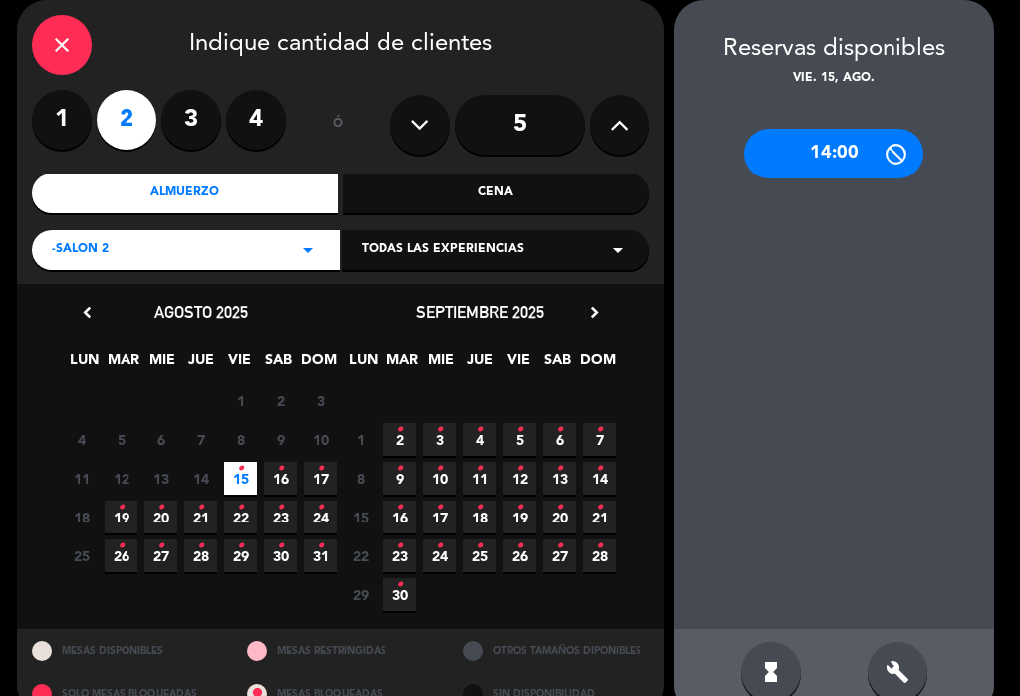
click at [845, 155] on div "14:00" at bounding box center [833, 154] width 179 height 50
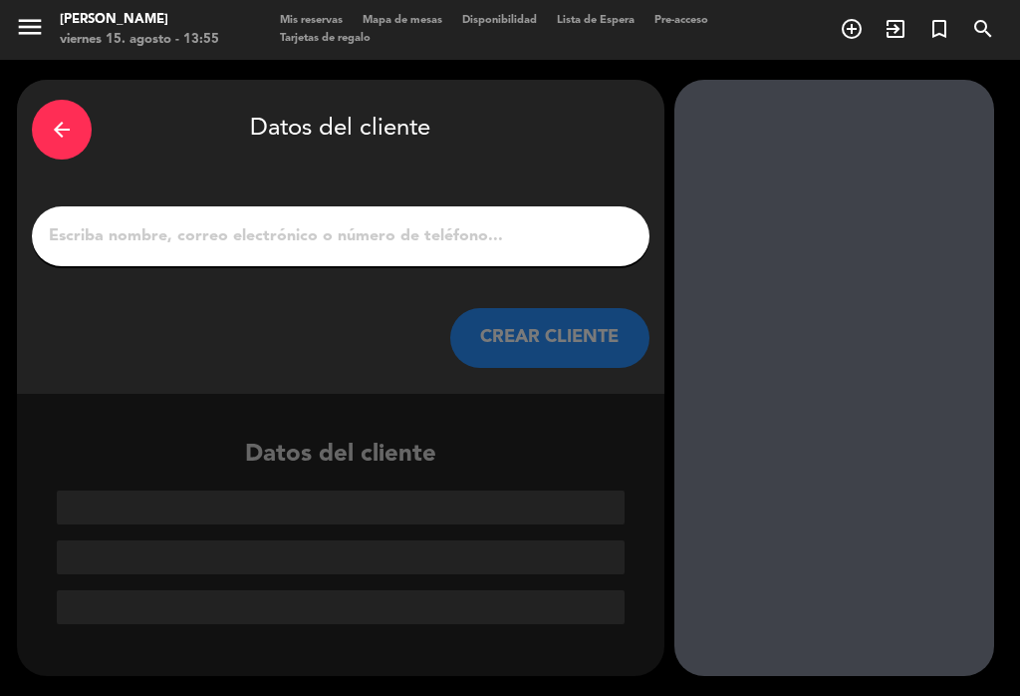
click at [136, 222] on input "1" at bounding box center [341, 236] width 588 height 28
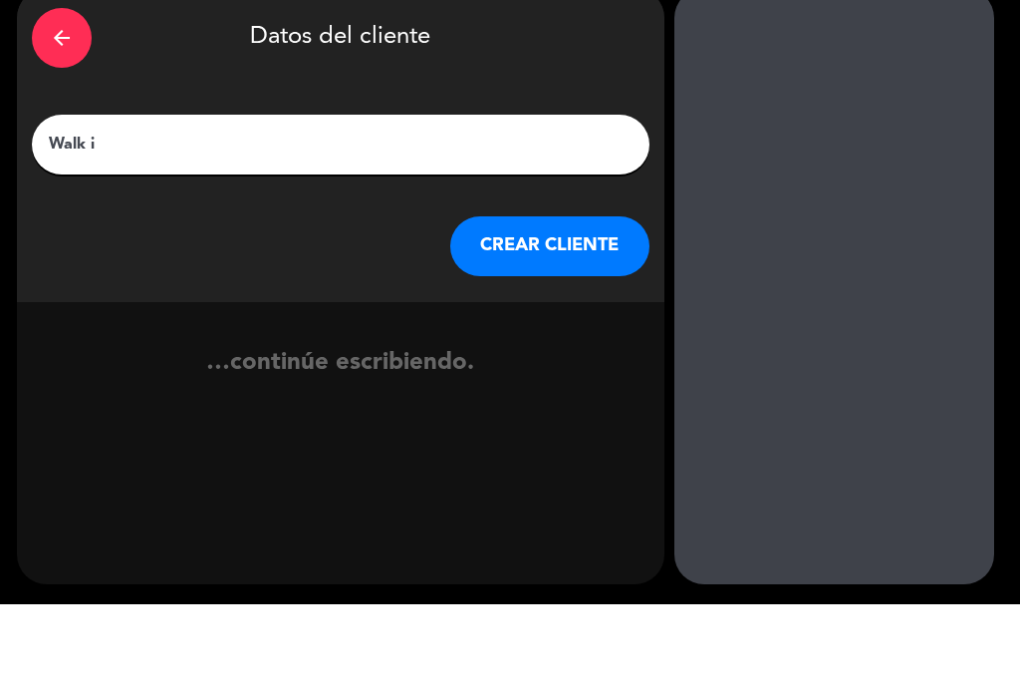
type input "Walk in"
click at [496, 308] on button "CREAR CLIENTE" at bounding box center [549, 338] width 199 height 60
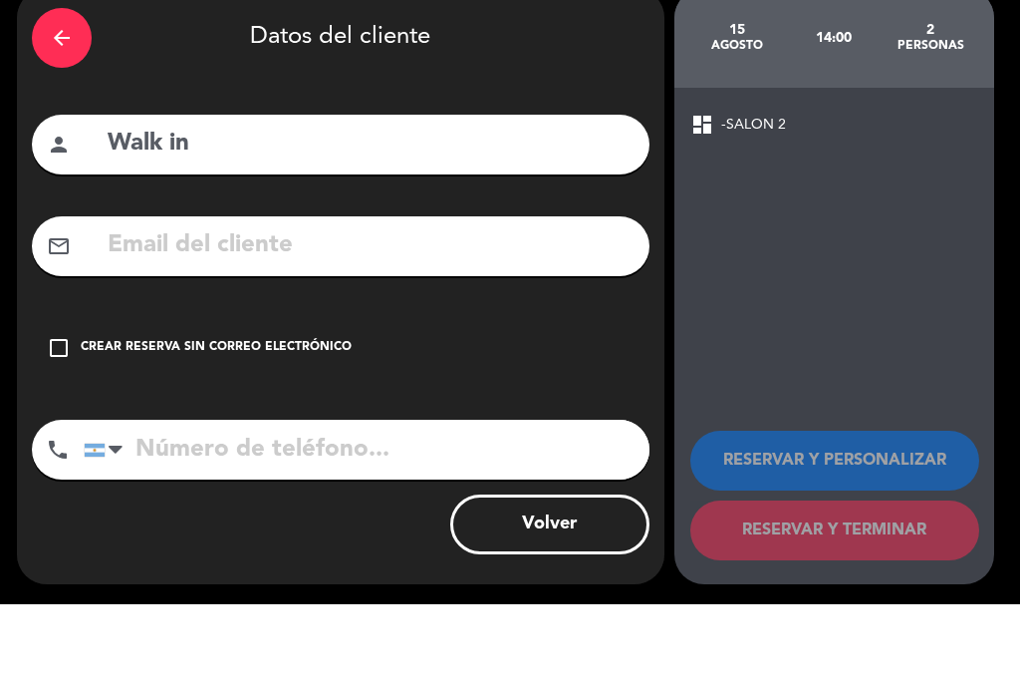
click at [59, 427] on icon "check_box_outline_blank" at bounding box center [59, 439] width 24 height 24
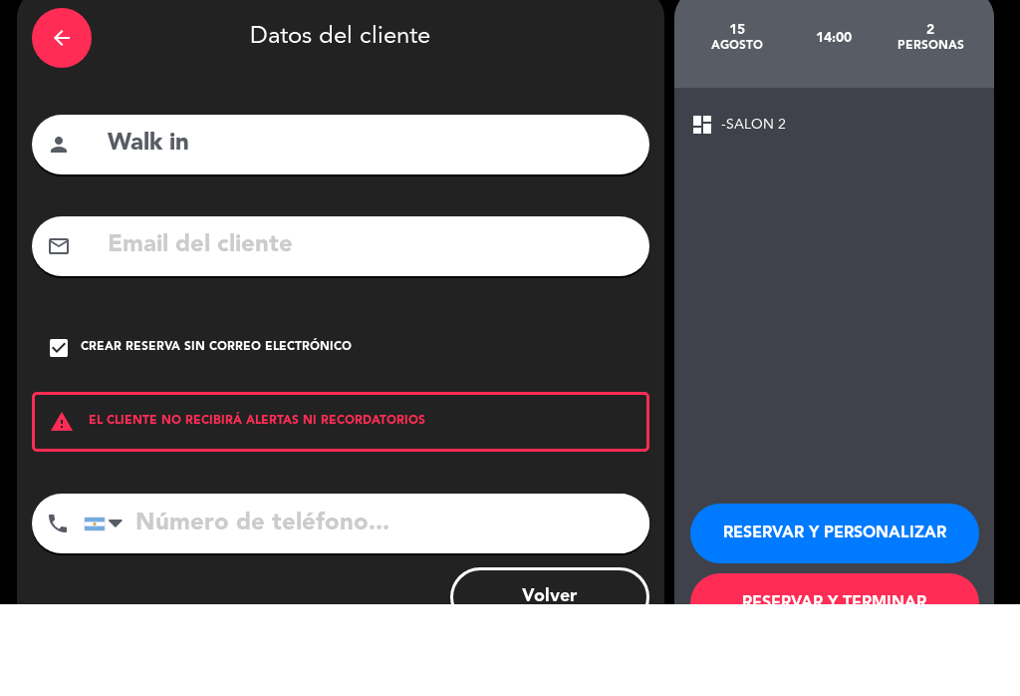
click at [904, 595] on button "RESERVAR Y PERSONALIZAR" at bounding box center [835, 625] width 289 height 60
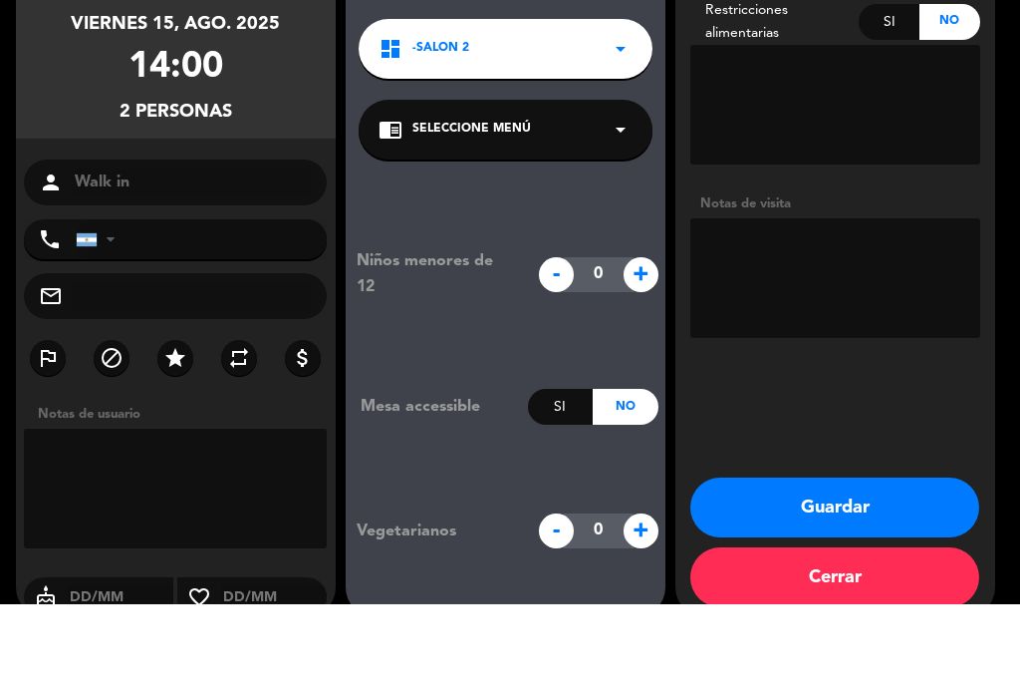
scroll to position [70, 0]
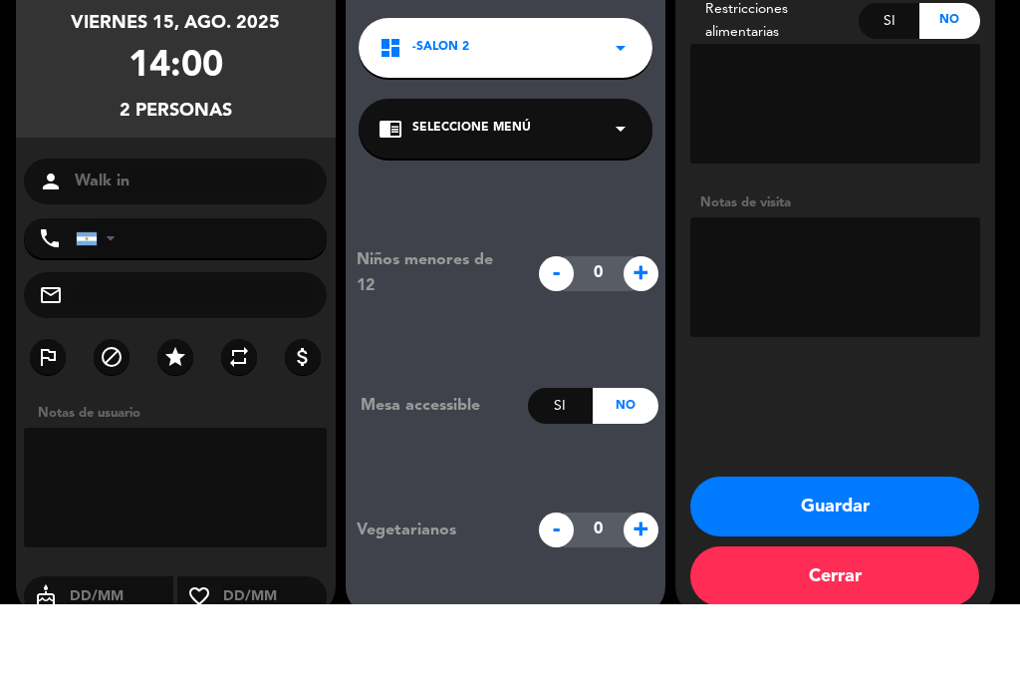
click at [887, 660] on button "Cerrar" at bounding box center [835, 668] width 289 height 60
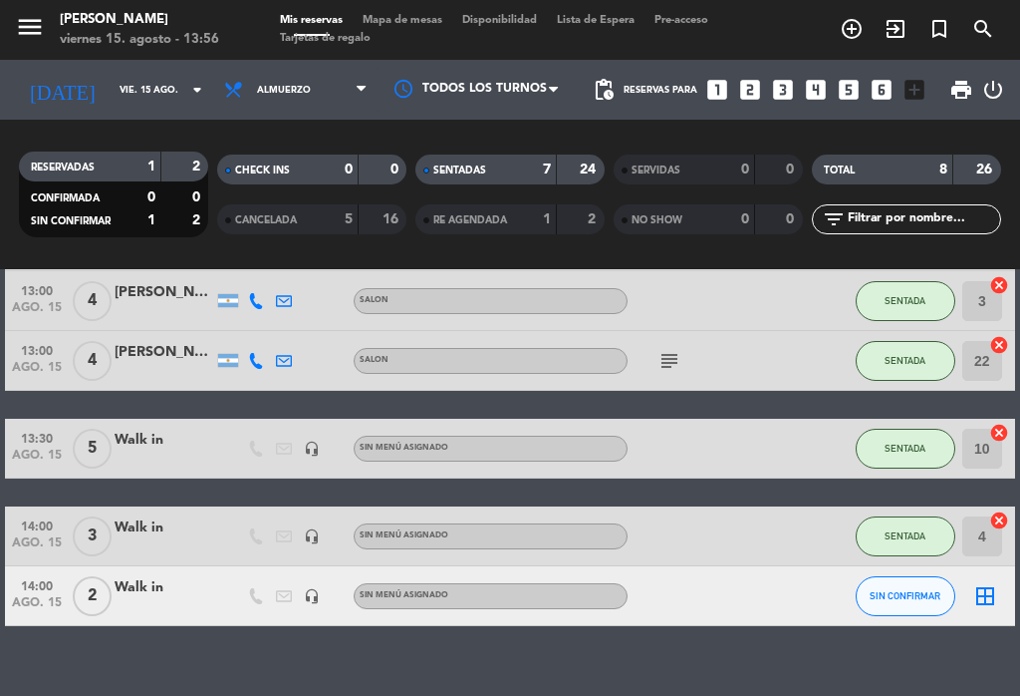
scroll to position [268, 0]
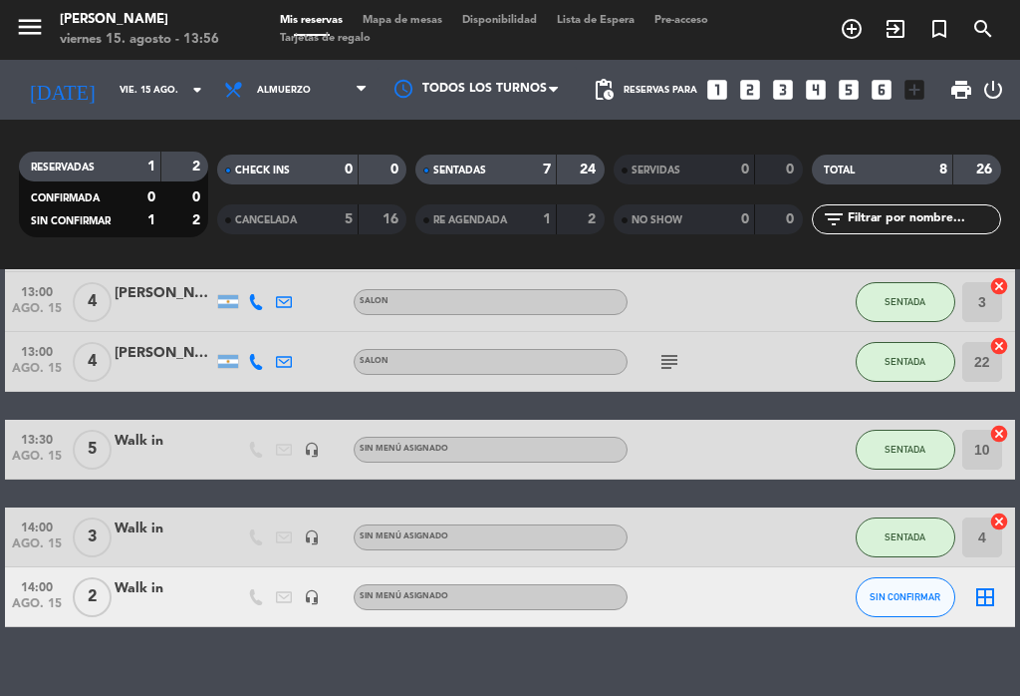
click at [981, 589] on icon "border_all" at bounding box center [986, 597] width 24 height 24
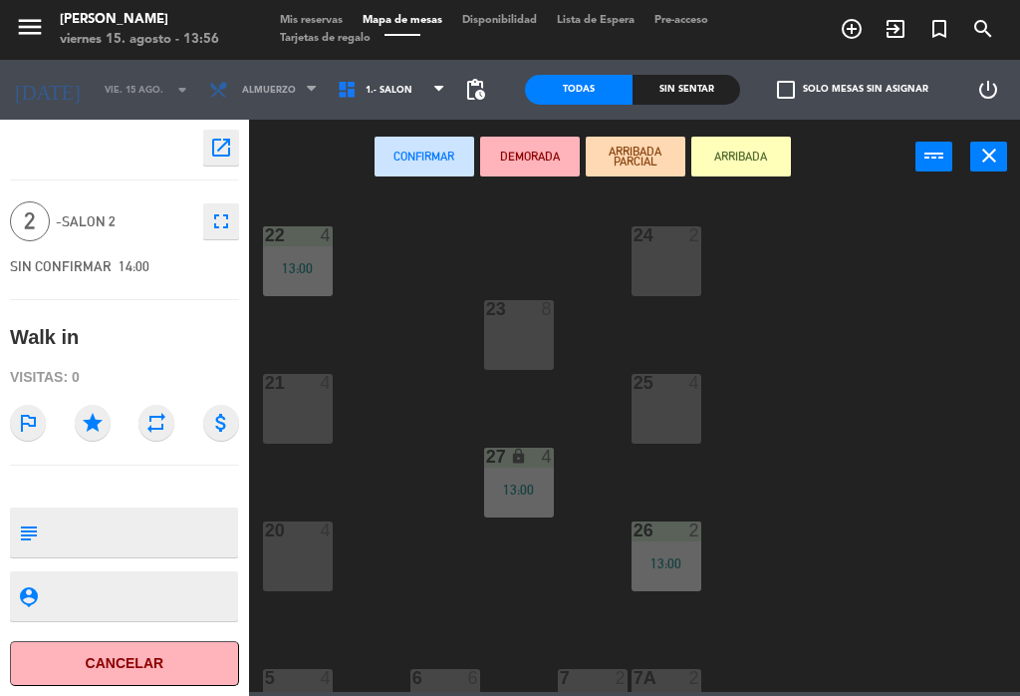
click at [302, 562] on div "20 4" at bounding box center [298, 556] width 70 height 70
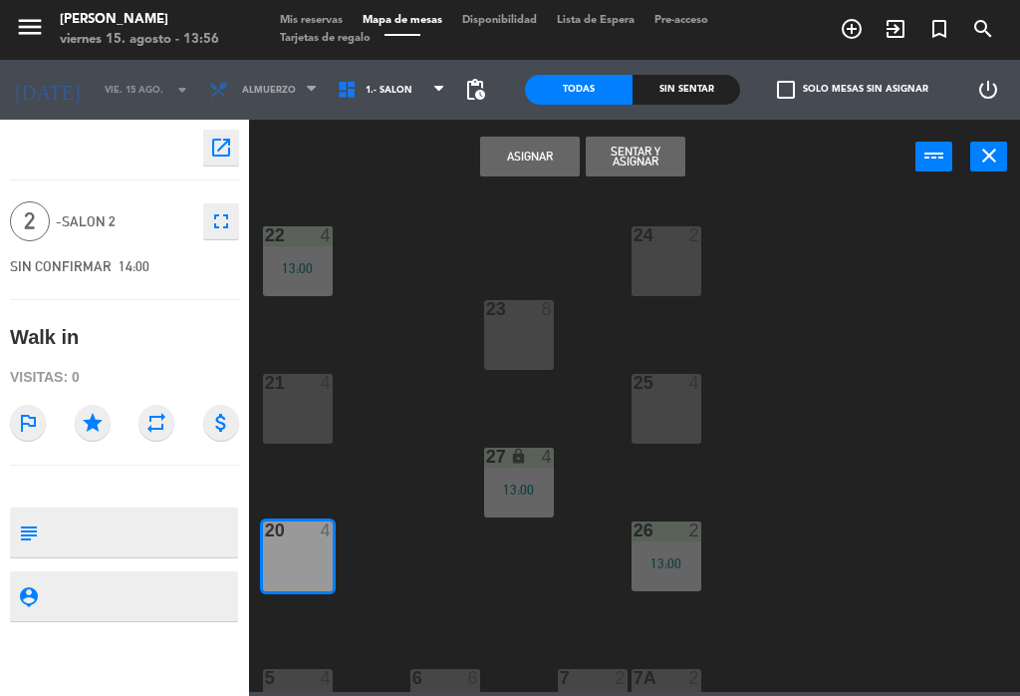
click at [537, 167] on button "Asignar" at bounding box center [530, 157] width 100 height 40
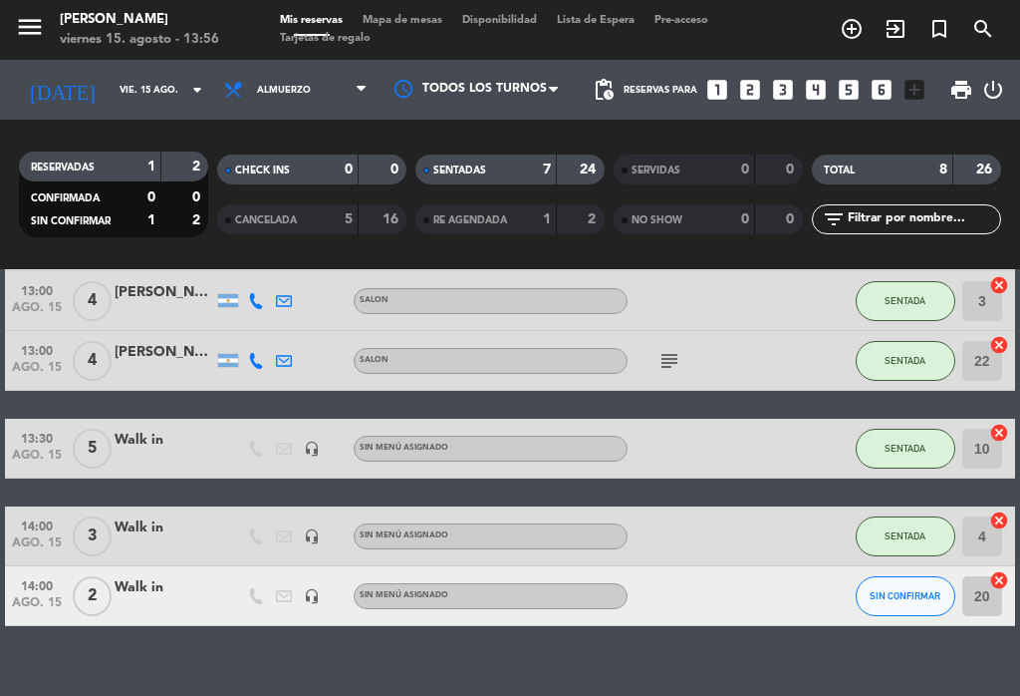
scroll to position [268, 0]
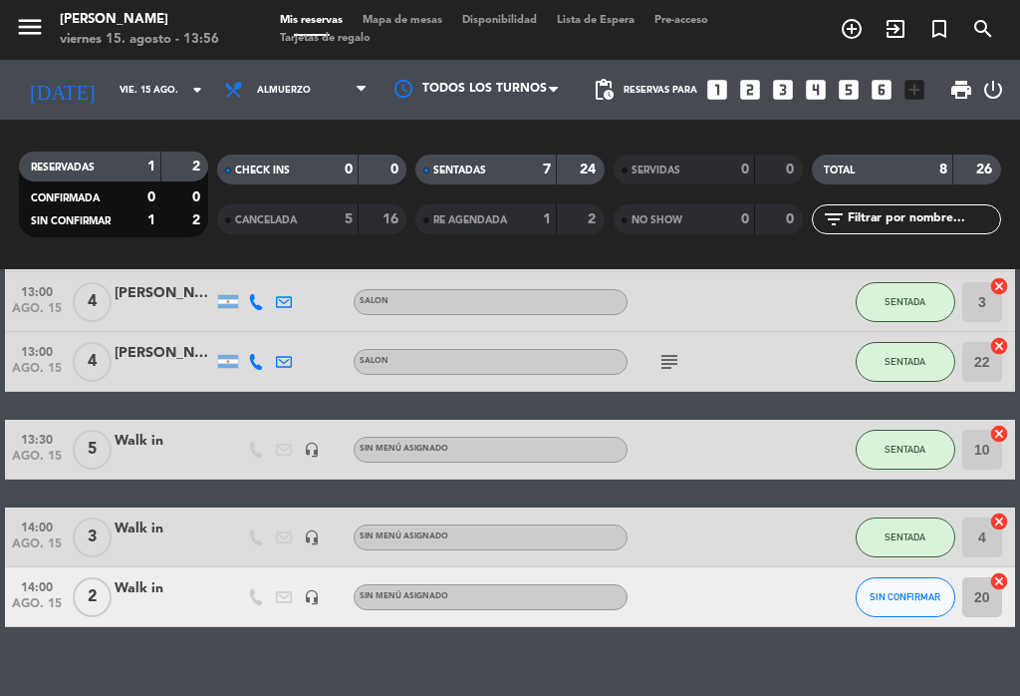
click at [165, 567] on div "14:00 ago. 15 2 Walk in headset_mic Sin menú asignado SIN CONFIRMAR 20 cancel" at bounding box center [510, 597] width 1010 height 60
click at [168, 600] on div at bounding box center [165, 608] width 100 height 16
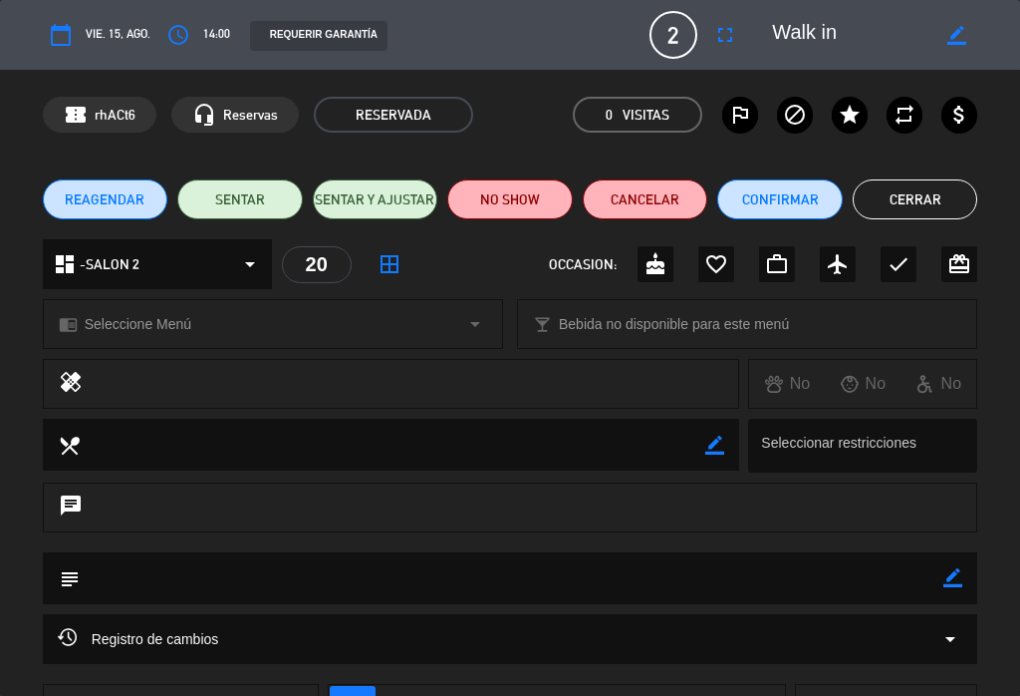
click at [221, 218] on button "SENTAR" at bounding box center [240, 199] width 126 height 40
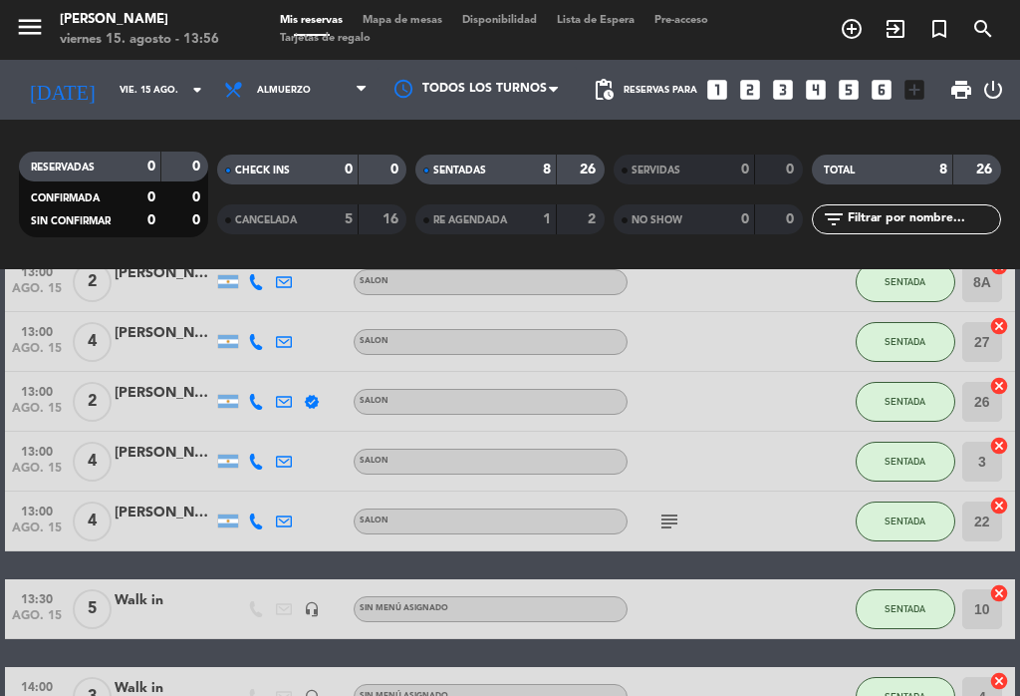
scroll to position [126, 0]
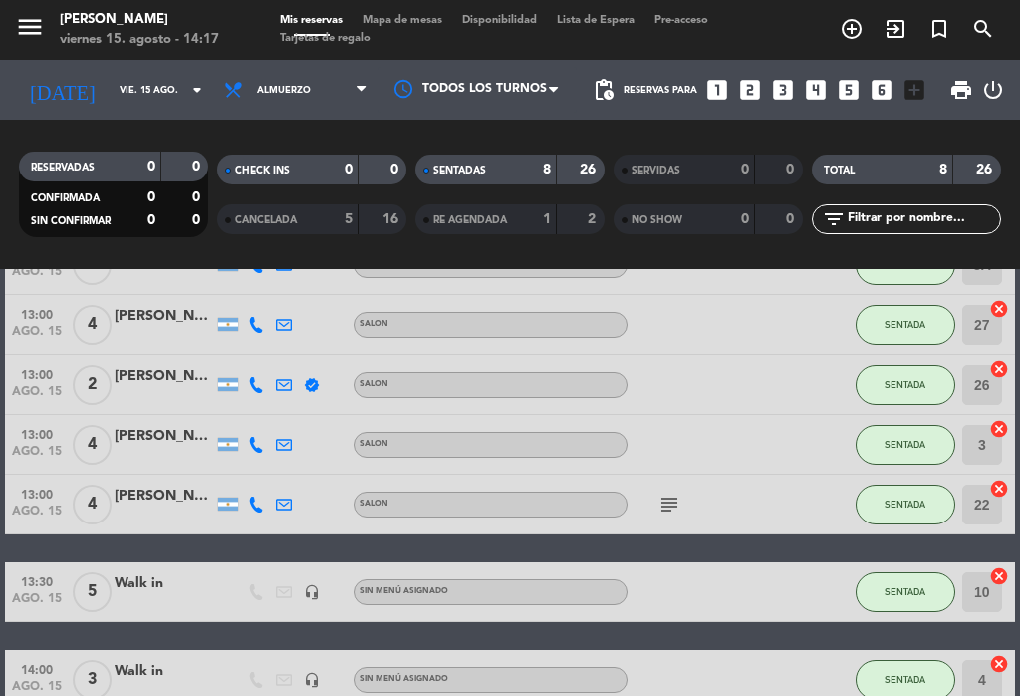
click at [751, 80] on icon "looks_two" at bounding box center [750, 90] width 26 height 26
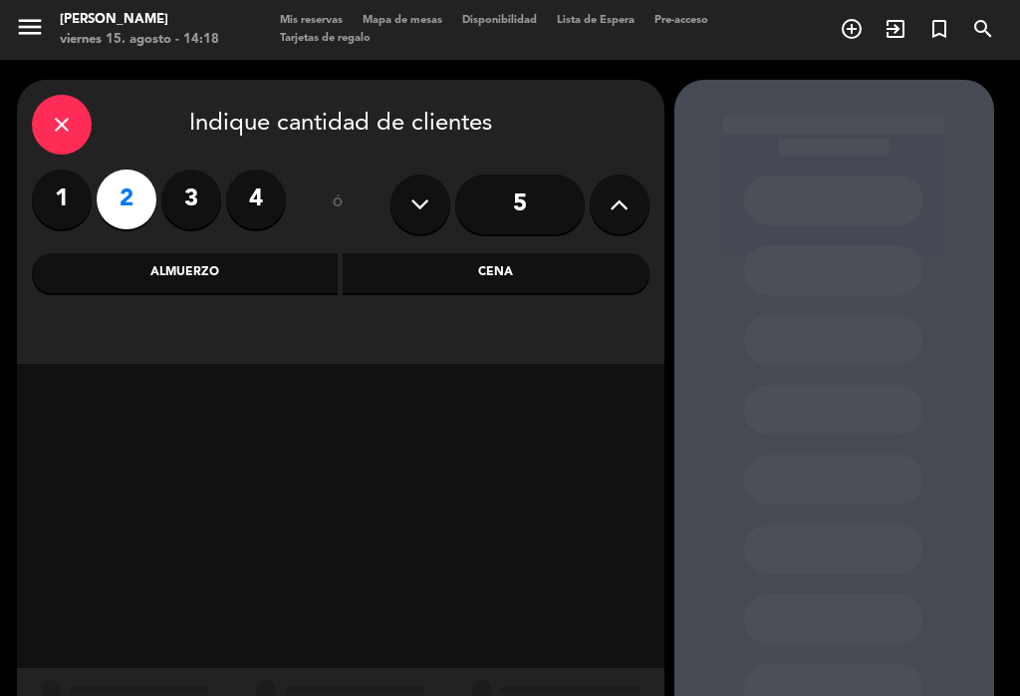
click at [118, 268] on div "Almuerzo" at bounding box center [185, 273] width 307 height 40
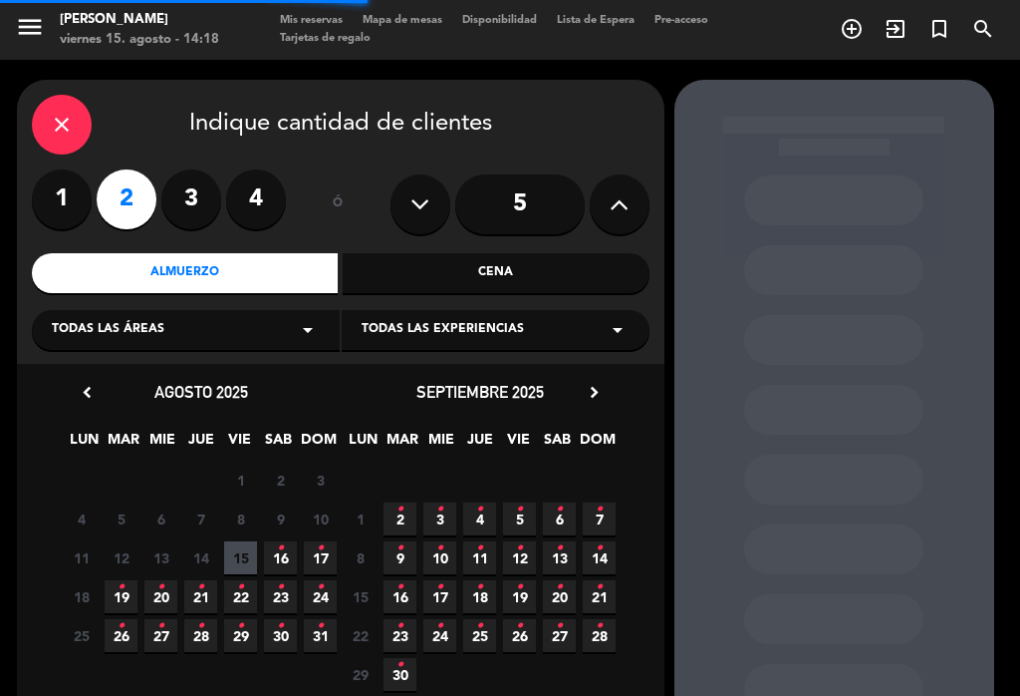
click at [113, 325] on span "Todas las áreas" at bounding box center [108, 330] width 113 height 20
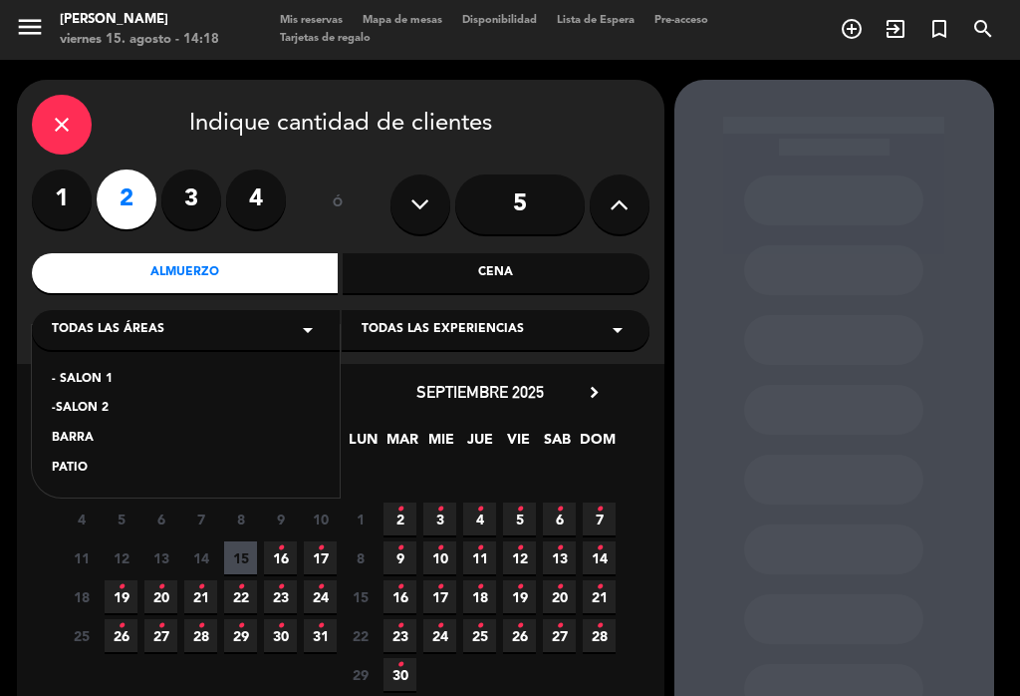
click at [70, 370] on div "- SALON 1" at bounding box center [186, 380] width 268 height 20
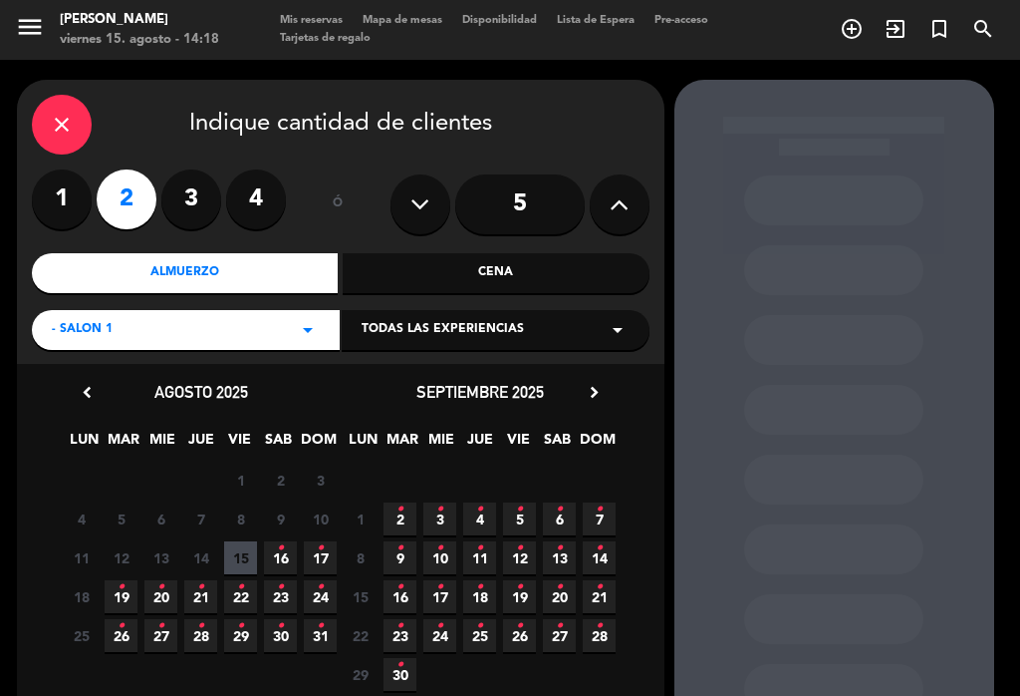
click at [243, 548] on span "15" at bounding box center [240, 557] width 33 height 33
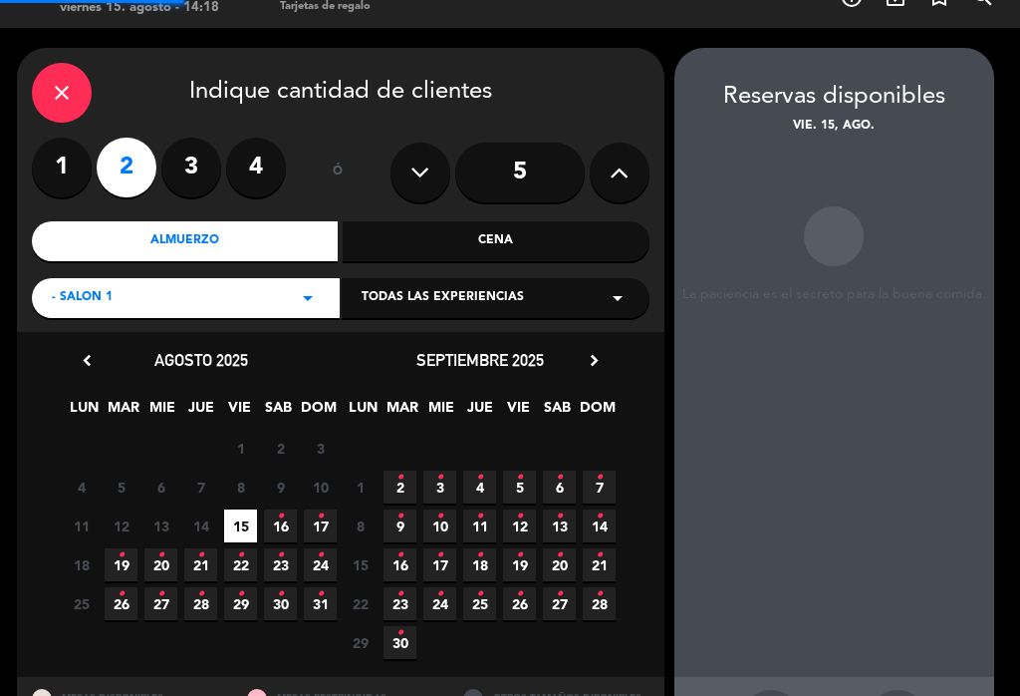
scroll to position [80, 0]
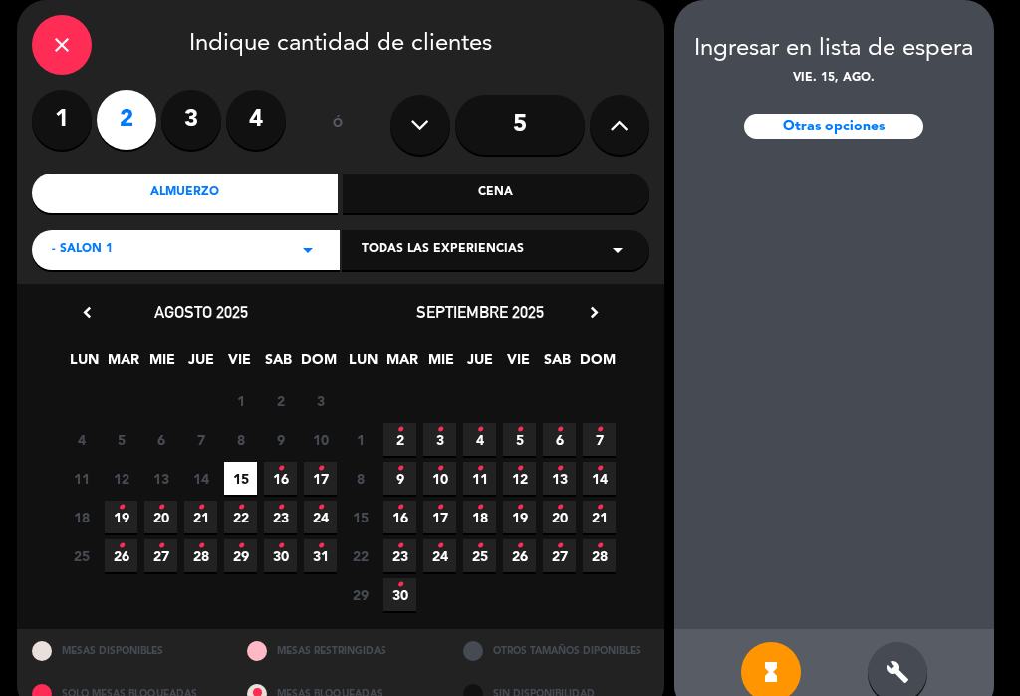
click at [896, 669] on icon "build" at bounding box center [898, 672] width 24 height 24
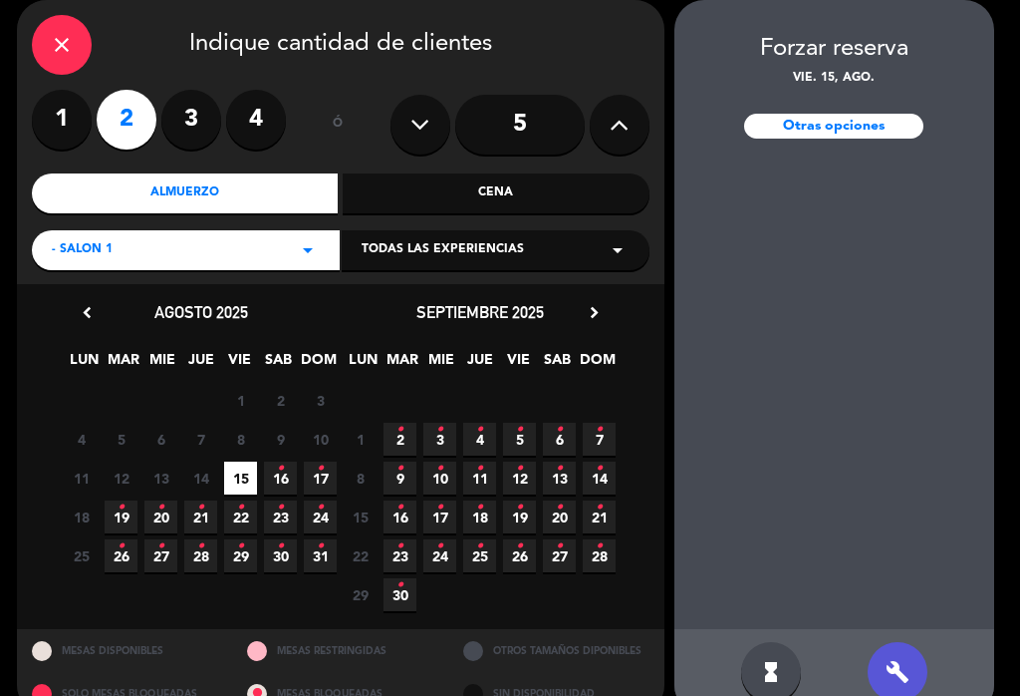
click at [914, 127] on div "Otras opciones" at bounding box center [833, 126] width 179 height 25
click at [878, 129] on div "Otras opciones" at bounding box center [833, 126] width 179 height 25
click at [894, 122] on div "Otras opciones" at bounding box center [833, 126] width 179 height 25
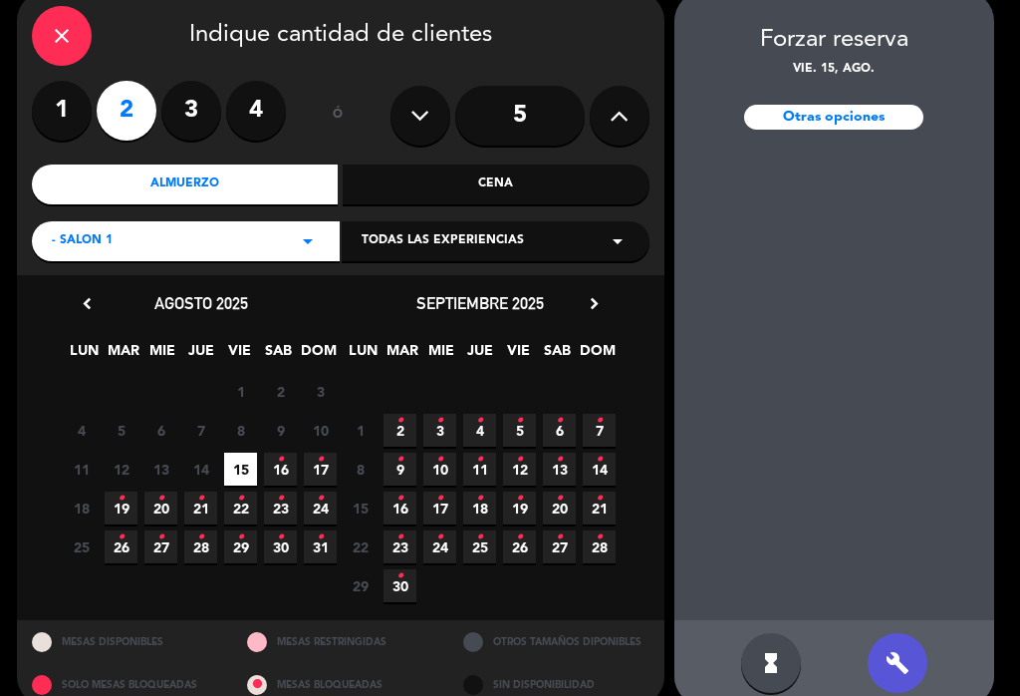
scroll to position [88, 0]
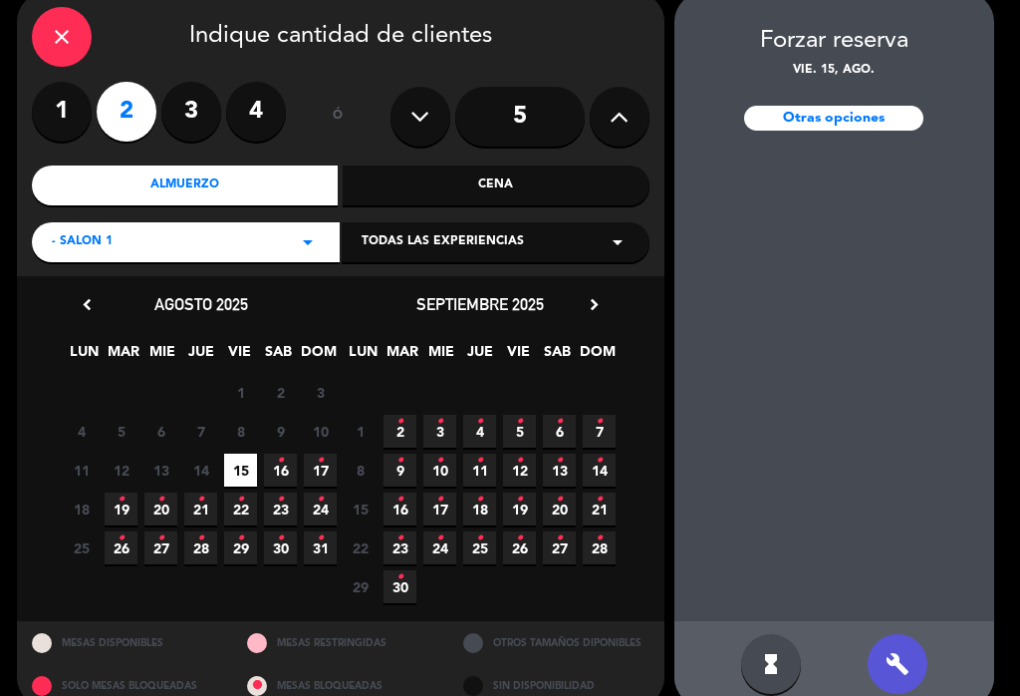
click at [899, 124] on div "Otras opciones" at bounding box center [833, 118] width 179 height 25
click at [85, 636] on div "MESAS DISPONIBLES" at bounding box center [125, 642] width 216 height 43
click at [39, 627] on div "MESAS DISPONIBLES" at bounding box center [125, 642] width 216 height 43
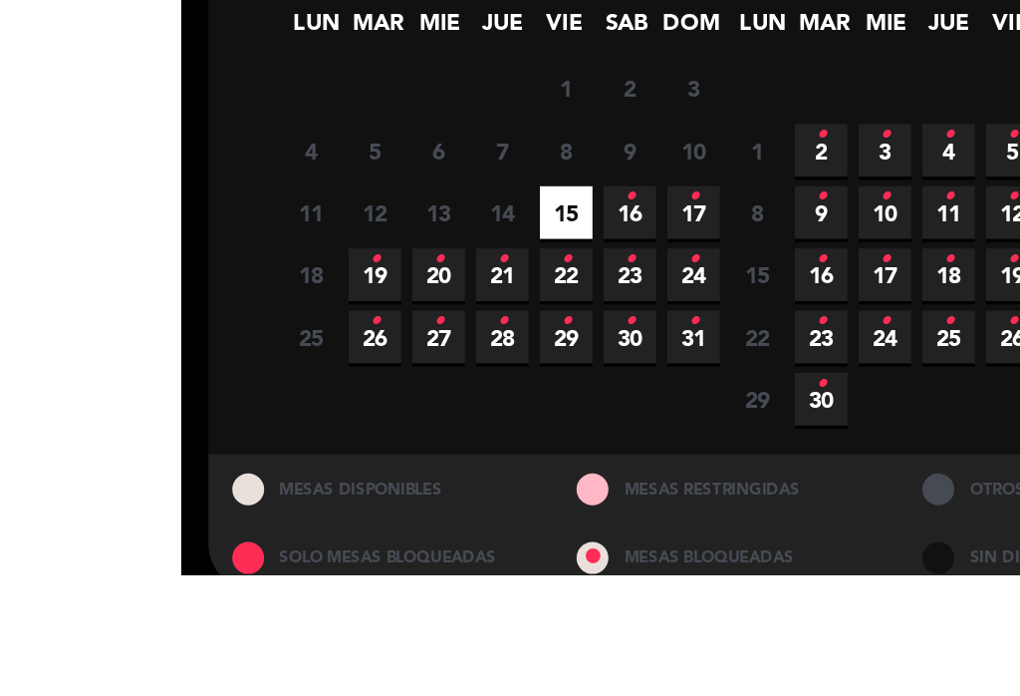
click at [178, 621] on div "MESAS DISPONIBLES" at bounding box center [125, 642] width 216 height 43
click at [130, 276] on div "chevron_left agosto 2025 LUN MAR [PERSON_NAME] VIE SAB DOM 28 29 30 31 1 2 3 4 …" at bounding box center [341, 448] width 648 height 345
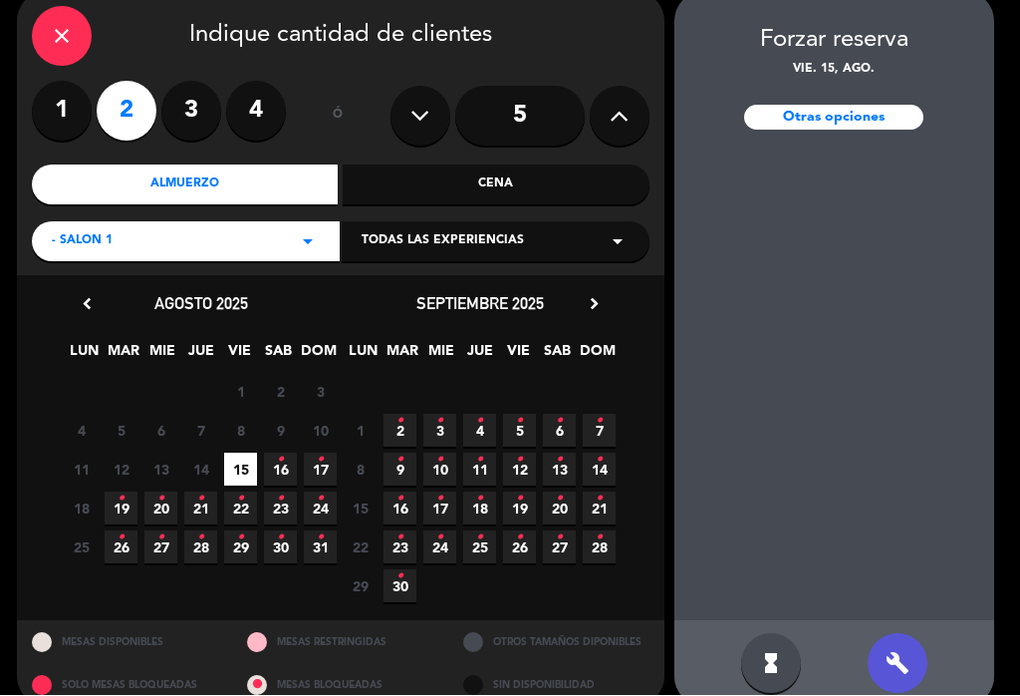
click at [907, 666] on icon "build" at bounding box center [898, 664] width 24 height 24
click at [793, 95] on div "Forzar reserva vie. 15, ago. Otras opciones" at bounding box center [835, 89] width 320 height 134
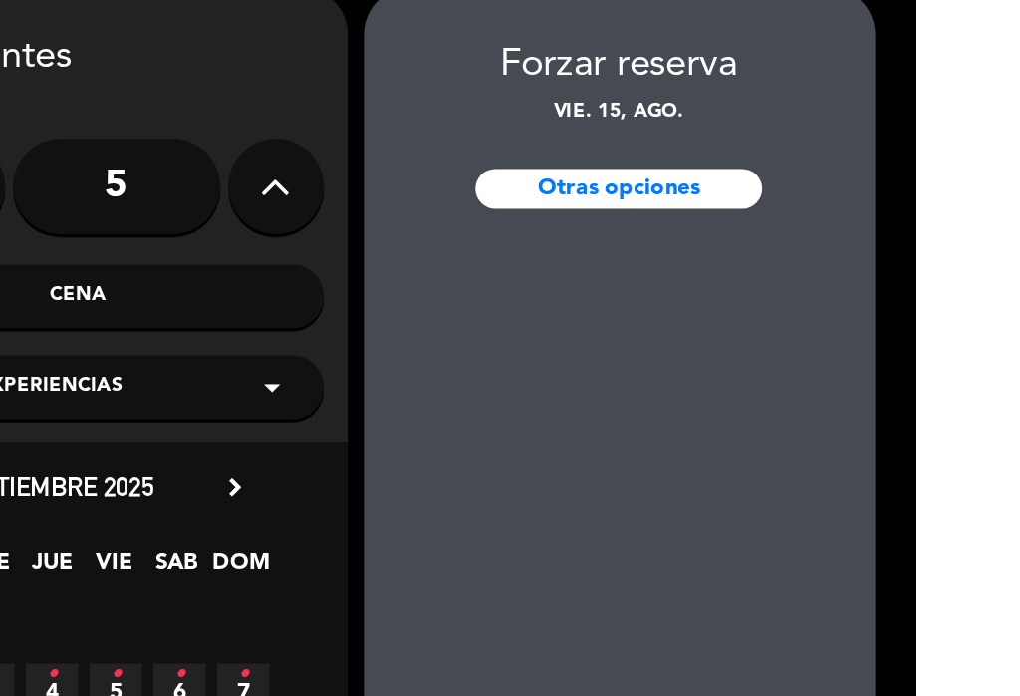
click at [744, 115] on div "Otras opciones" at bounding box center [833, 118] width 179 height 25
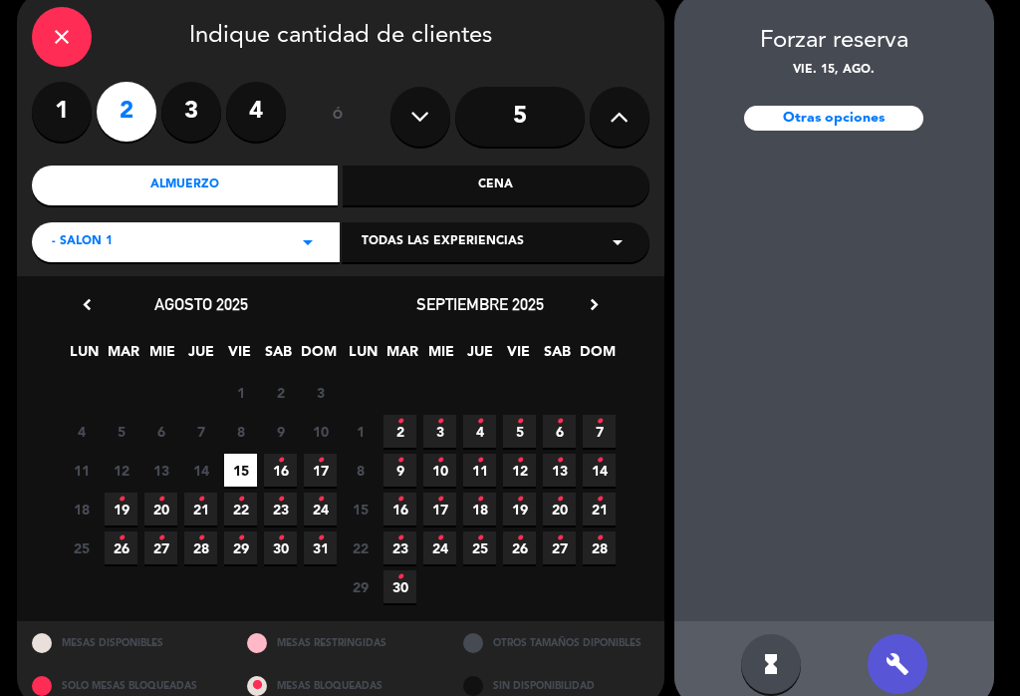
click at [766, 673] on icon "hourglass_full" at bounding box center [771, 664] width 24 height 24
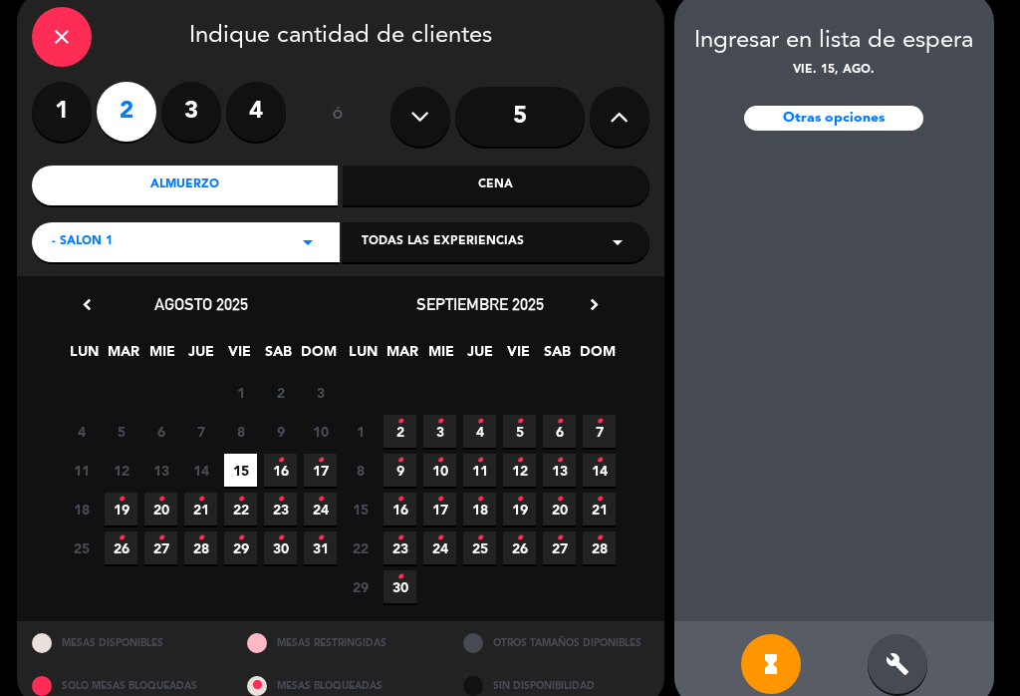
click at [900, 641] on div "build" at bounding box center [898, 664] width 60 height 60
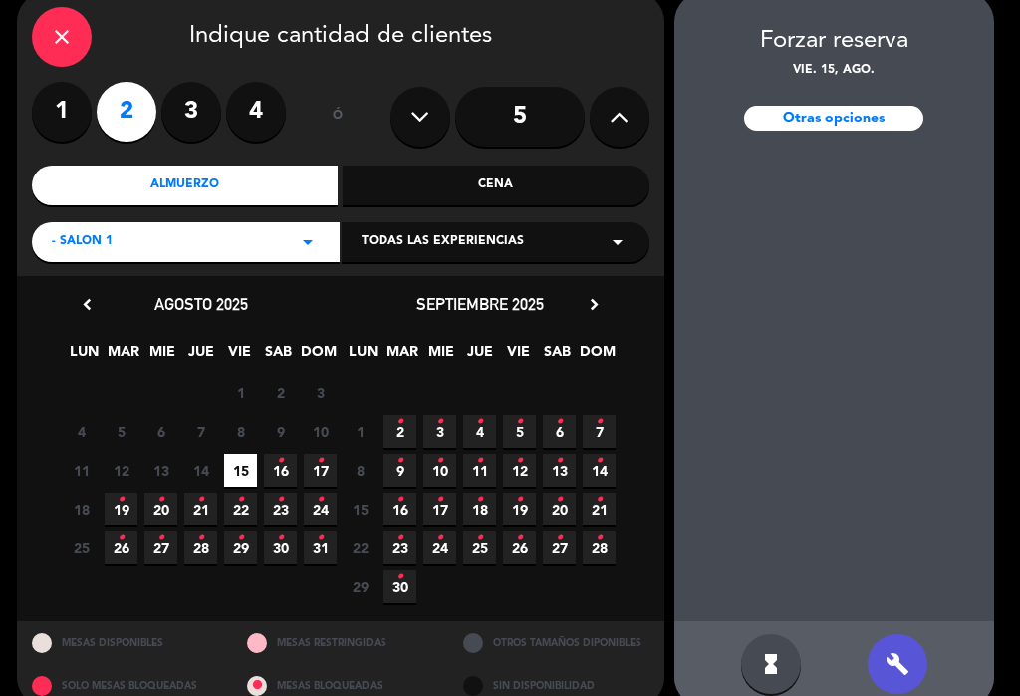
click at [780, 112] on div "Otras opciones" at bounding box center [833, 118] width 179 height 25
click at [72, 27] on icon "close" at bounding box center [62, 37] width 24 height 24
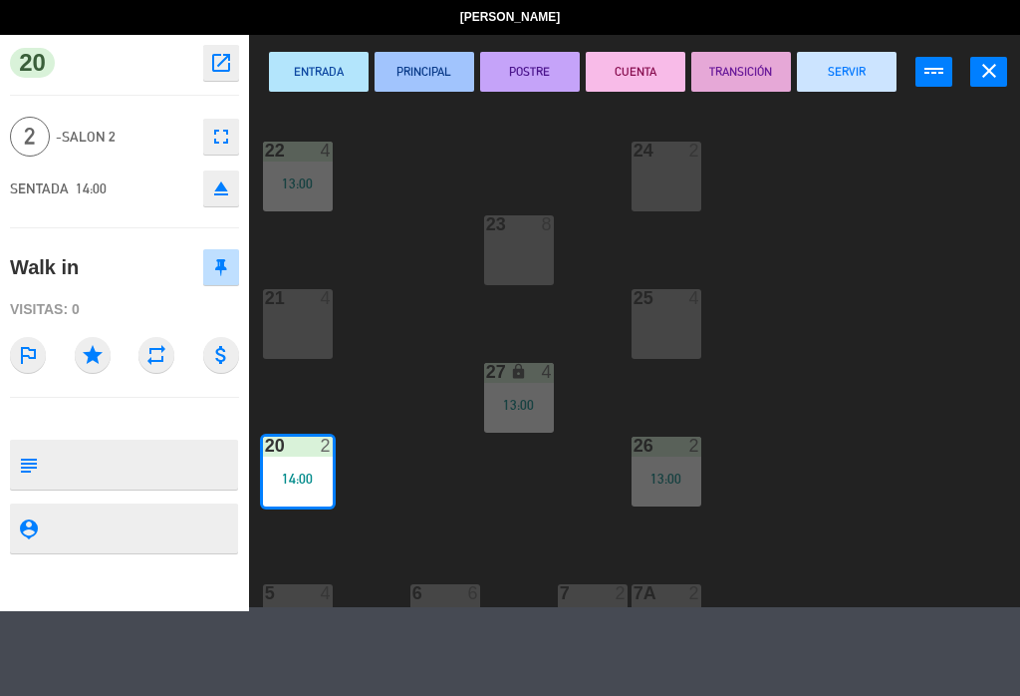
click at [986, 83] on button "close" at bounding box center [989, 72] width 37 height 30
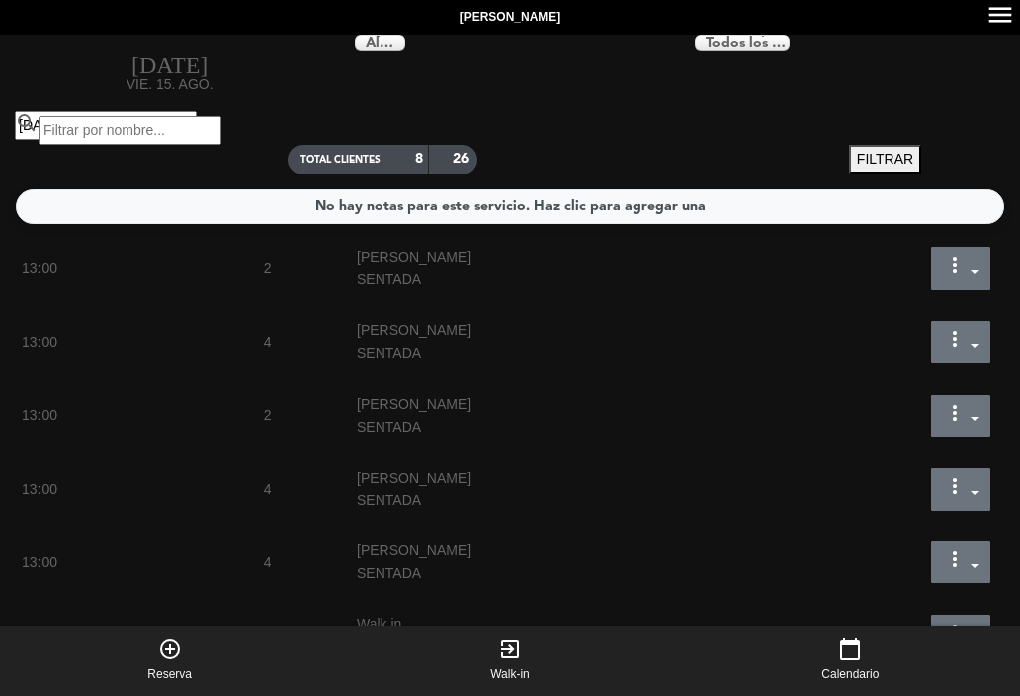
click at [513, 658] on icon "exit_to_app" at bounding box center [510, 649] width 24 height 24
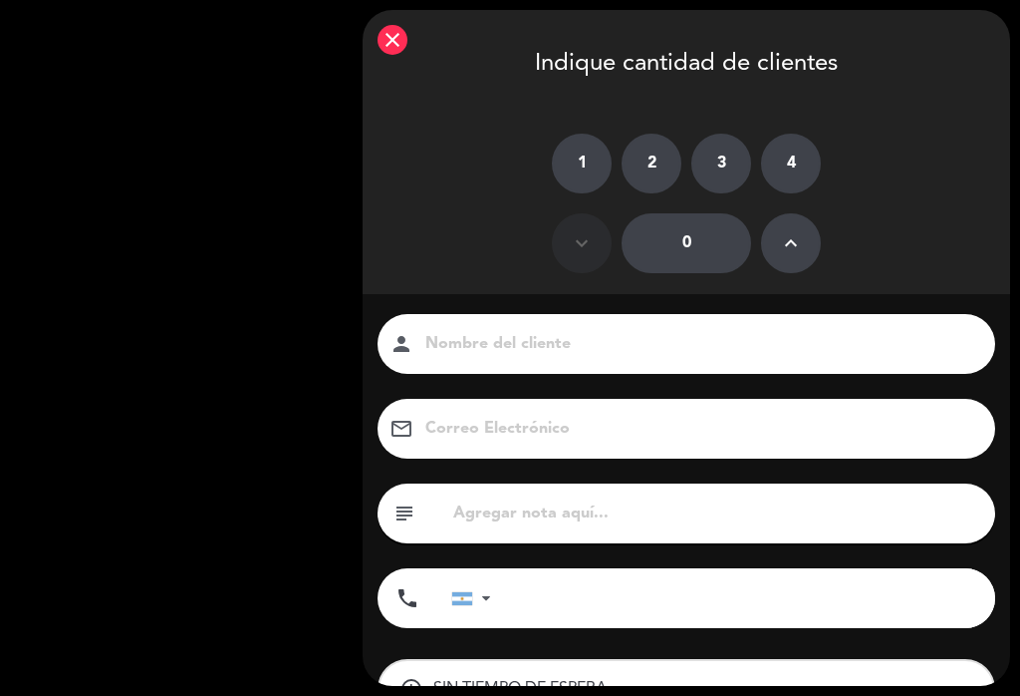
click at [656, 166] on label "2" at bounding box center [652, 164] width 60 height 60
type input "2"
click at [438, 344] on input at bounding box center [700, 344] width 554 height 28
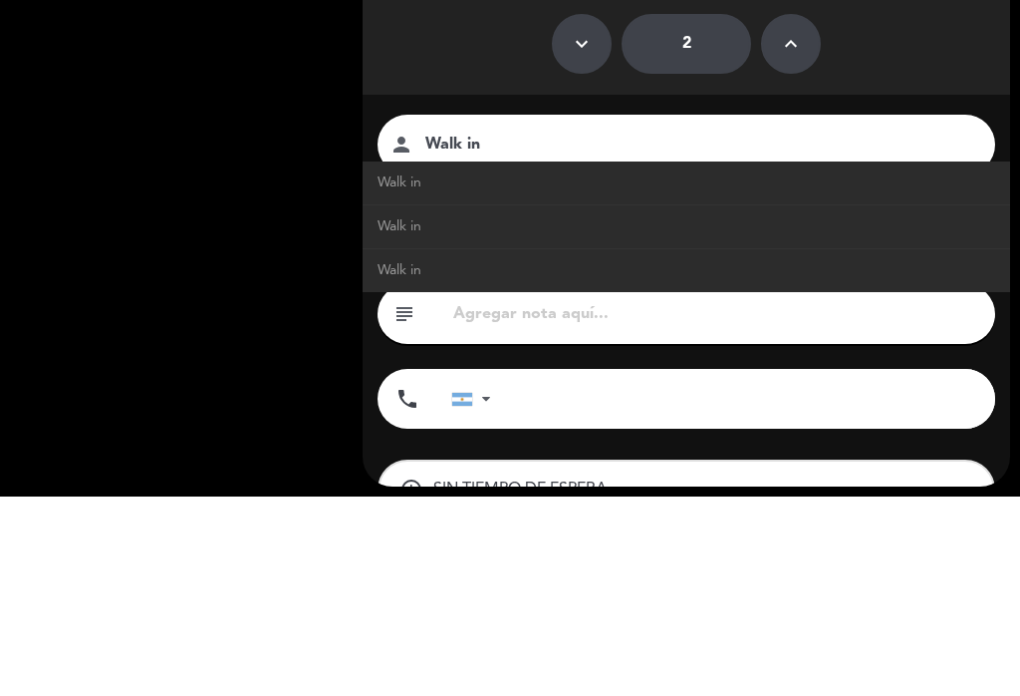
type input "Walk in"
click at [390, 371] on span "Walk in" at bounding box center [400, 382] width 44 height 23
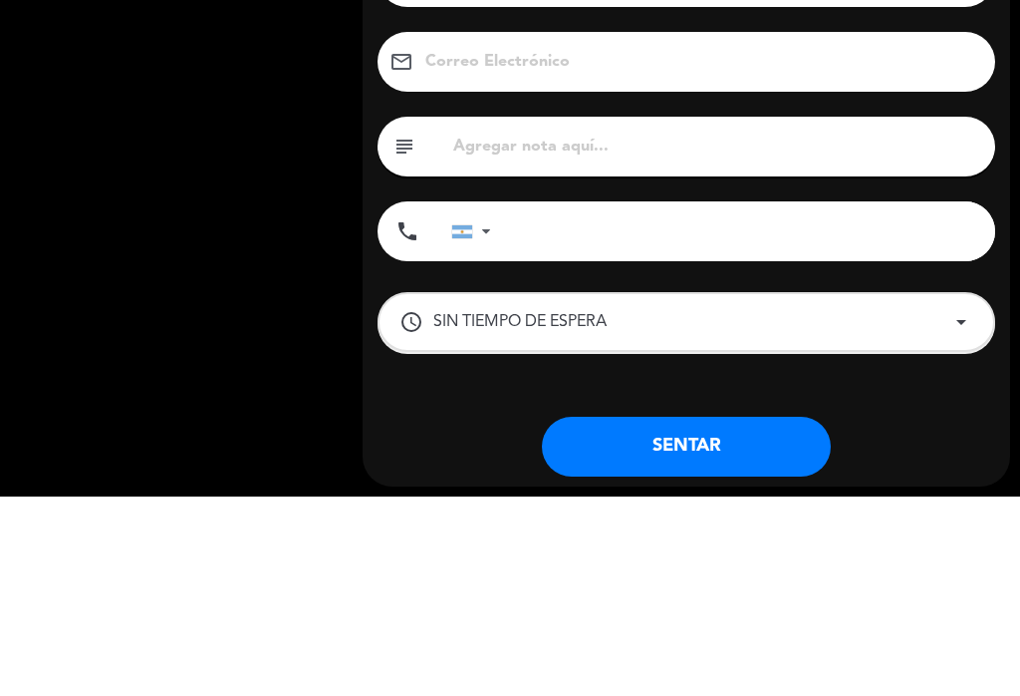
scroll to position [166, 0]
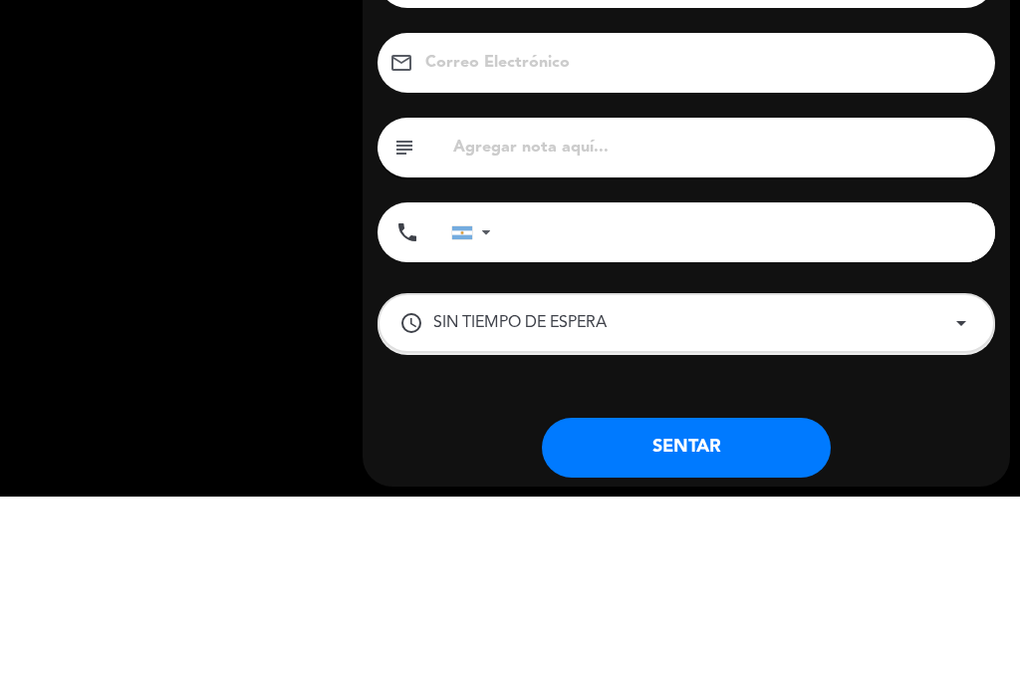
click at [646, 645] on button "SENTAR" at bounding box center [686, 647] width 289 height 60
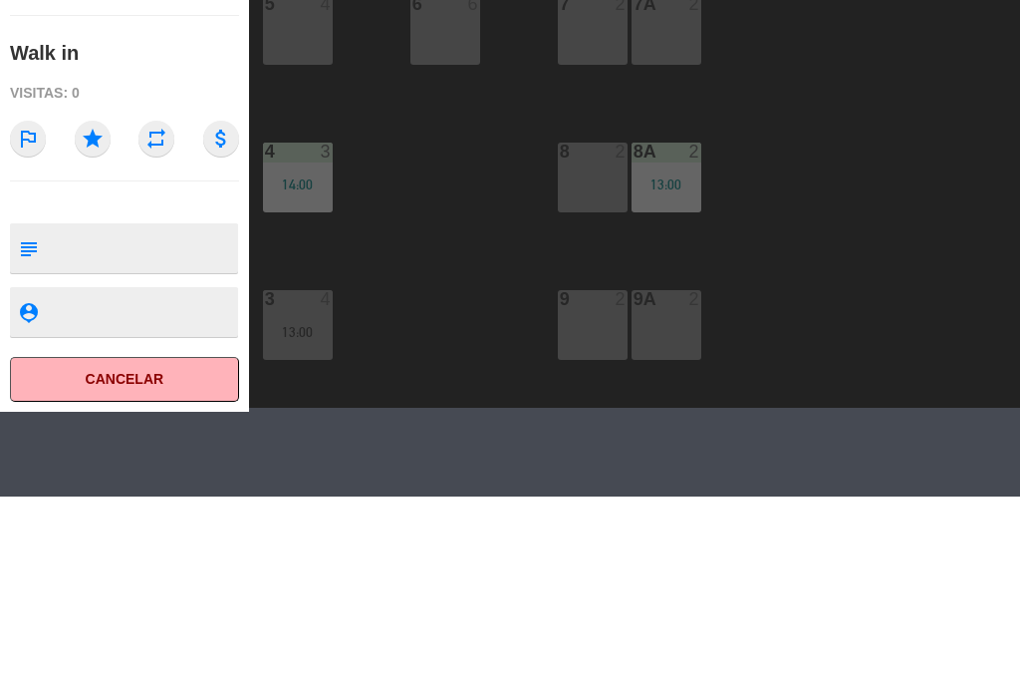
scroll to position [392, 0]
click at [666, 225] on div "7A 2" at bounding box center [667, 227] width 70 height 70
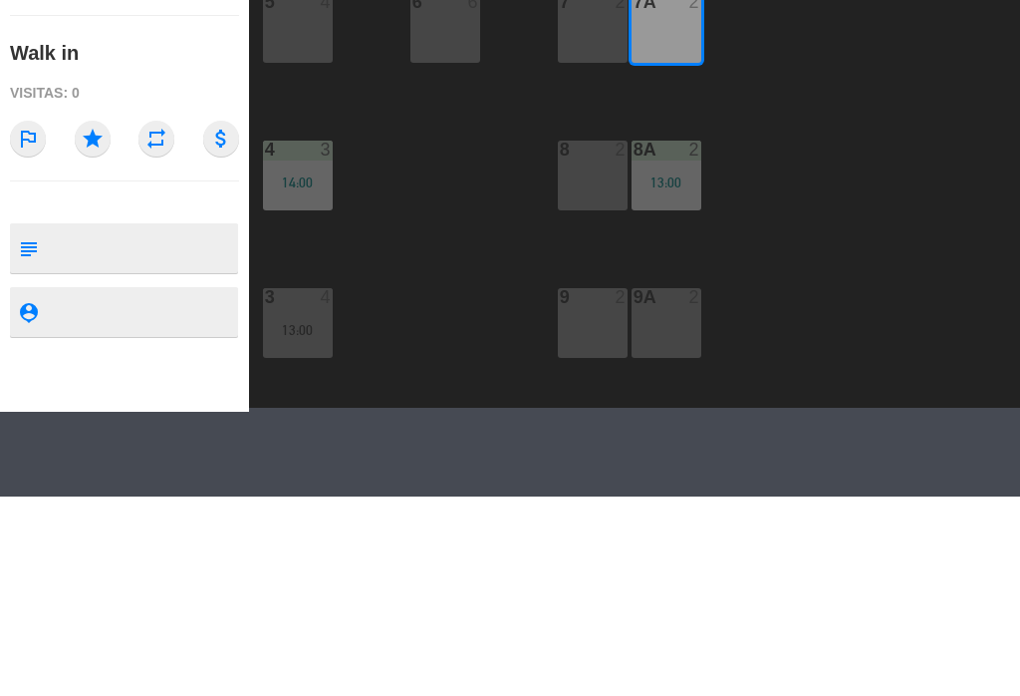
click at [576, 74] on button "Sentar y Asignar" at bounding box center [583, 72] width 100 height 40
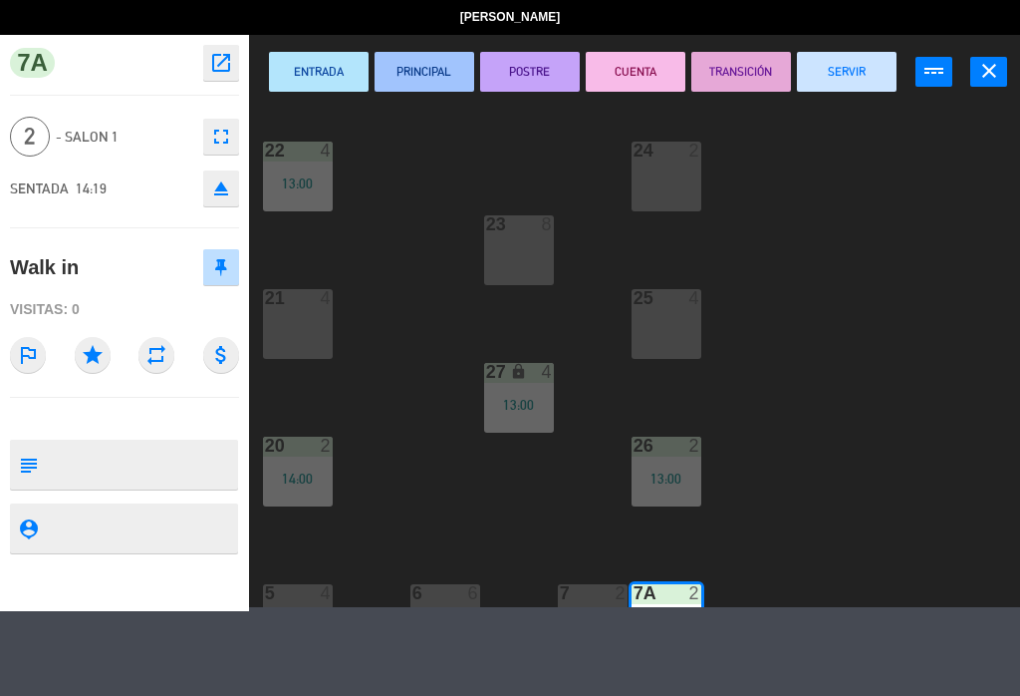
click at [976, 79] on button "close" at bounding box center [989, 72] width 37 height 30
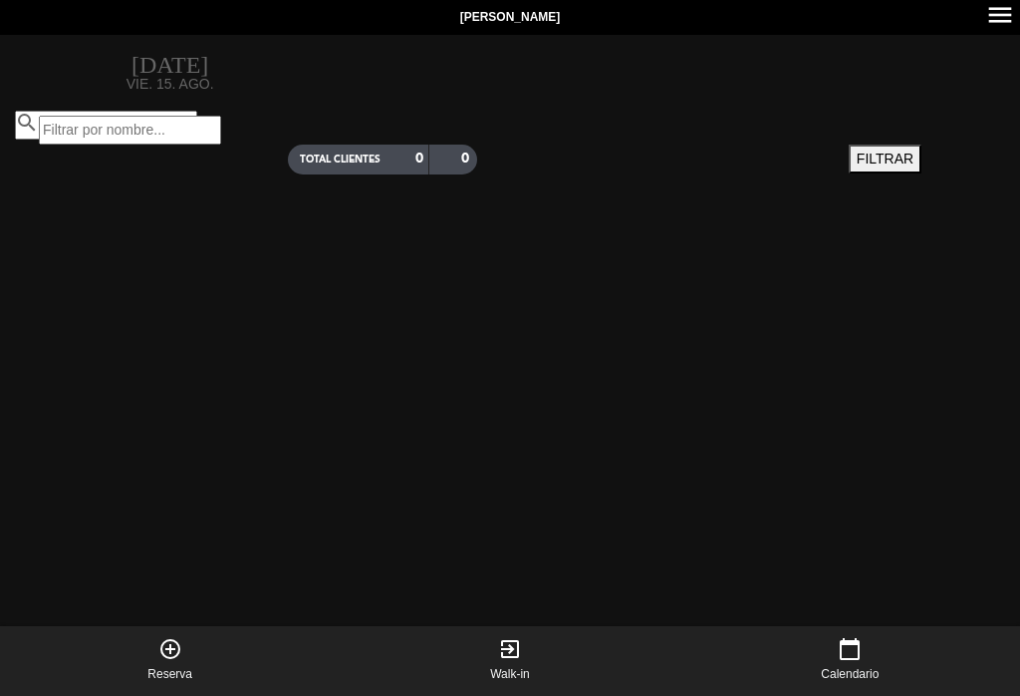
type input "[DATE]"
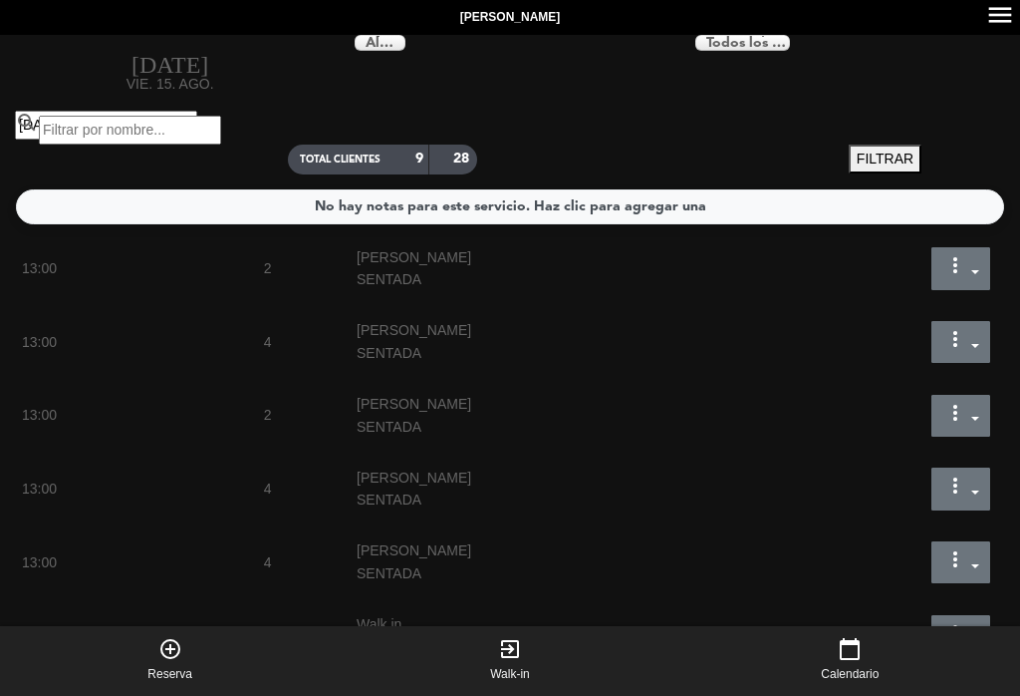
click at [181, 660] on icon "add_circle_outline" at bounding box center [170, 649] width 24 height 24
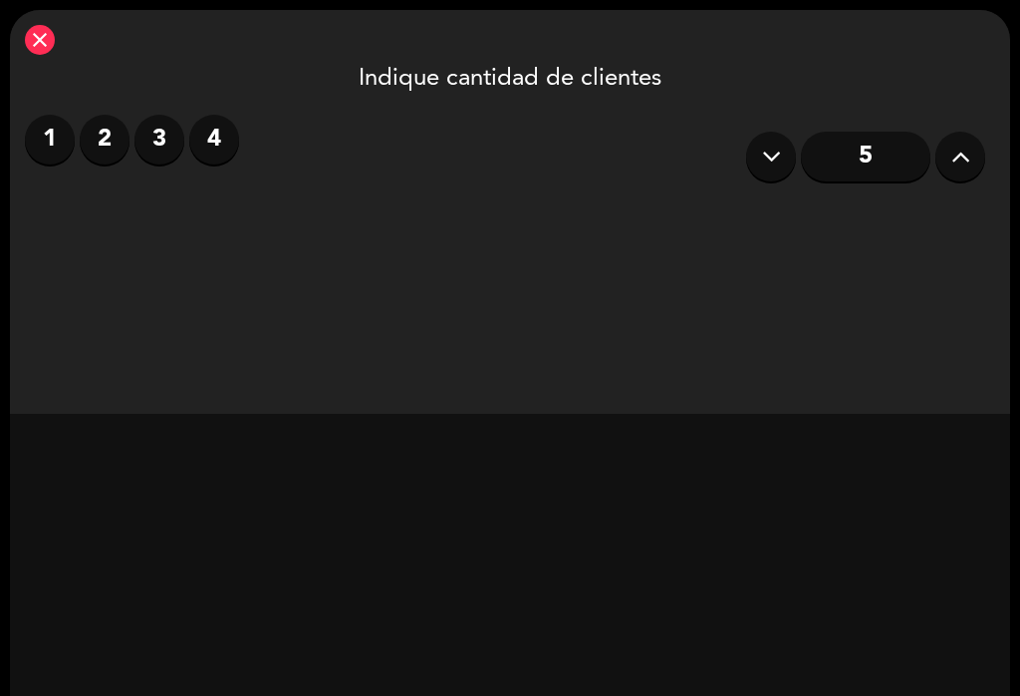
click at [52, 48] on div "close" at bounding box center [40, 40] width 30 height 30
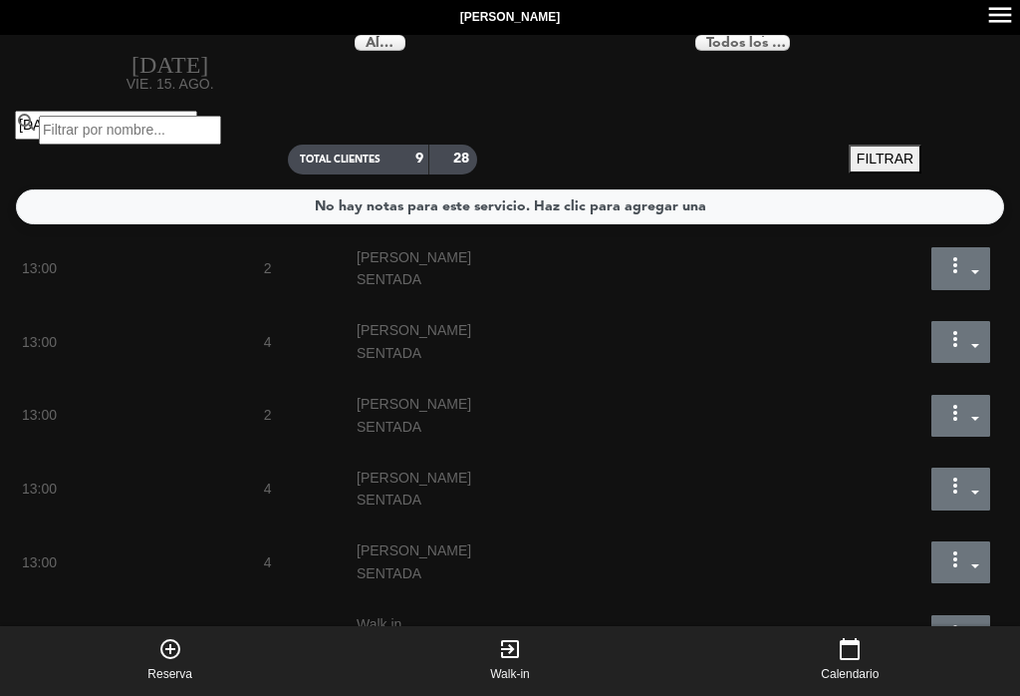
click at [1010, 28] on icon "menu" at bounding box center [1000, 15] width 30 height 30
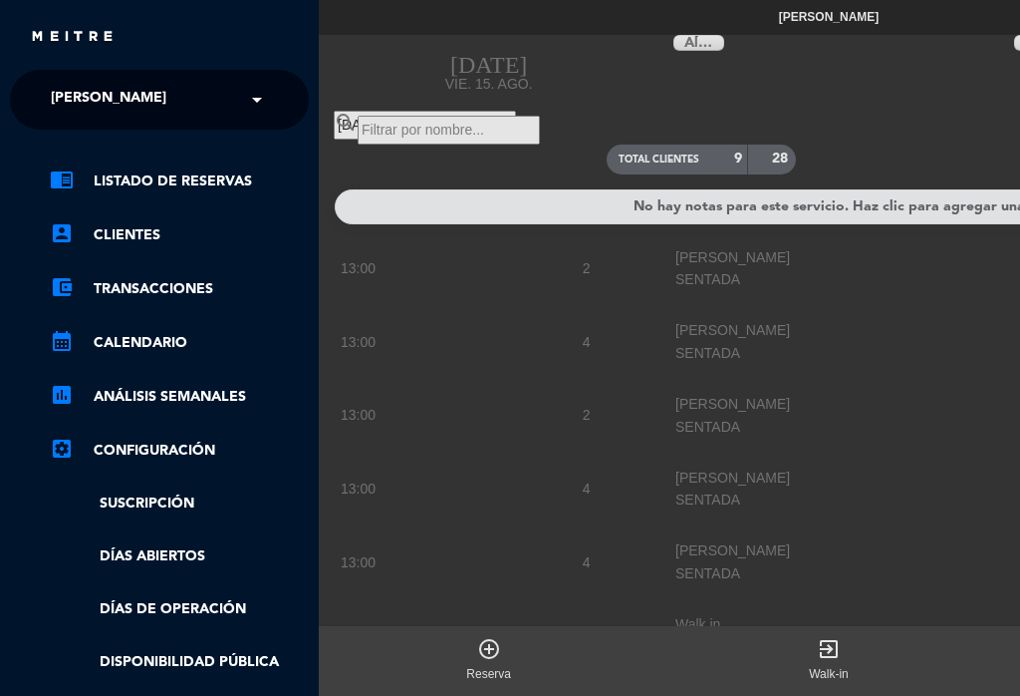
click at [123, 192] on link "chrome_reader_mode Listado de Reservas" at bounding box center [179, 181] width 259 height 24
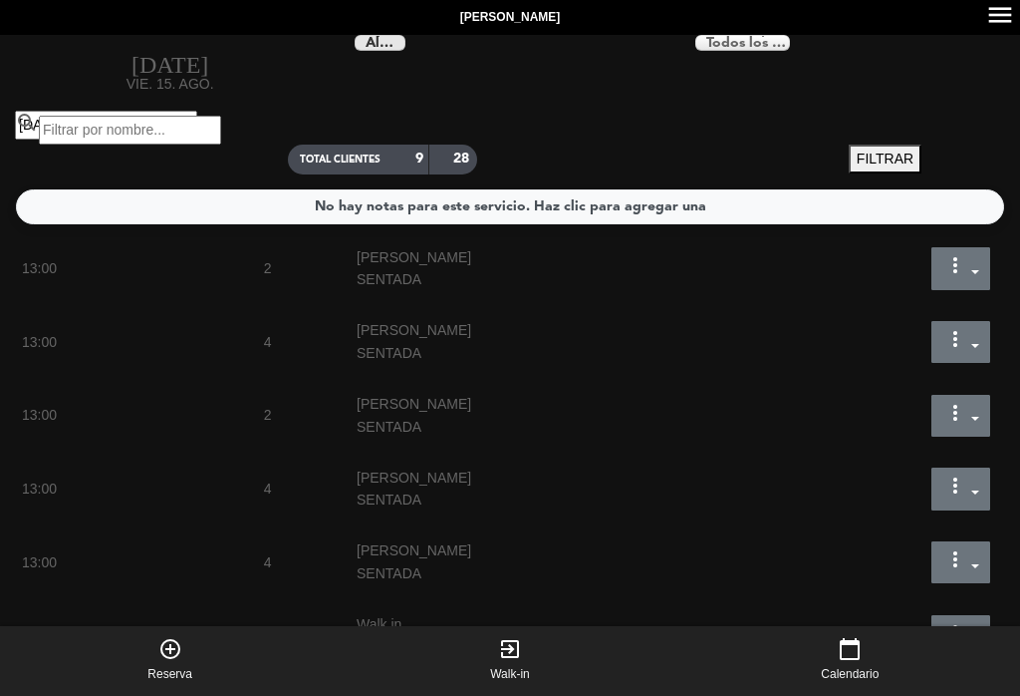
click at [381, 39] on icon at bounding box center [379, 42] width 8 height 18
click at [749, 45] on span "Todos los turnos" at bounding box center [746, 43] width 89 height 14
click at [255, 124] on div "search" at bounding box center [510, 128] width 990 height 34
click at [994, 13] on icon "menu" at bounding box center [1000, 15] width 30 height 30
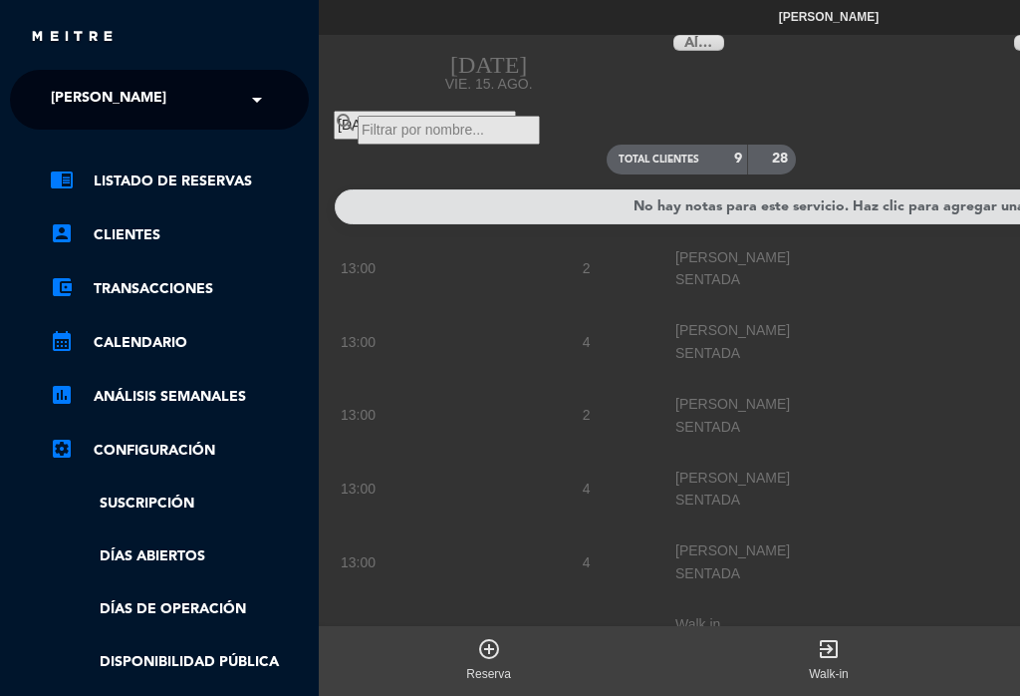
click at [72, 103] on span "[PERSON_NAME]" at bounding box center [109, 100] width 116 height 42
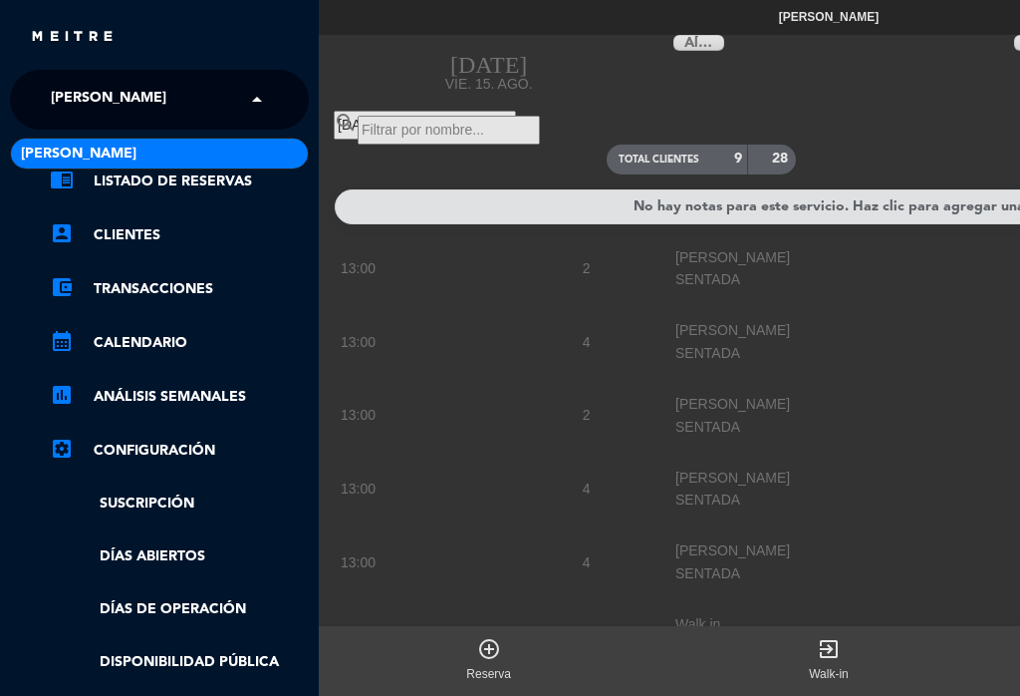
click at [37, 162] on span "[PERSON_NAME]" at bounding box center [79, 153] width 116 height 23
